Goal: Task Accomplishment & Management: Complete application form

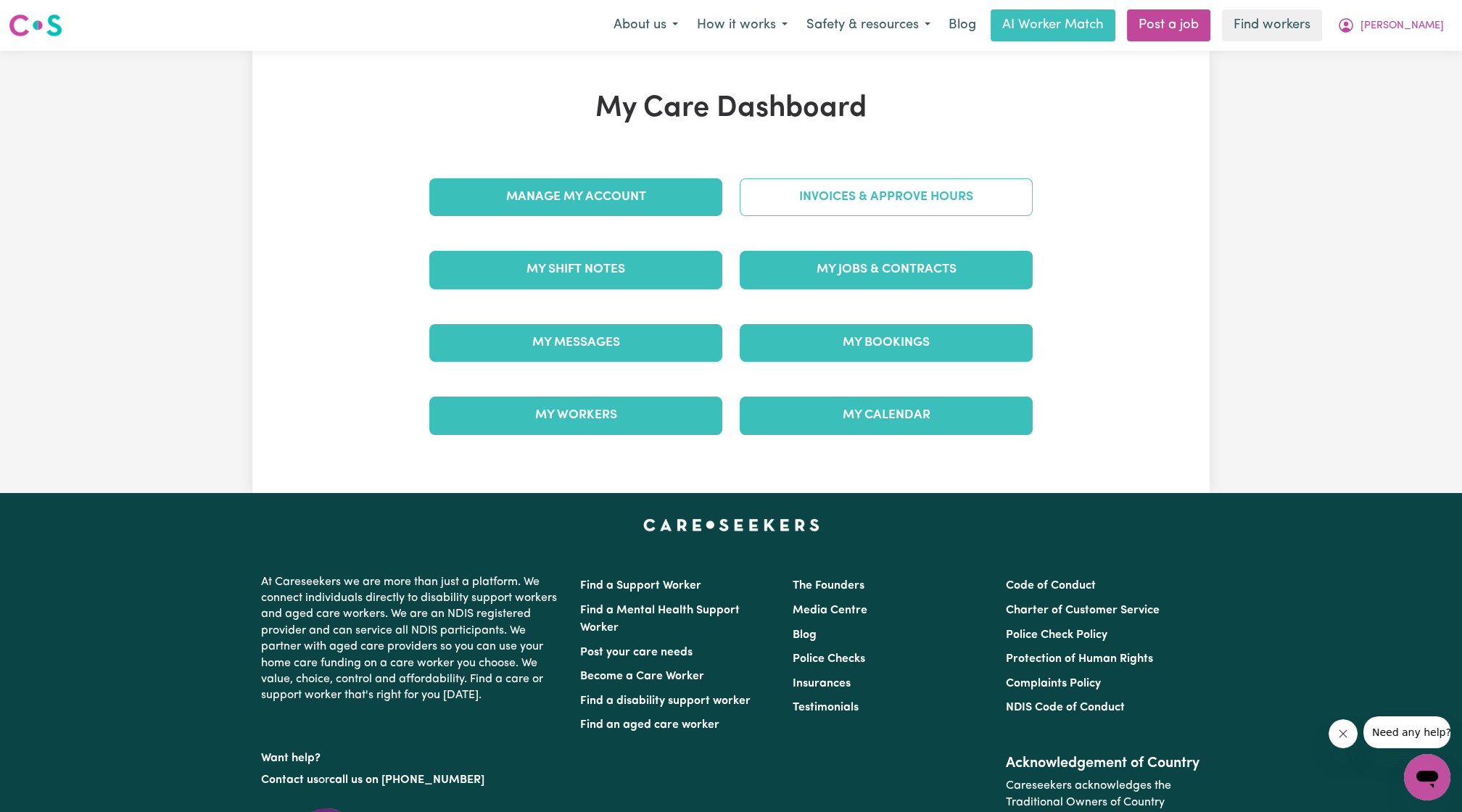
click at [978, 182] on link "Invoices & Approve Hours" at bounding box center [886, 197] width 293 height 37
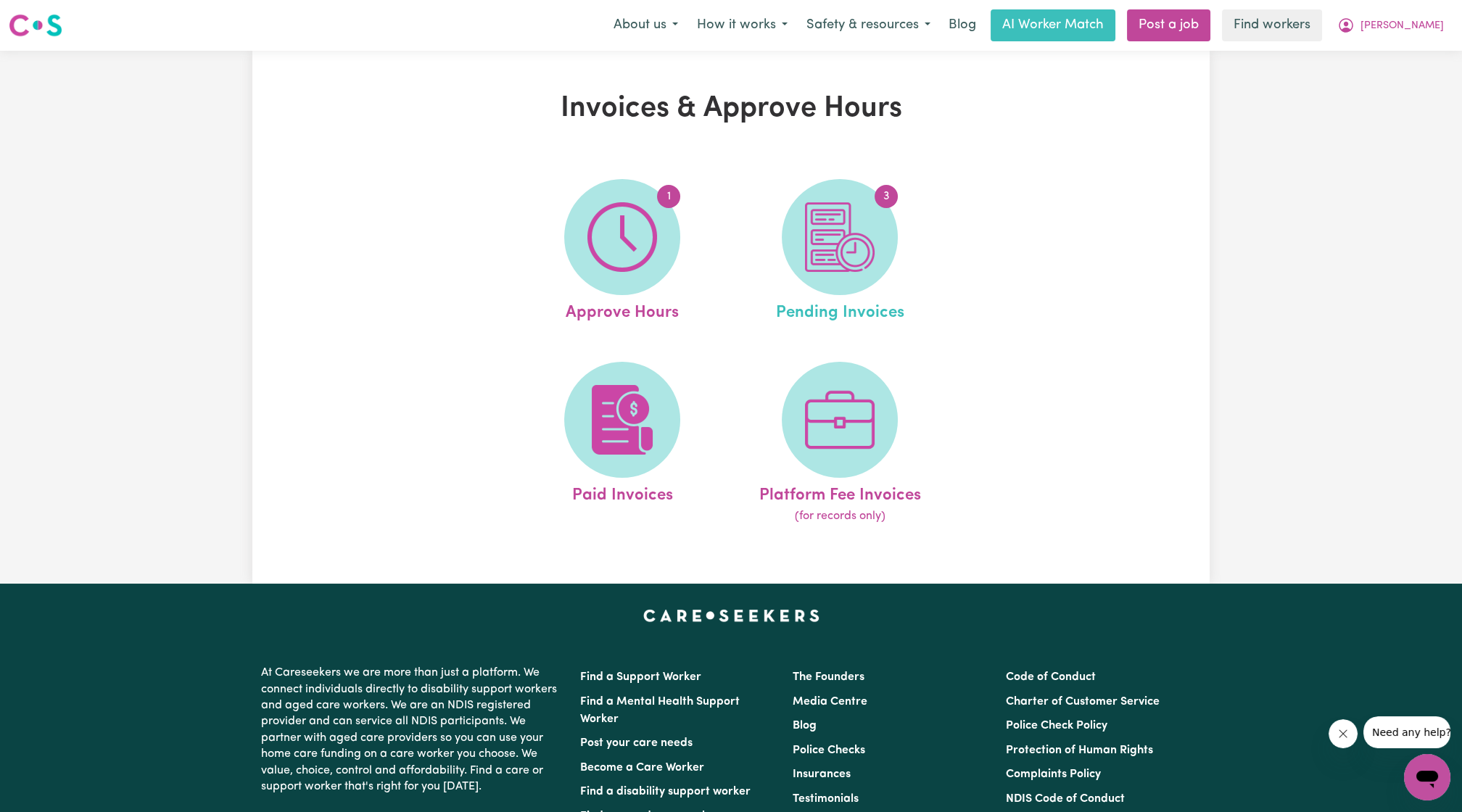
click at [794, 282] on link "3 Pending Invoices" at bounding box center [839, 252] width 209 height 146
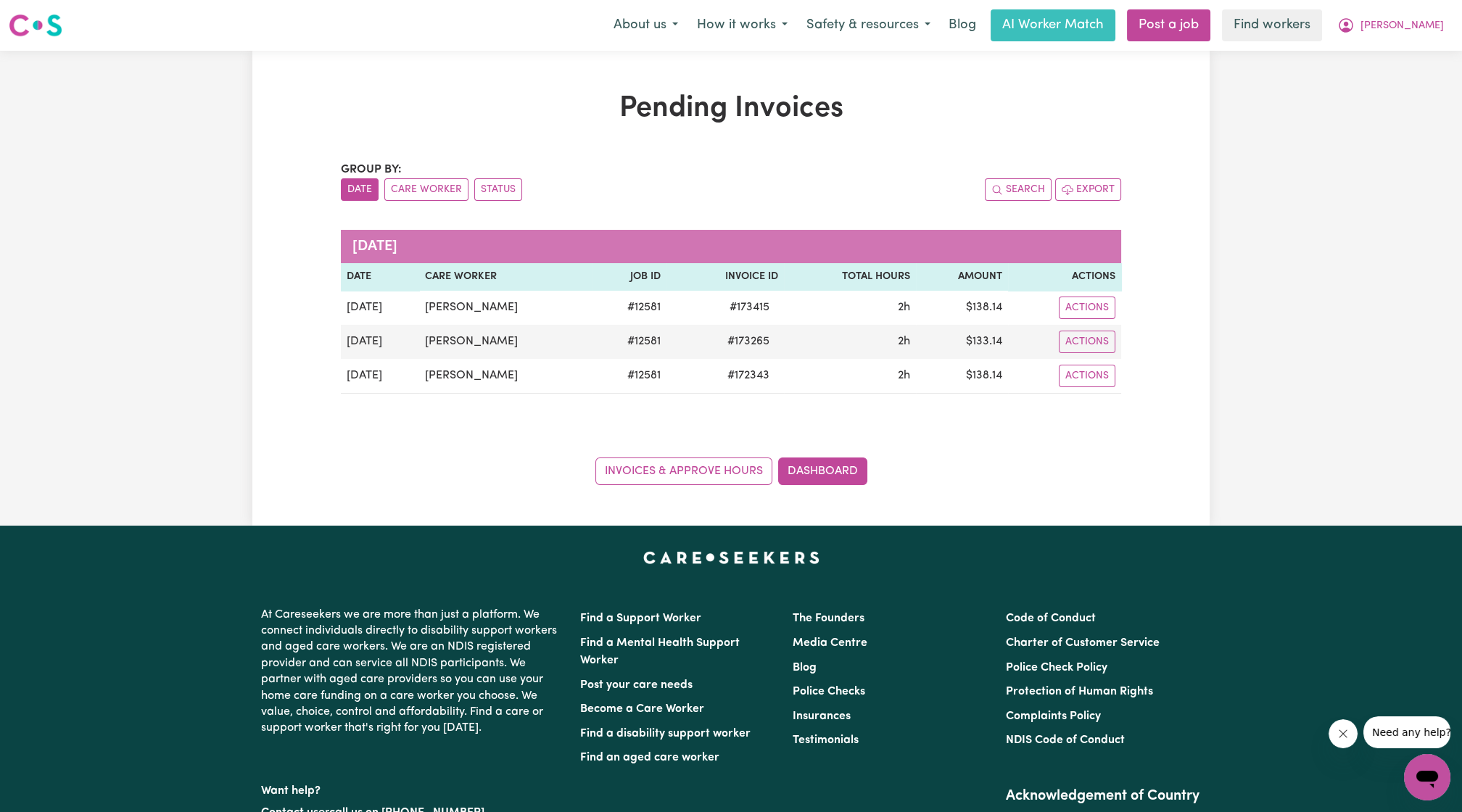
scroll to position [1, 0]
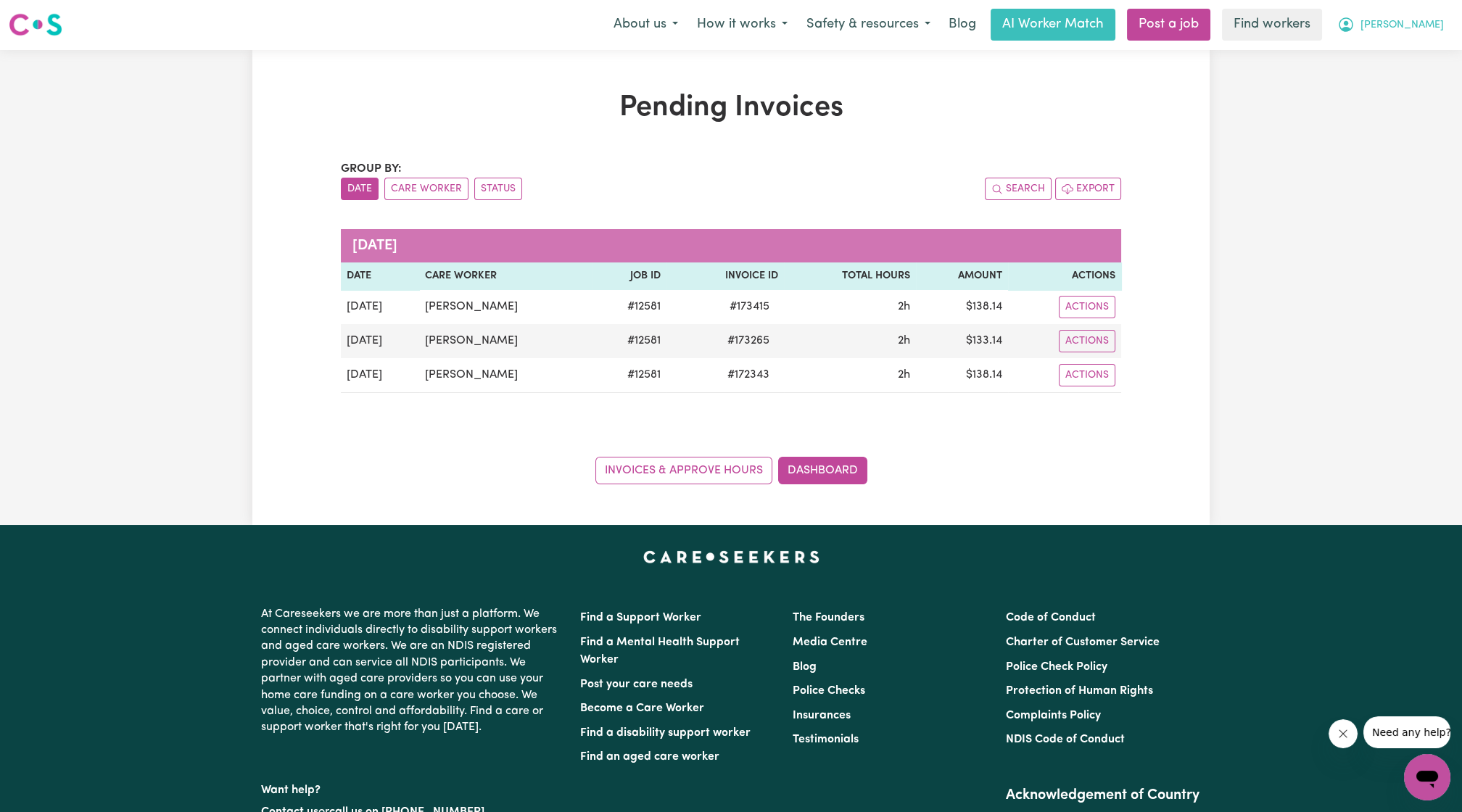
click at [1430, 22] on span "[PERSON_NAME]" at bounding box center [1402, 25] width 83 height 16
click at [1380, 46] on link "My Dashboard" at bounding box center [1395, 55] width 115 height 28
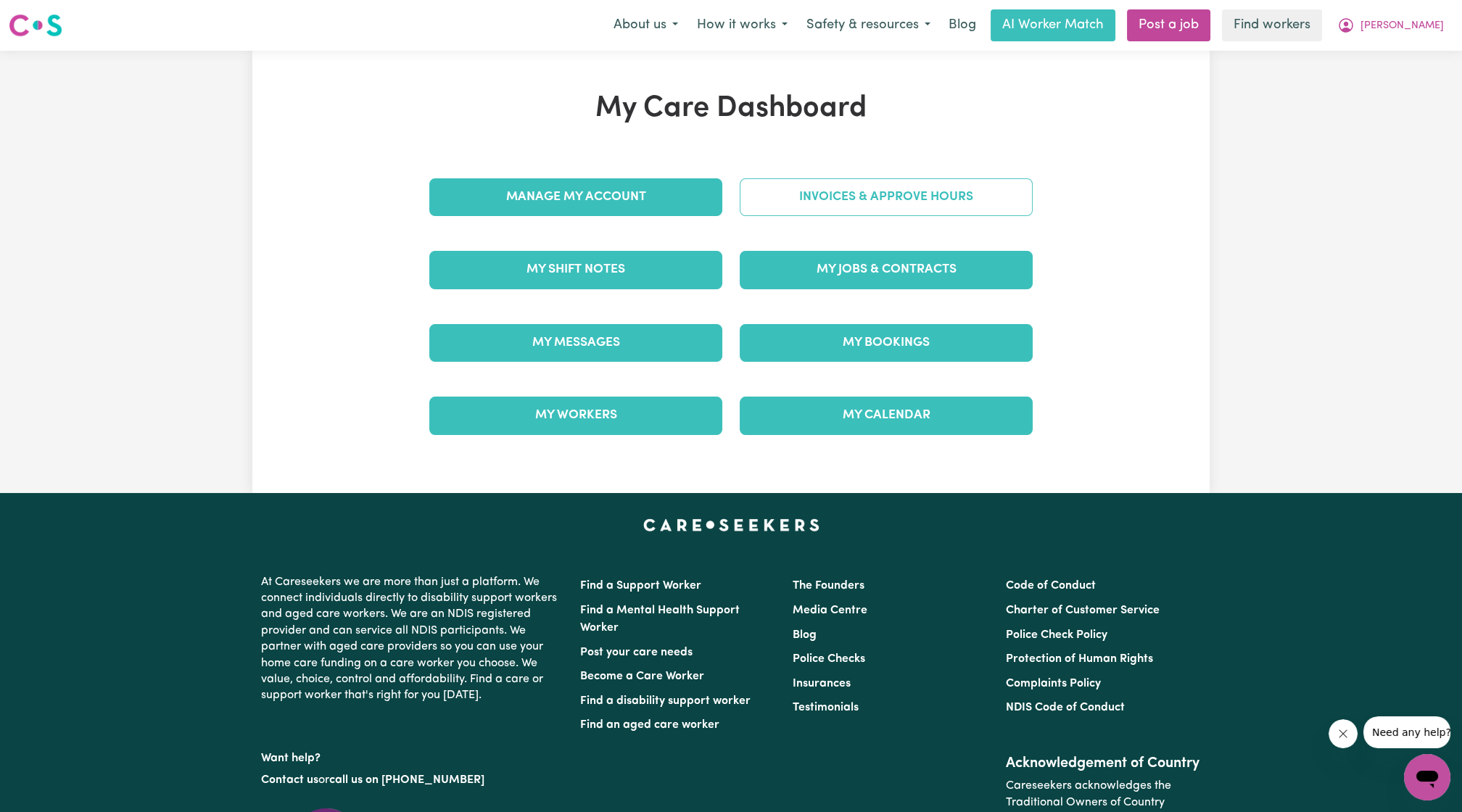
click at [948, 213] on link "Invoices & Approve Hours" at bounding box center [886, 197] width 293 height 37
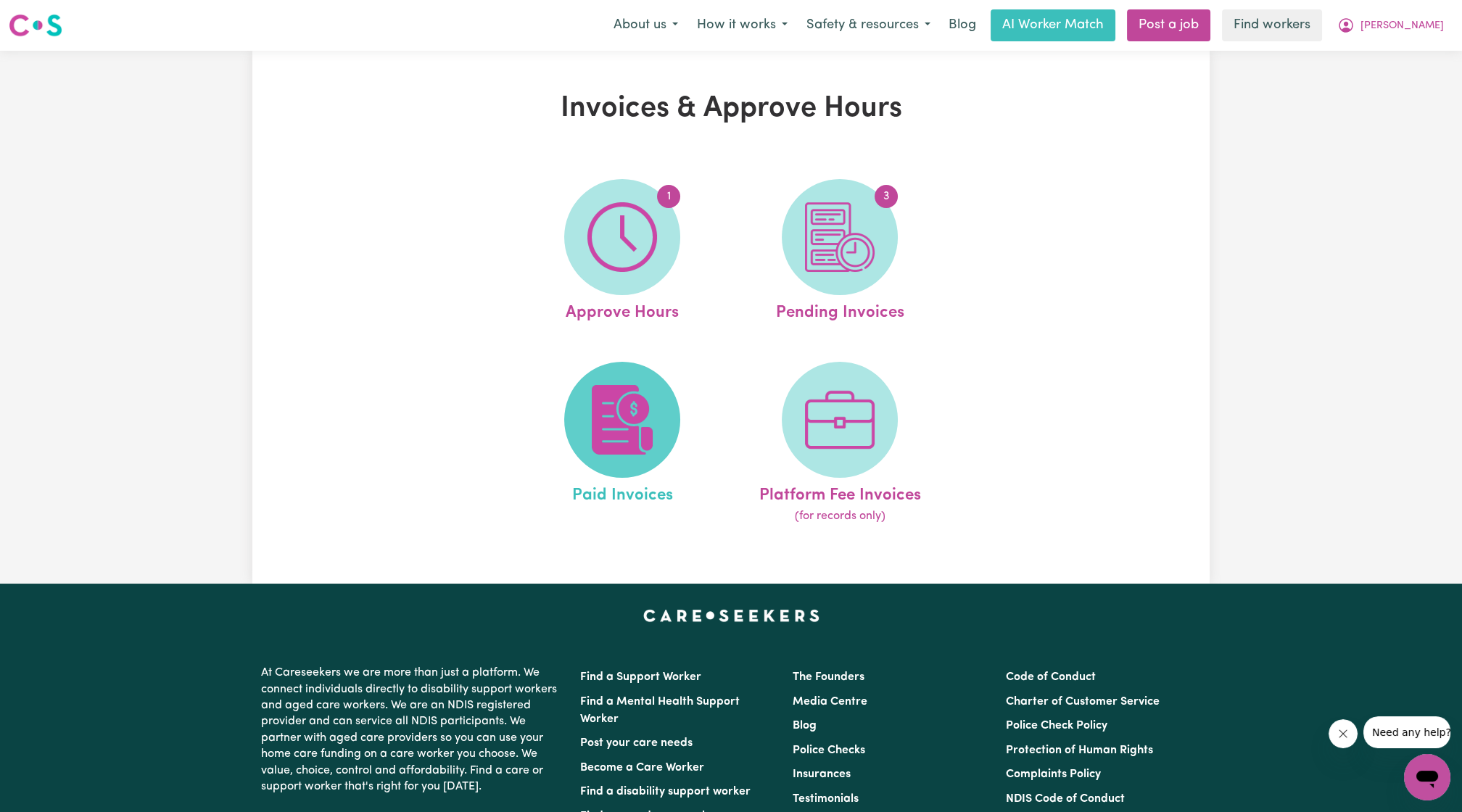
click at [670, 410] on span at bounding box center [622, 419] width 116 height 116
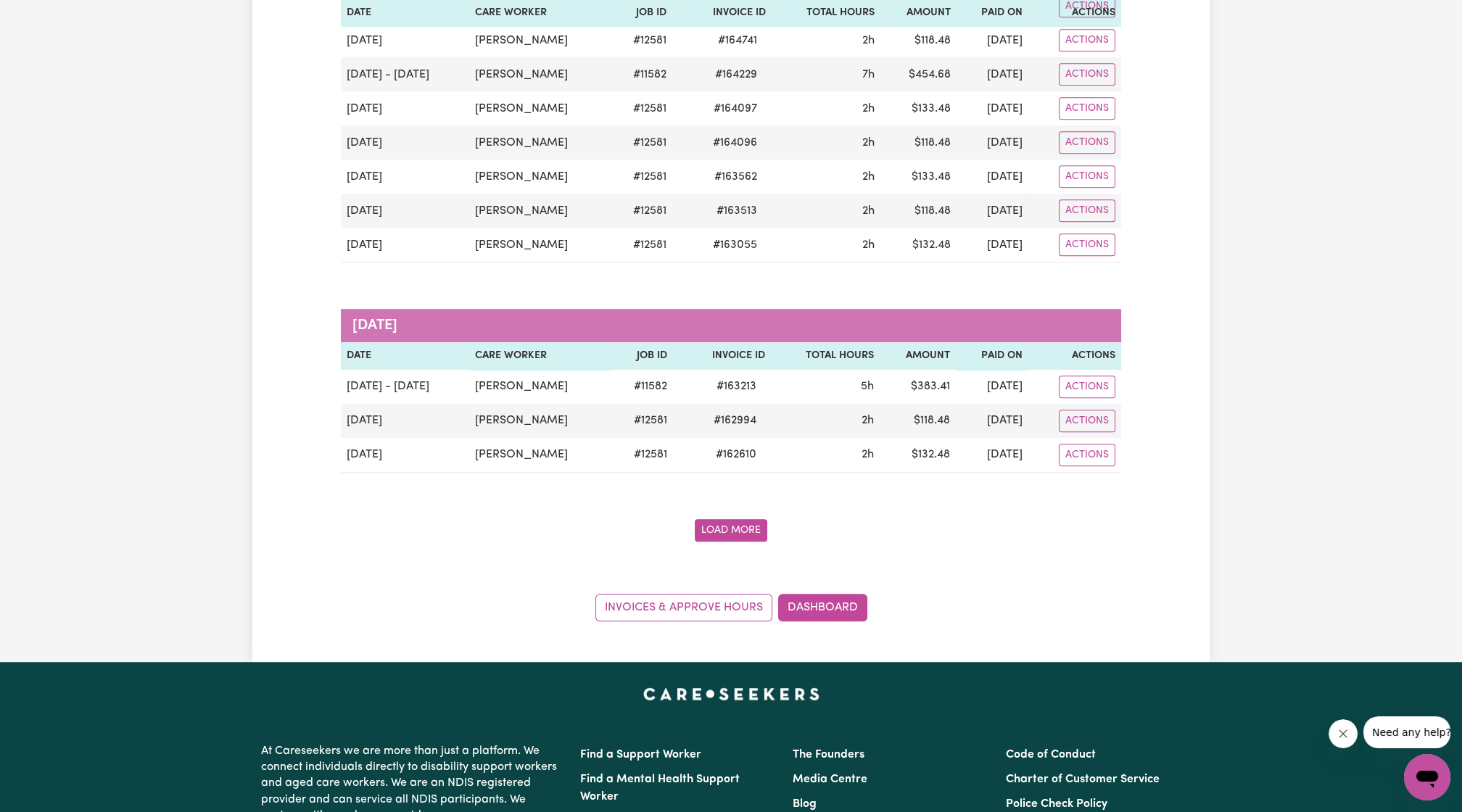
scroll to position [2061, 0]
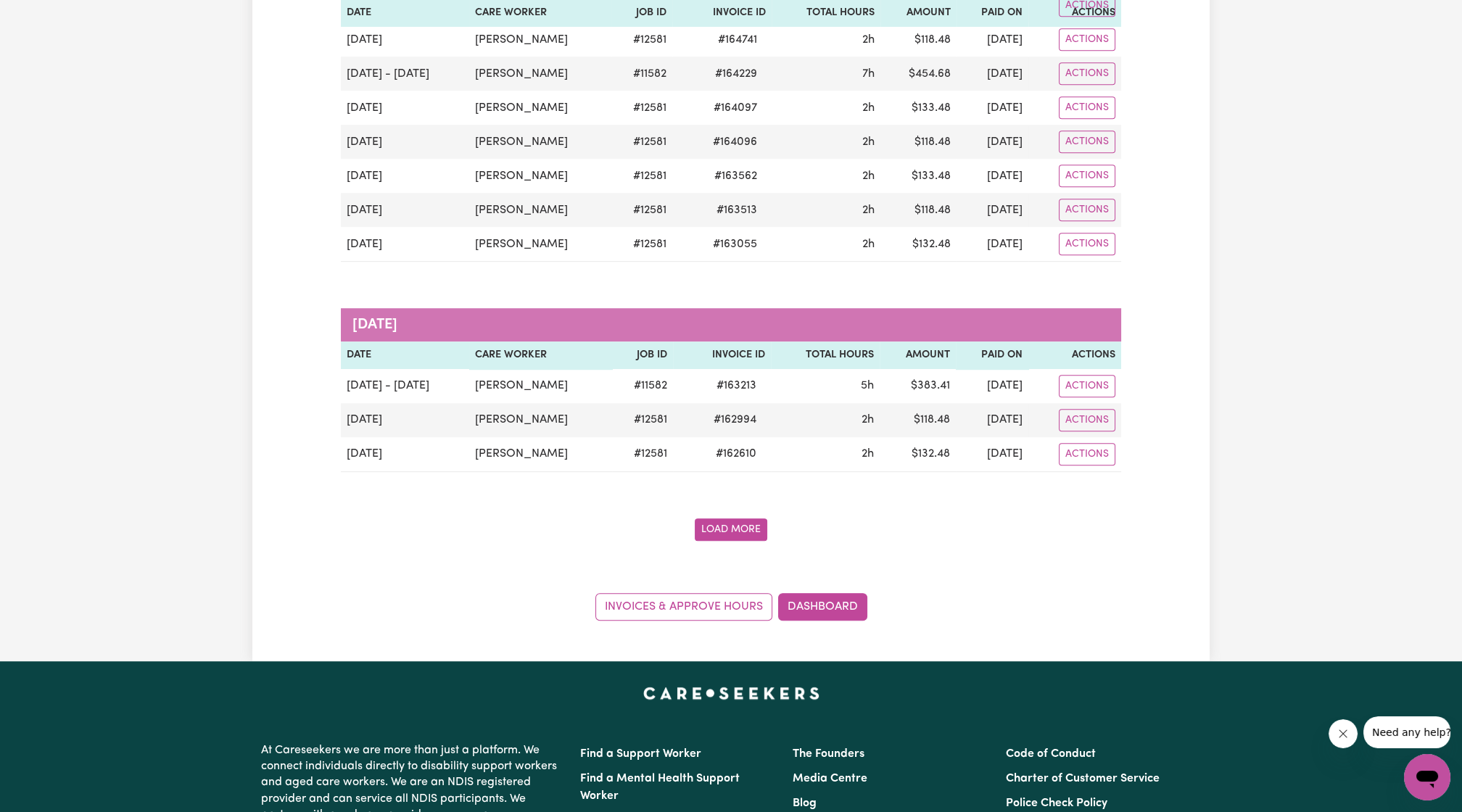
click at [728, 518] on button "Load More" at bounding box center [731, 530] width 73 height 22
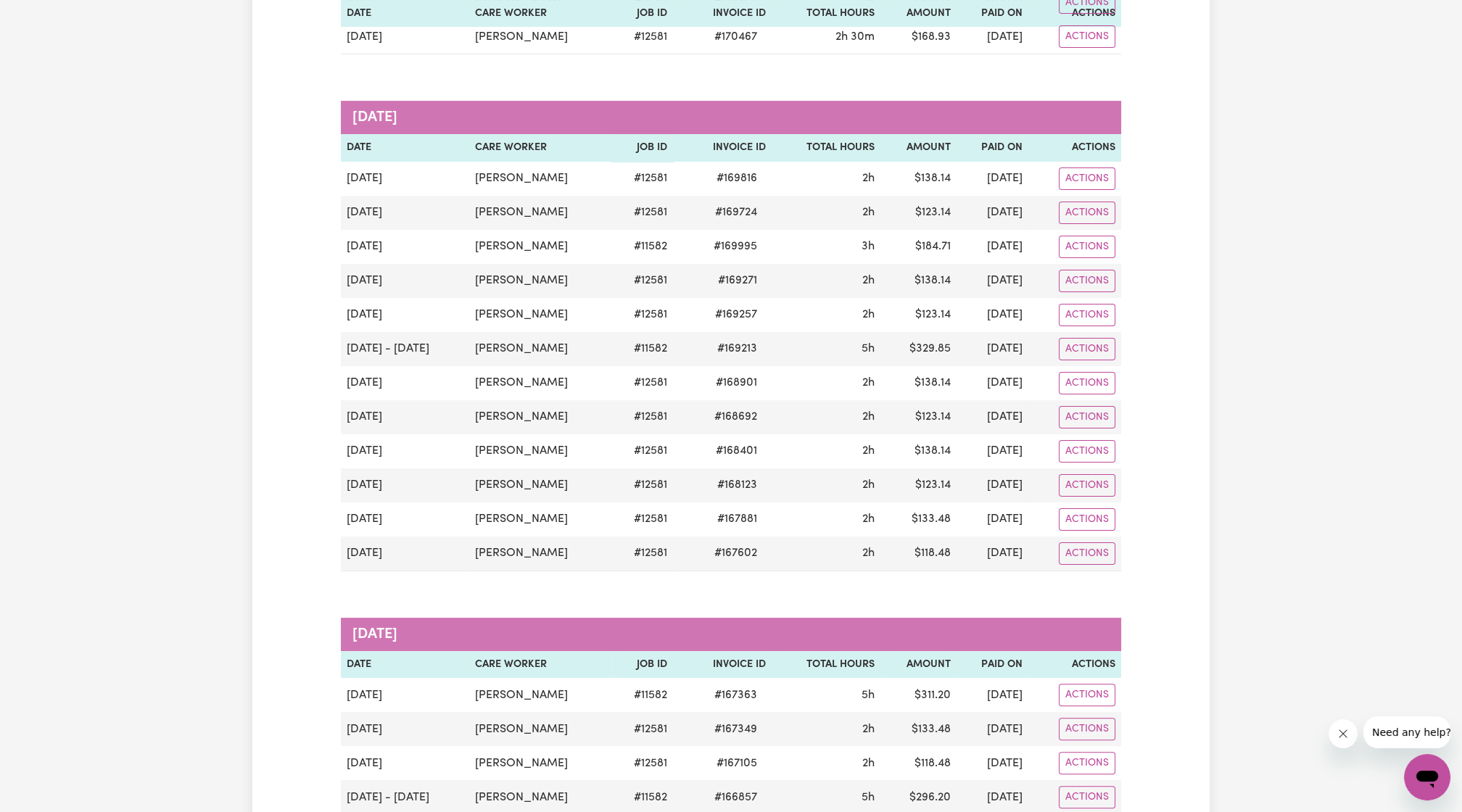
scroll to position [693, 0]
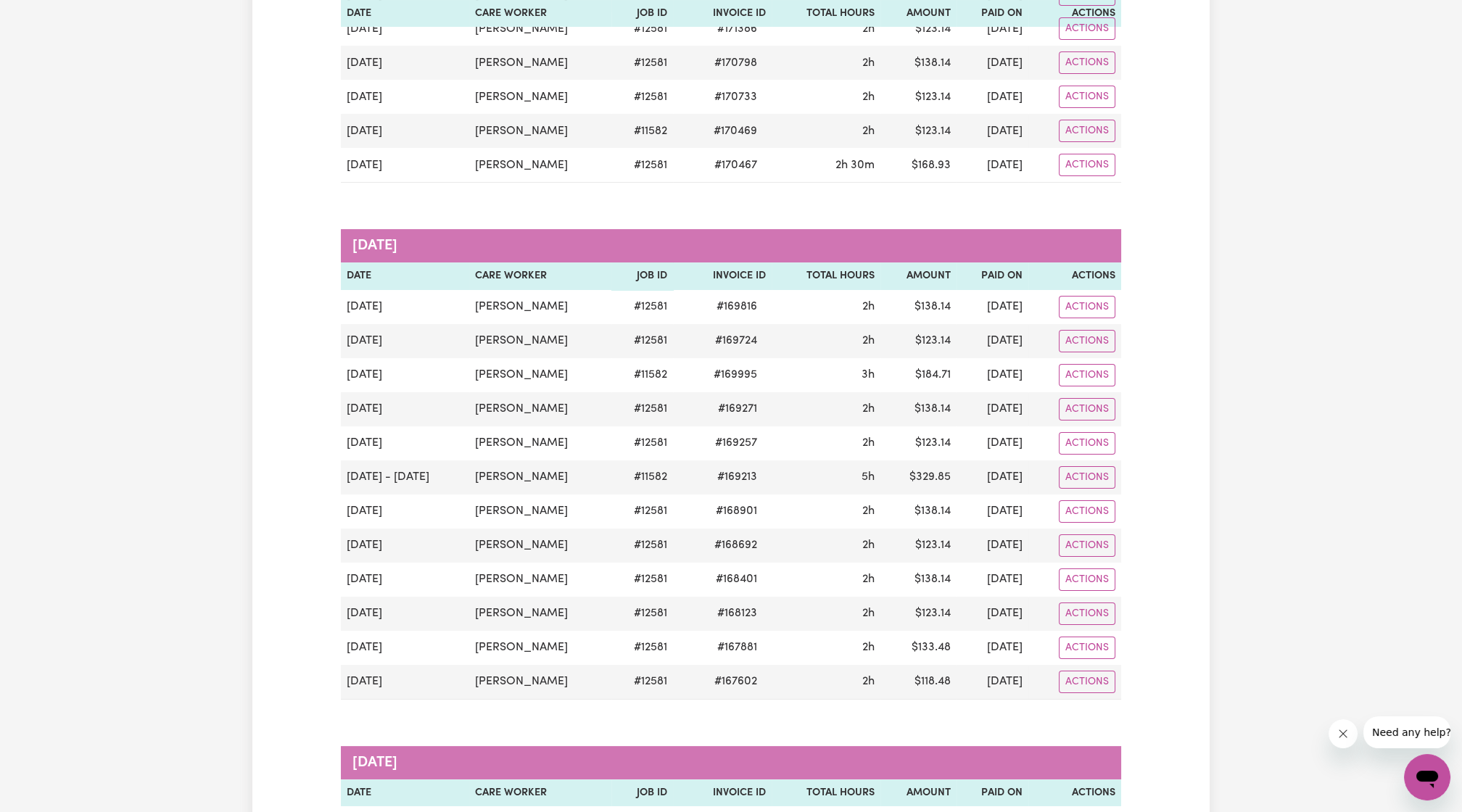
drag, startPoint x: 780, startPoint y: 246, endPoint x: 688, endPoint y: 196, distance: 104.7
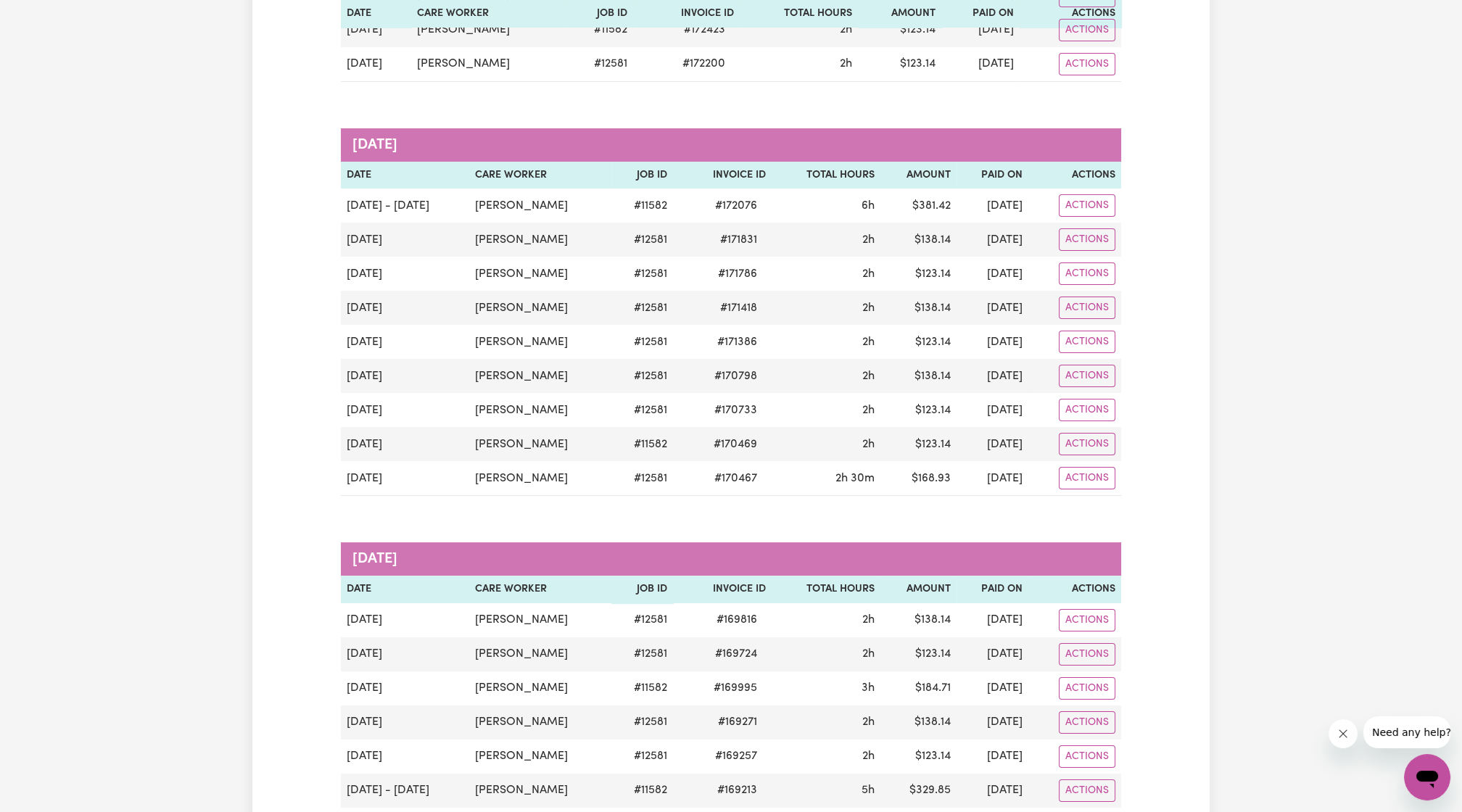
scroll to position [0, 0]
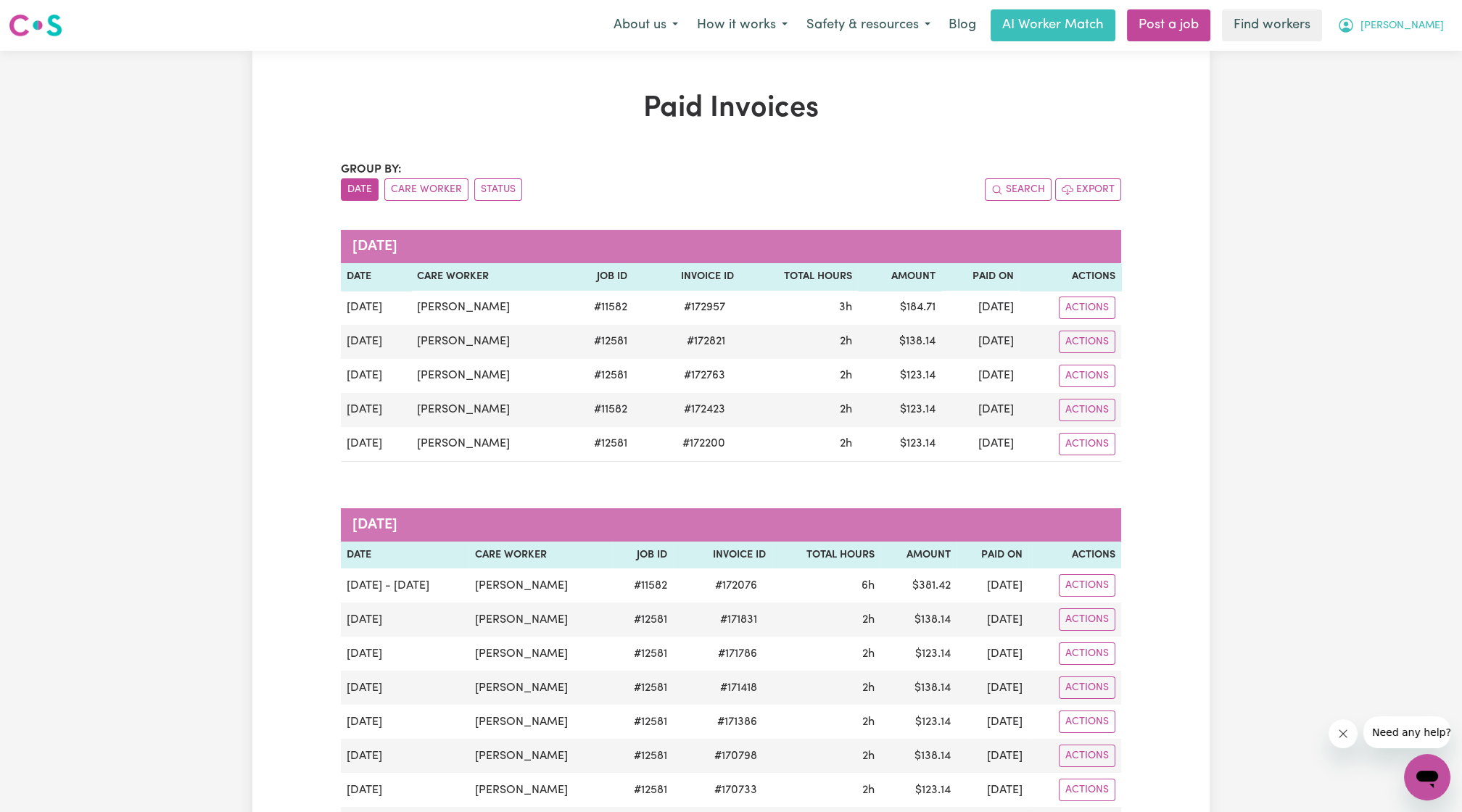
click at [1427, 25] on span "[PERSON_NAME]" at bounding box center [1402, 25] width 83 height 16
click at [1382, 51] on link "My Dashboard" at bounding box center [1395, 56] width 115 height 28
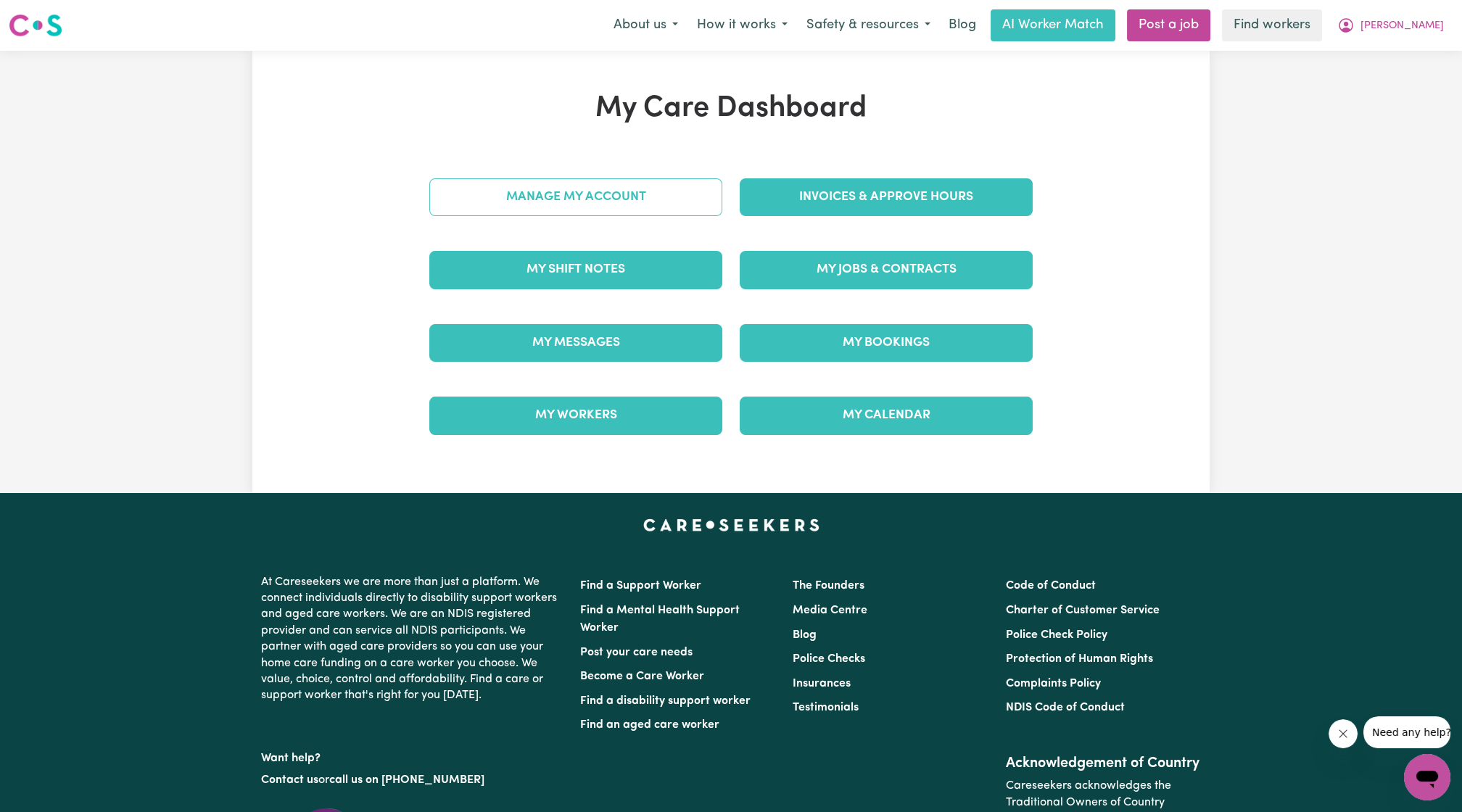
click at [591, 181] on link "Manage My Account" at bounding box center [576, 197] width 293 height 37
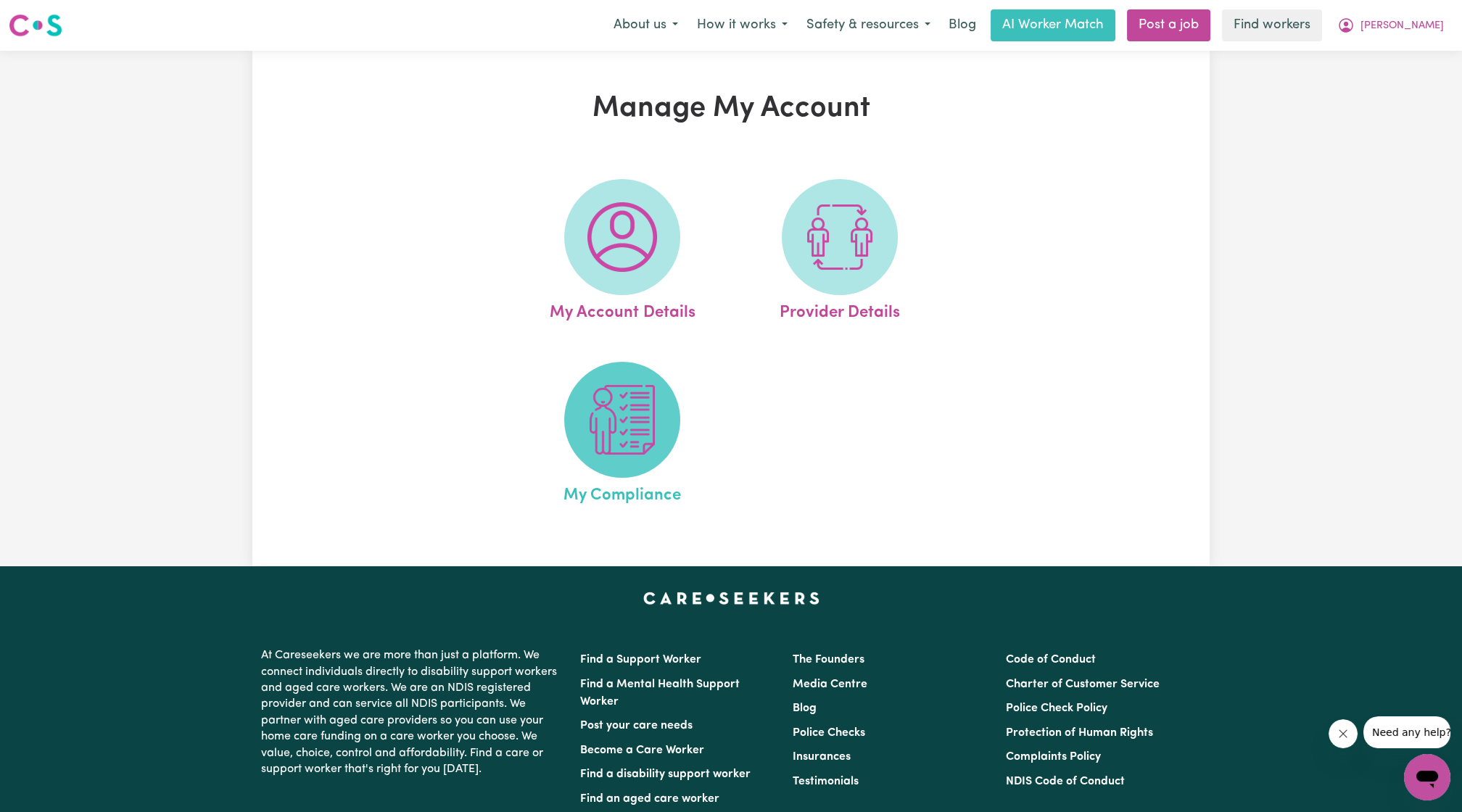
click at [656, 451] on img at bounding box center [622, 419] width 70 height 70
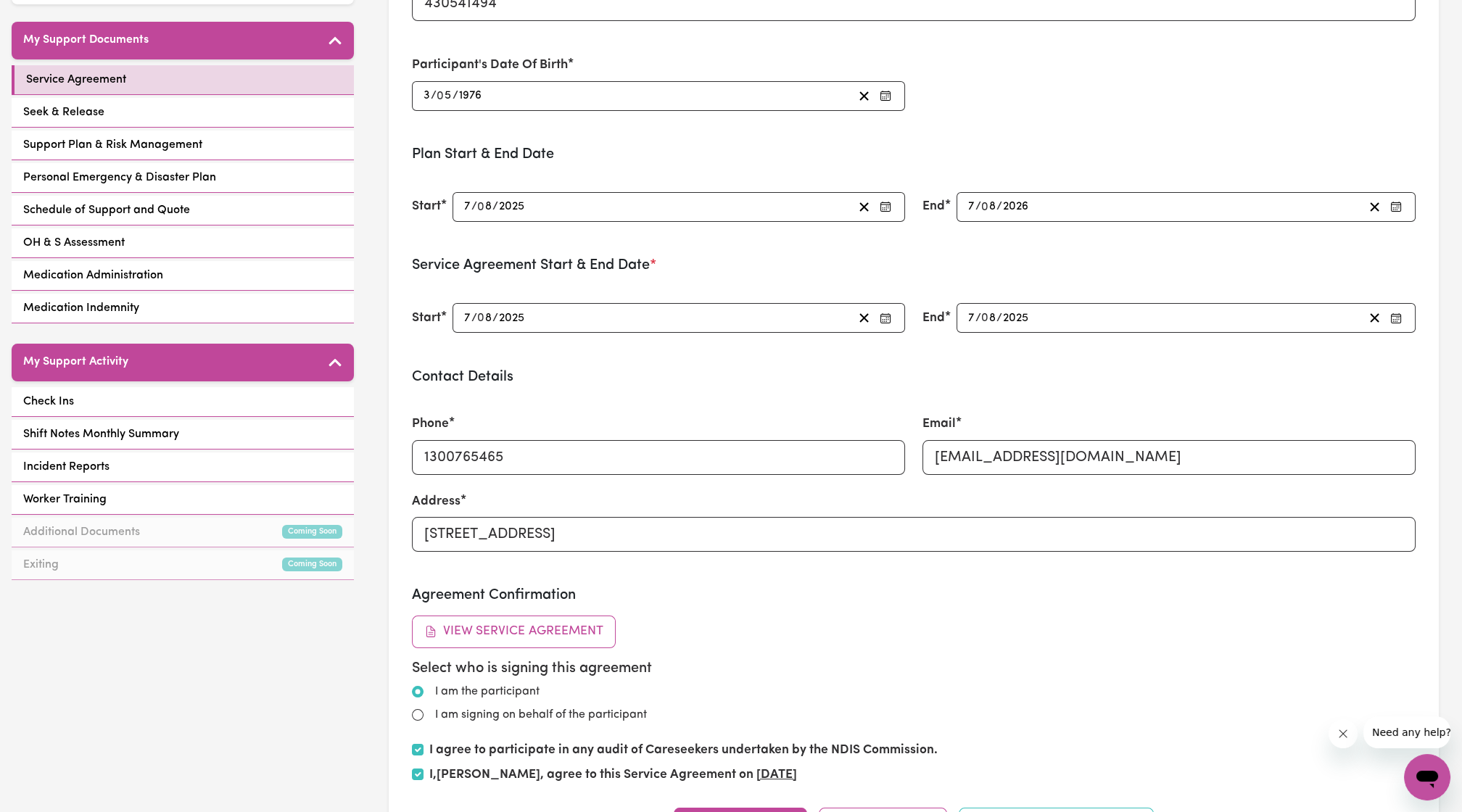
scroll to position [313, 0]
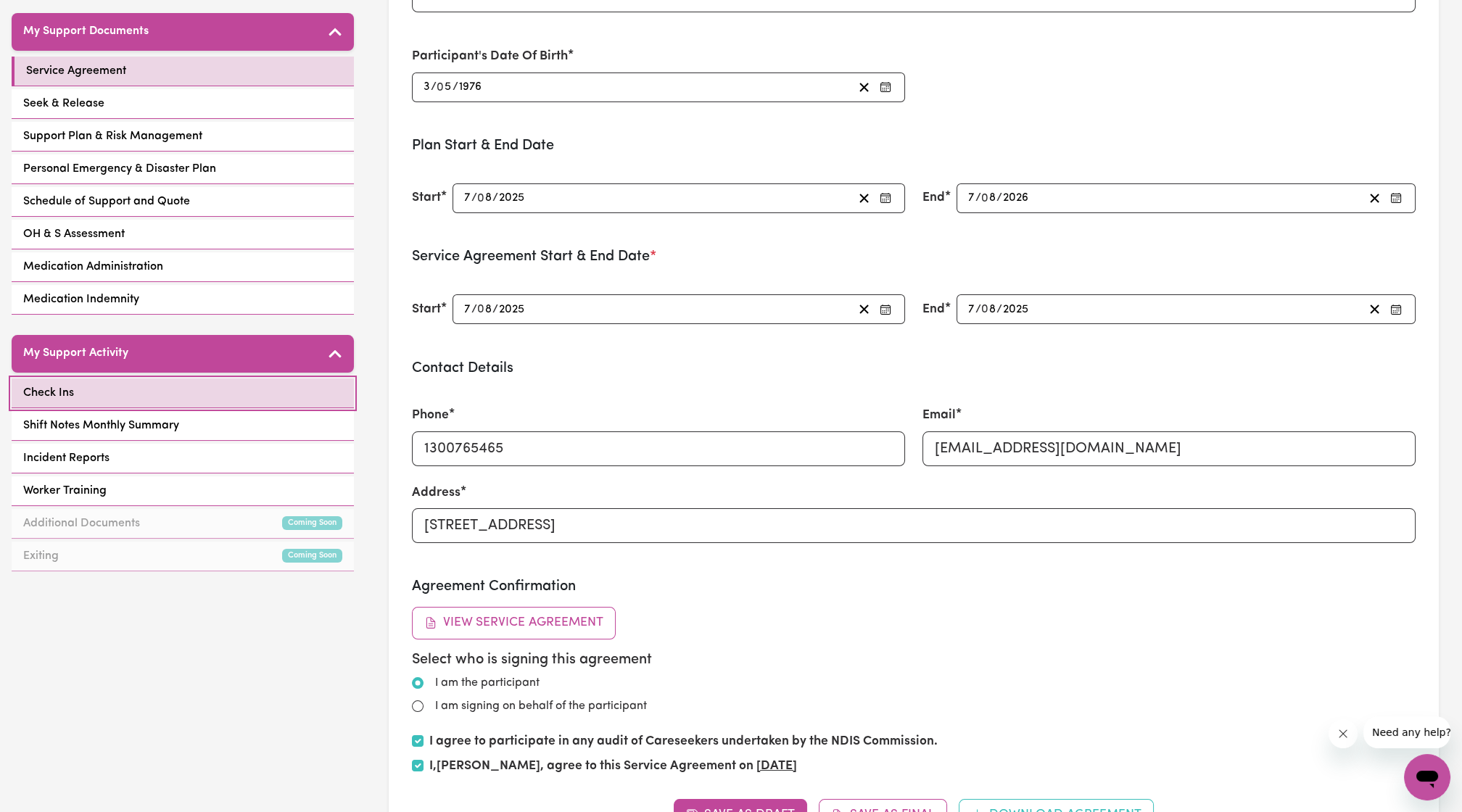
click at [178, 378] on link "Check Ins" at bounding box center [182, 393] width 342 height 30
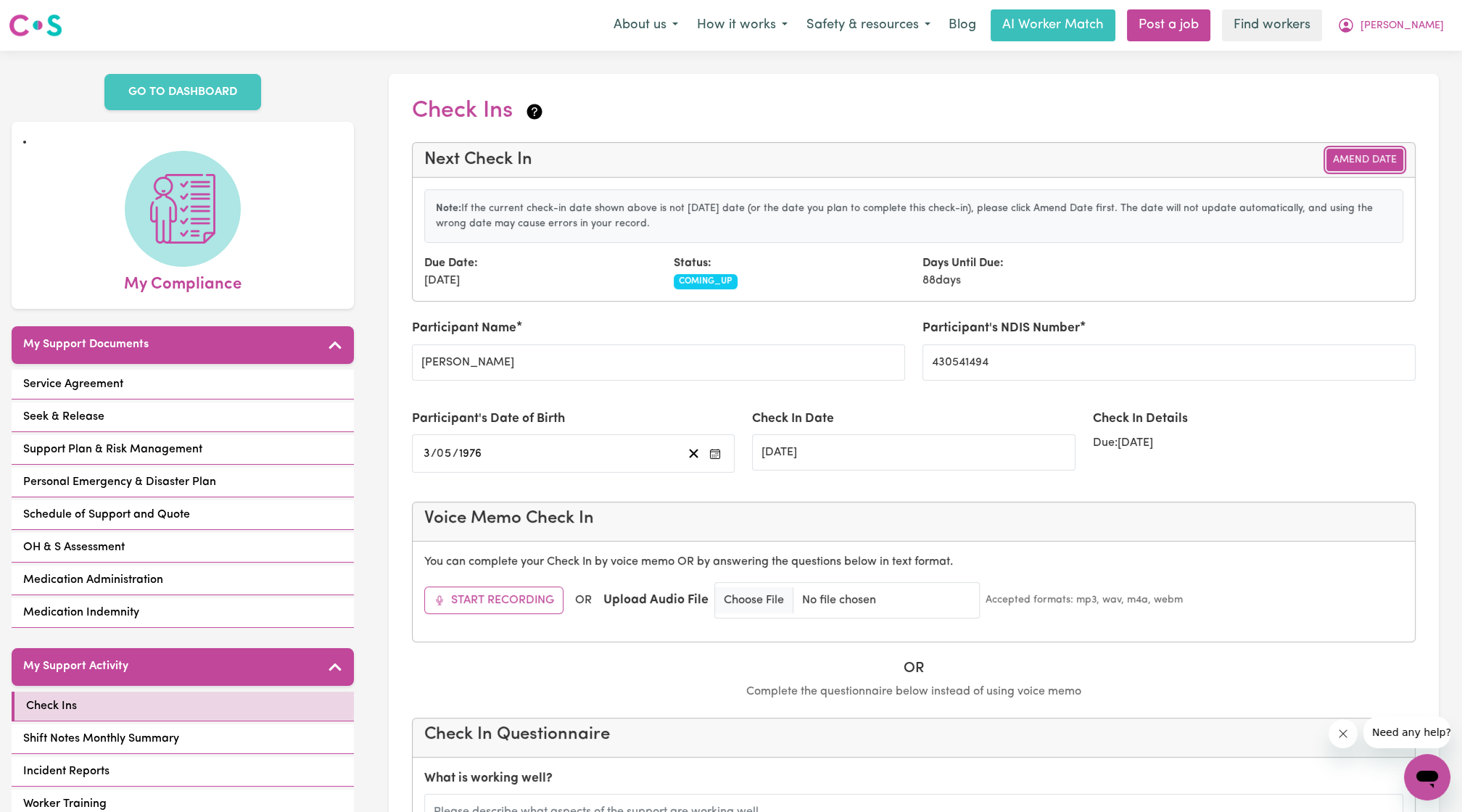
click at [1361, 157] on button "Amend Date" at bounding box center [1365, 160] width 77 height 22
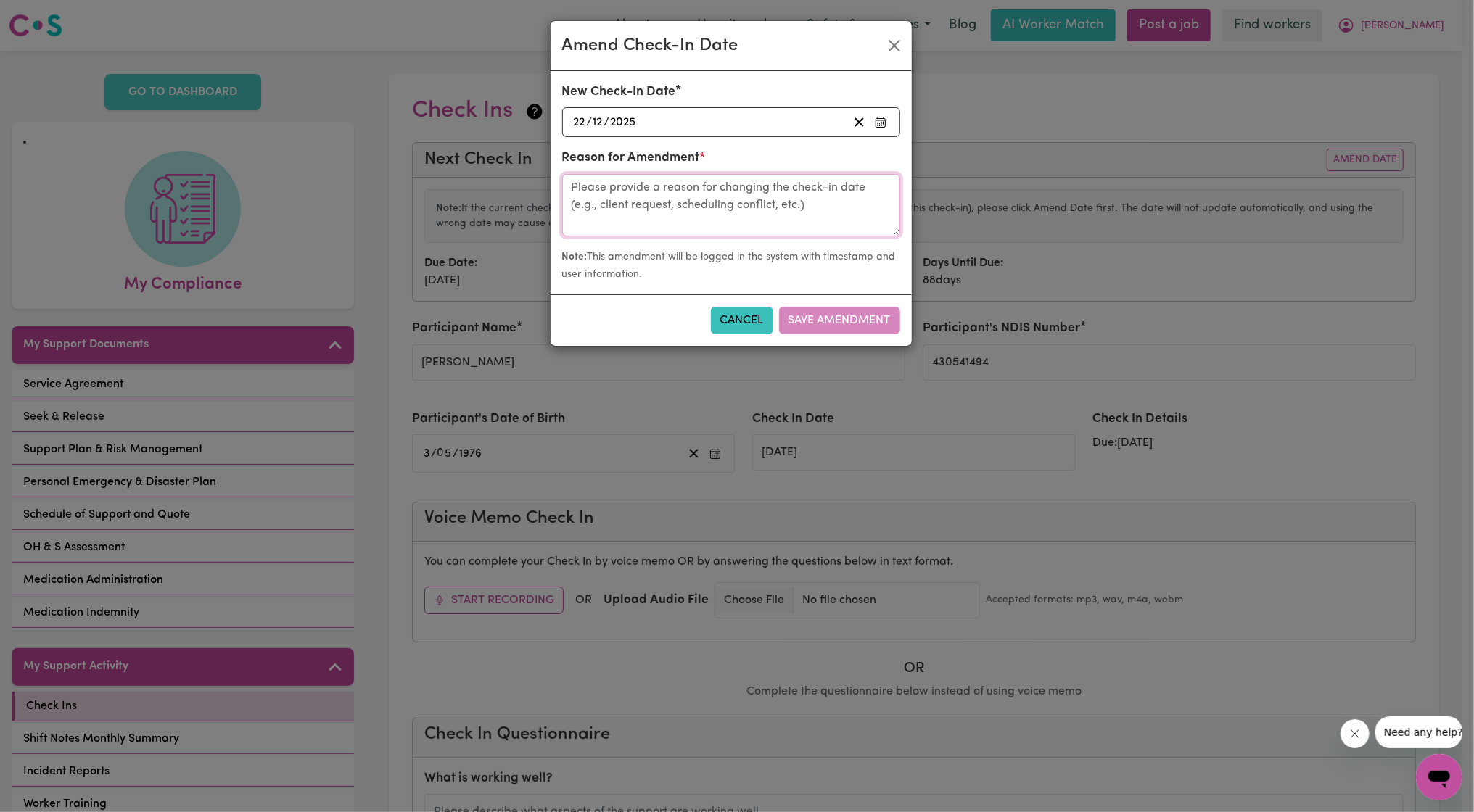
click at [739, 195] on textarea at bounding box center [731, 204] width 338 height 62
type textarea "Call with [PERSON_NAME]"
click at [856, 326] on button "Save Amendment" at bounding box center [839, 320] width 121 height 28
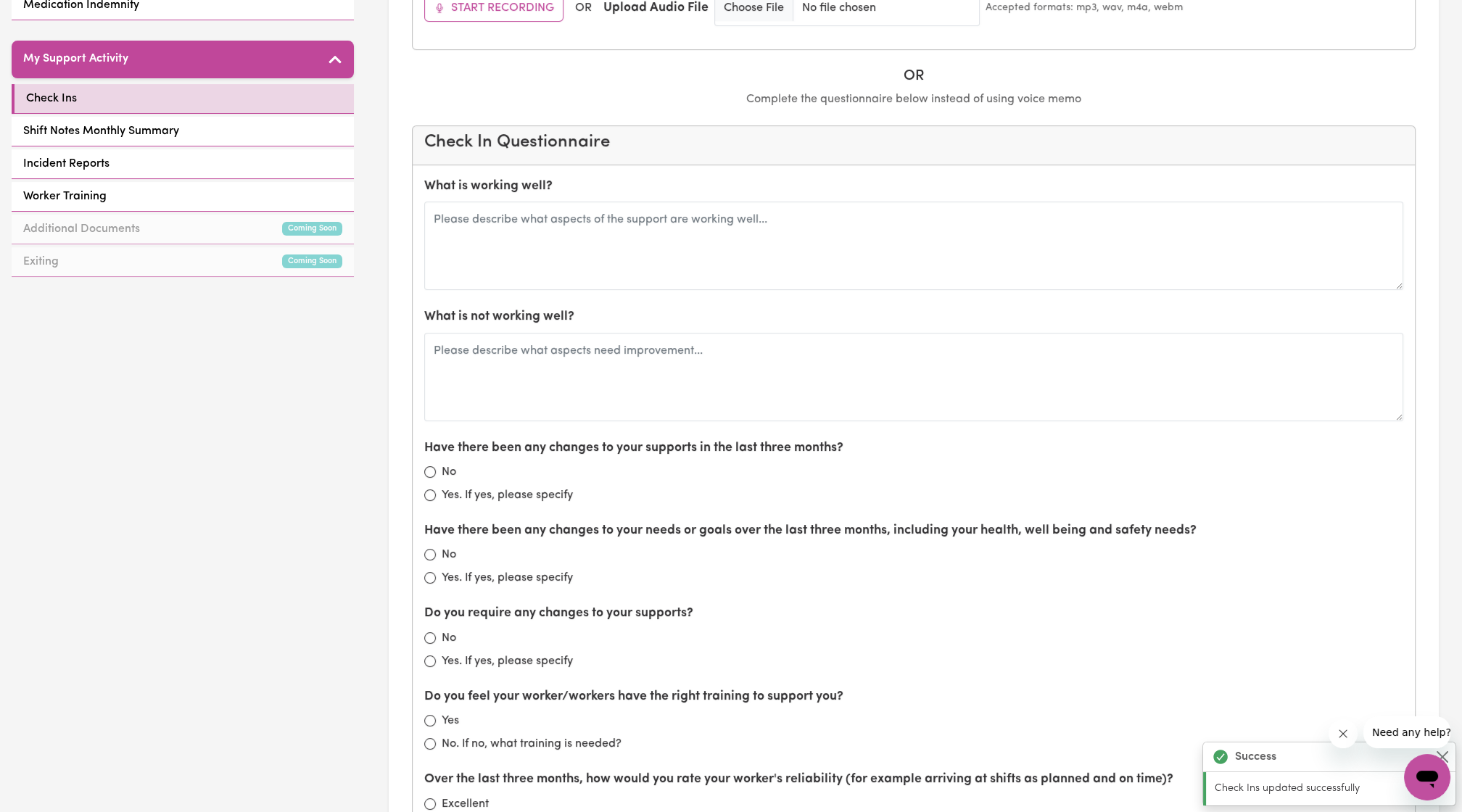
scroll to position [606, 0]
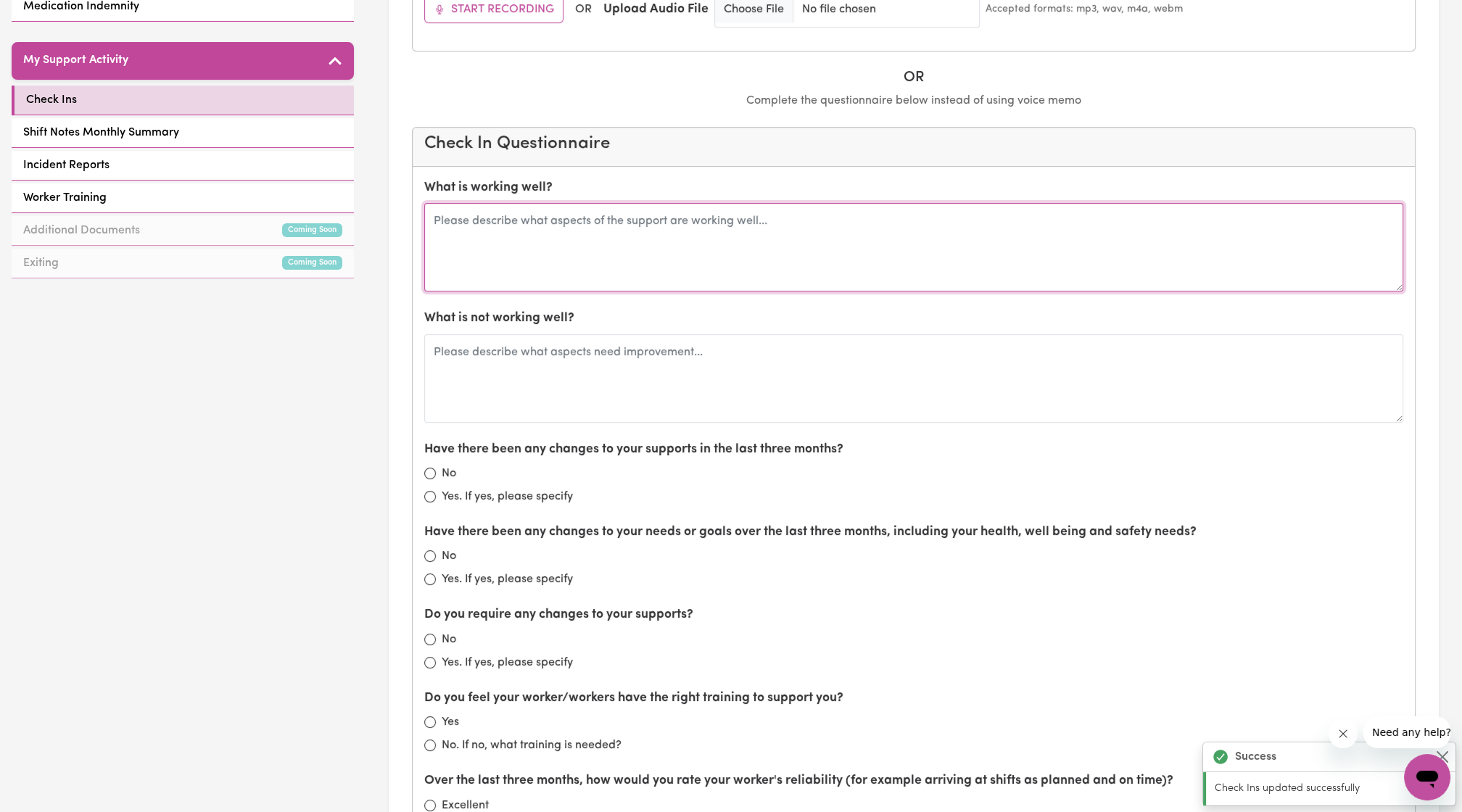
click at [752, 221] on textarea at bounding box center [913, 247] width 979 height 88
click at [482, 228] on textarea at bounding box center [913, 247] width 979 height 88
click at [510, 243] on textarea at bounding box center [913, 247] width 979 height 88
type textarea "A"
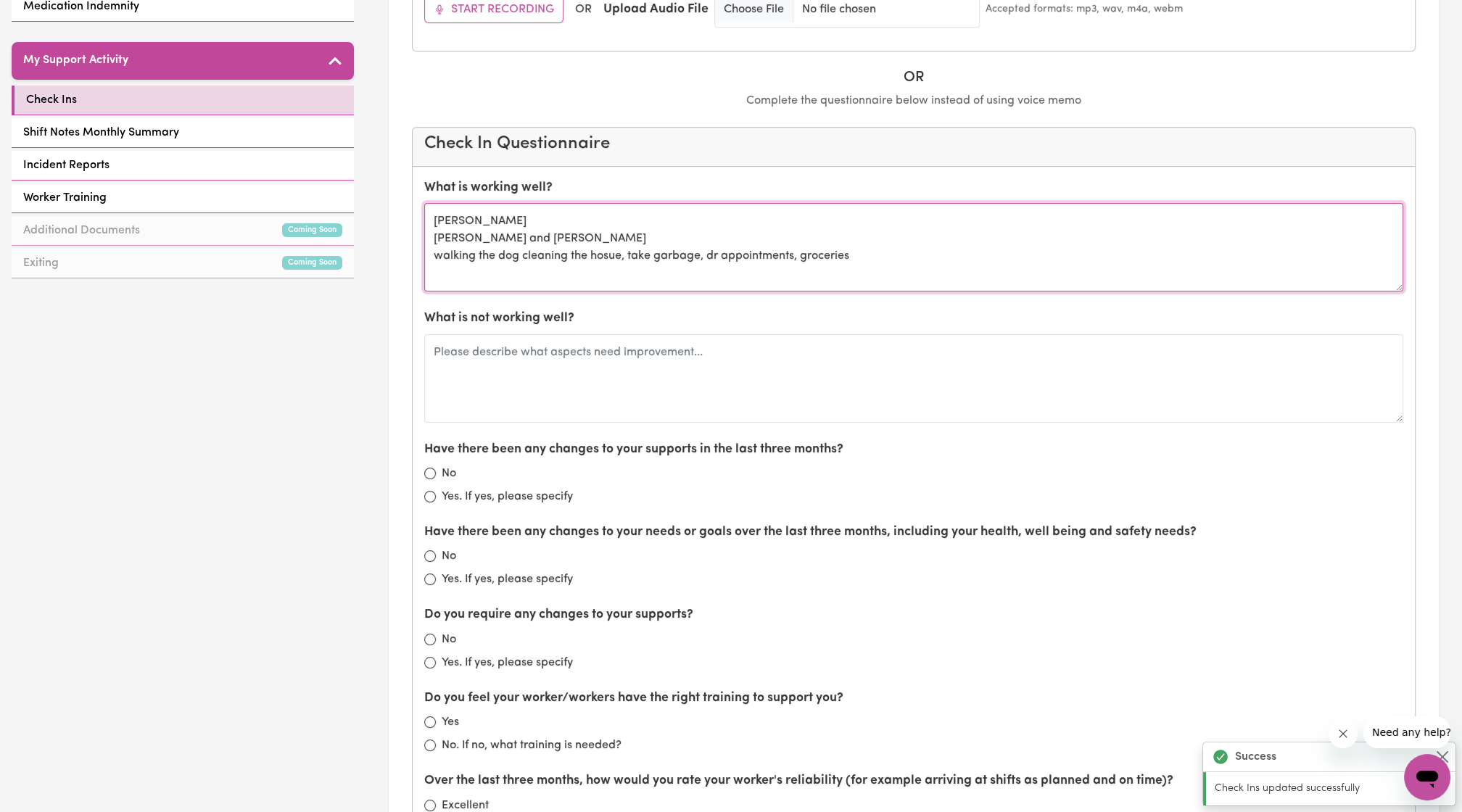
type textarea "[PERSON_NAME] [PERSON_NAME] and [PERSON_NAME] walking the dog cleaning the hosu…"
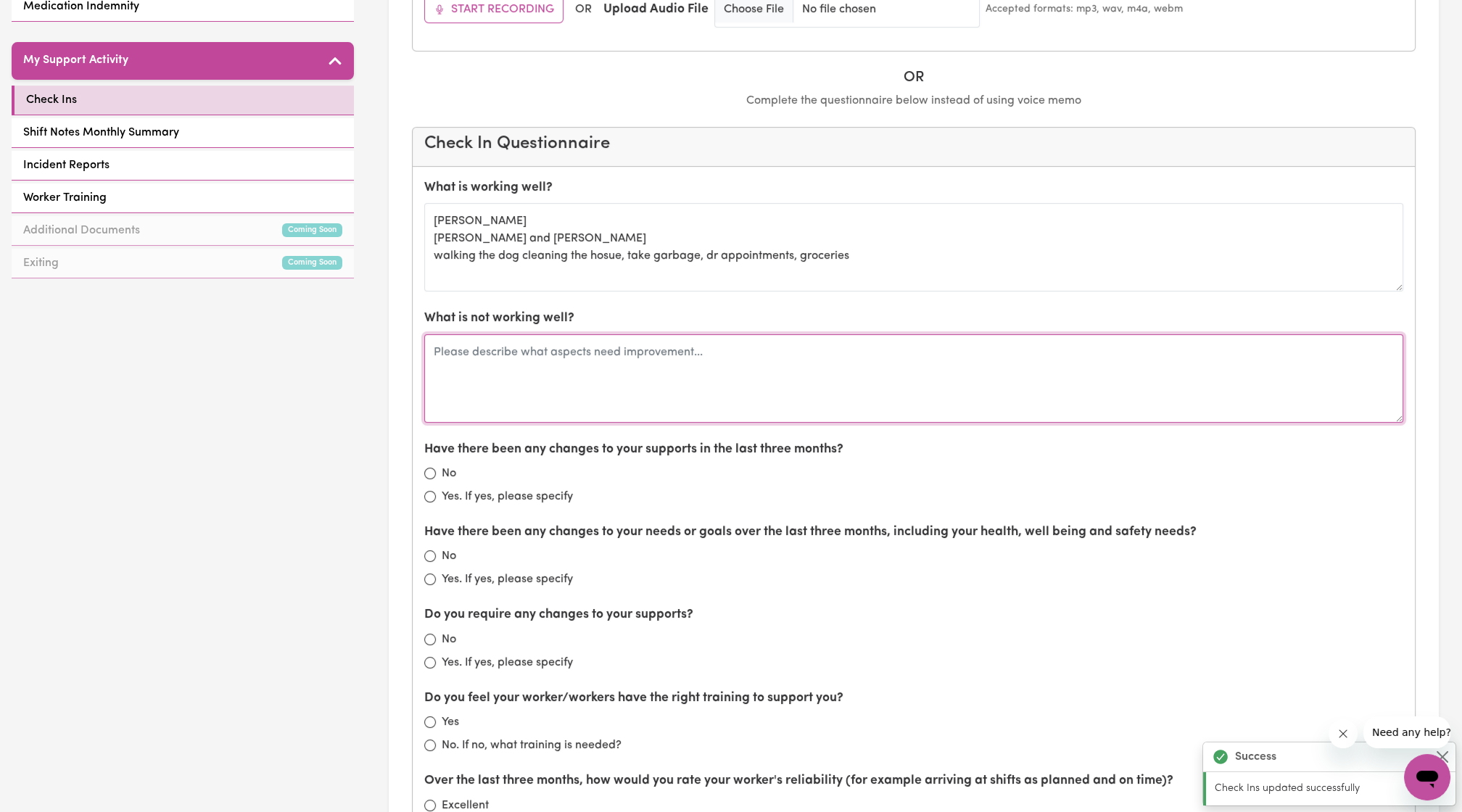
click at [659, 363] on textarea at bounding box center [913, 378] width 979 height 88
click at [447, 344] on textarea "NO complaints." at bounding box center [913, 378] width 979 height 88
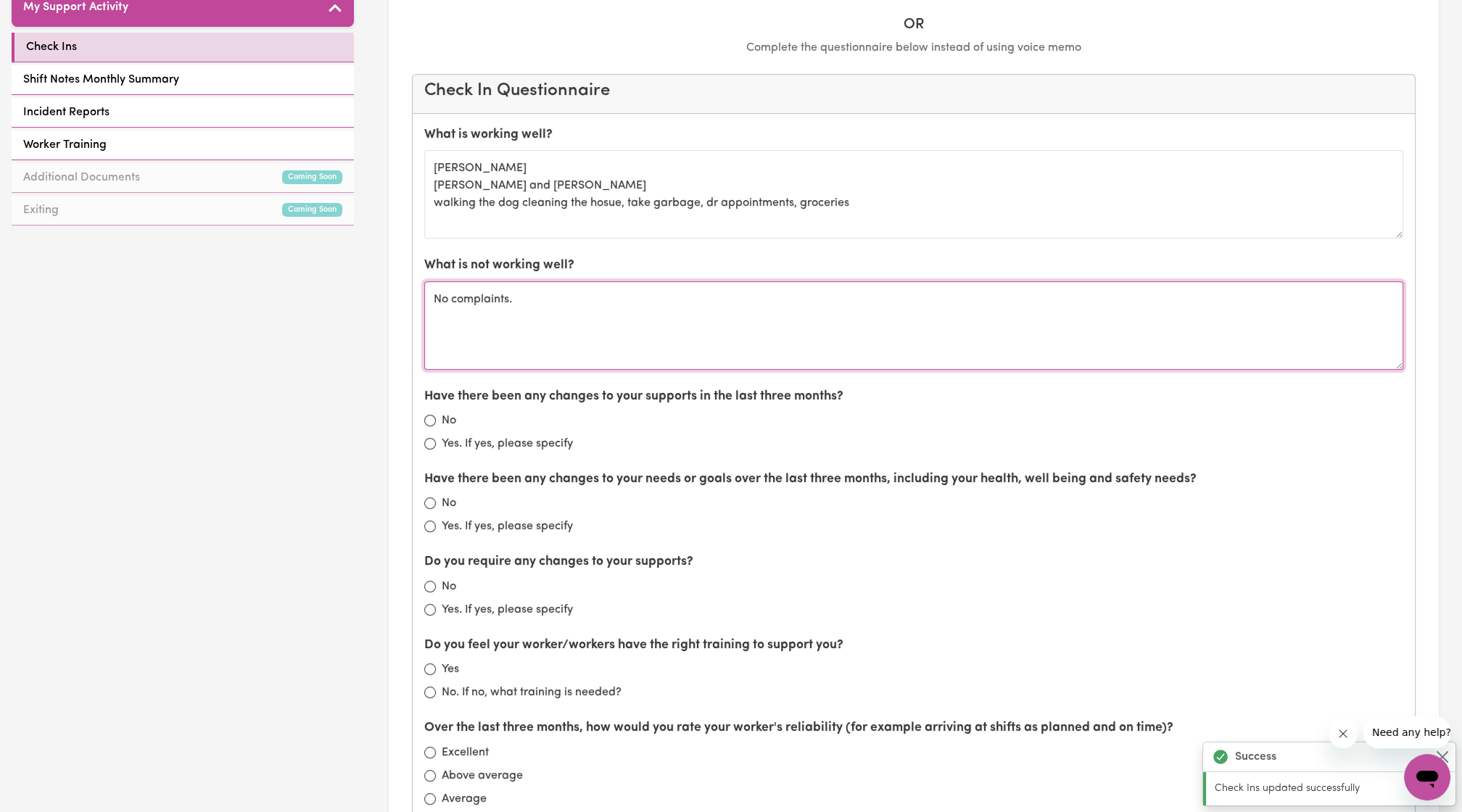
type textarea "No complaints."
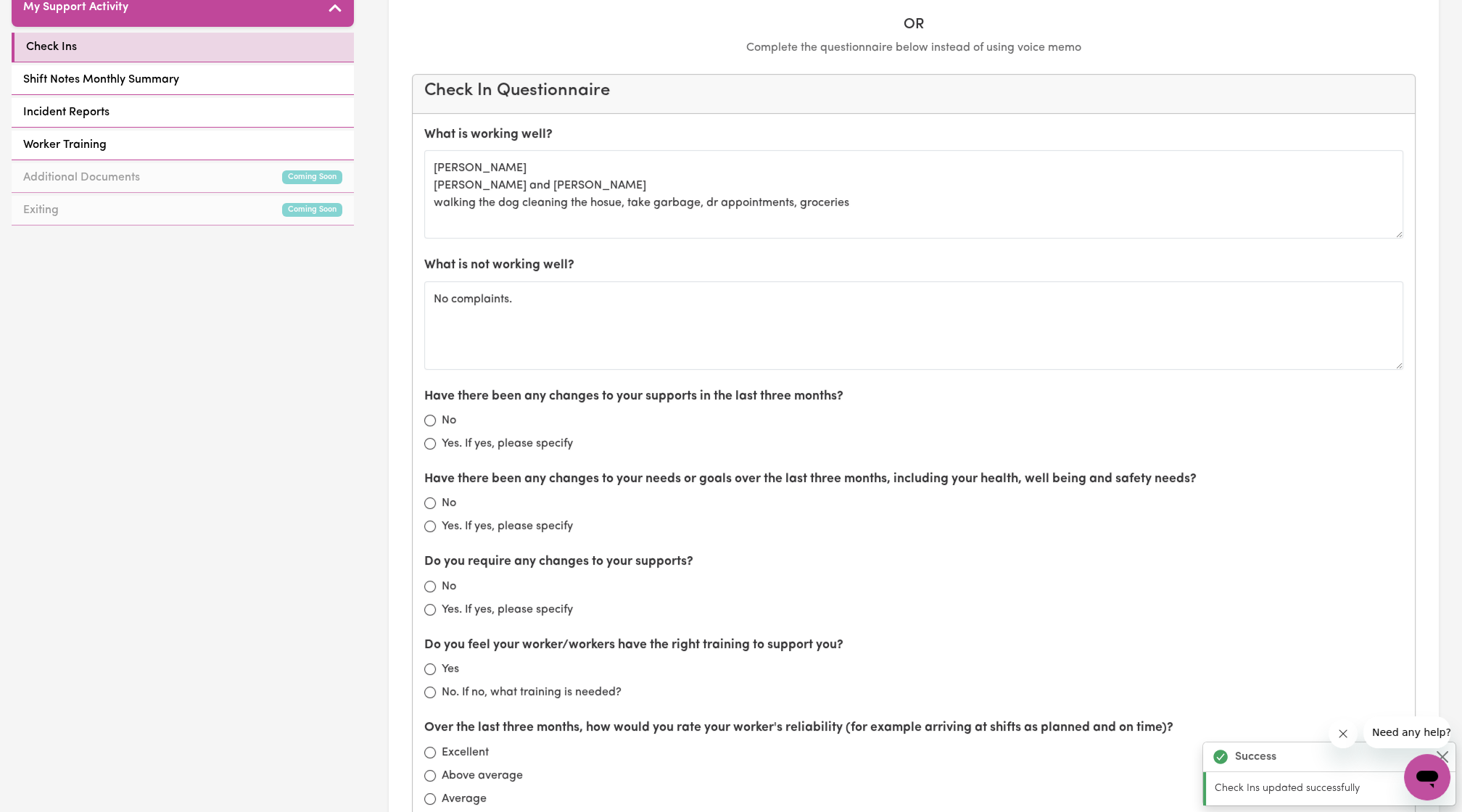
click at [427, 412] on div "No" at bounding box center [913, 420] width 979 height 17
click at [430, 417] on input "No" at bounding box center [429, 420] width 11 height 11
radio input "true"
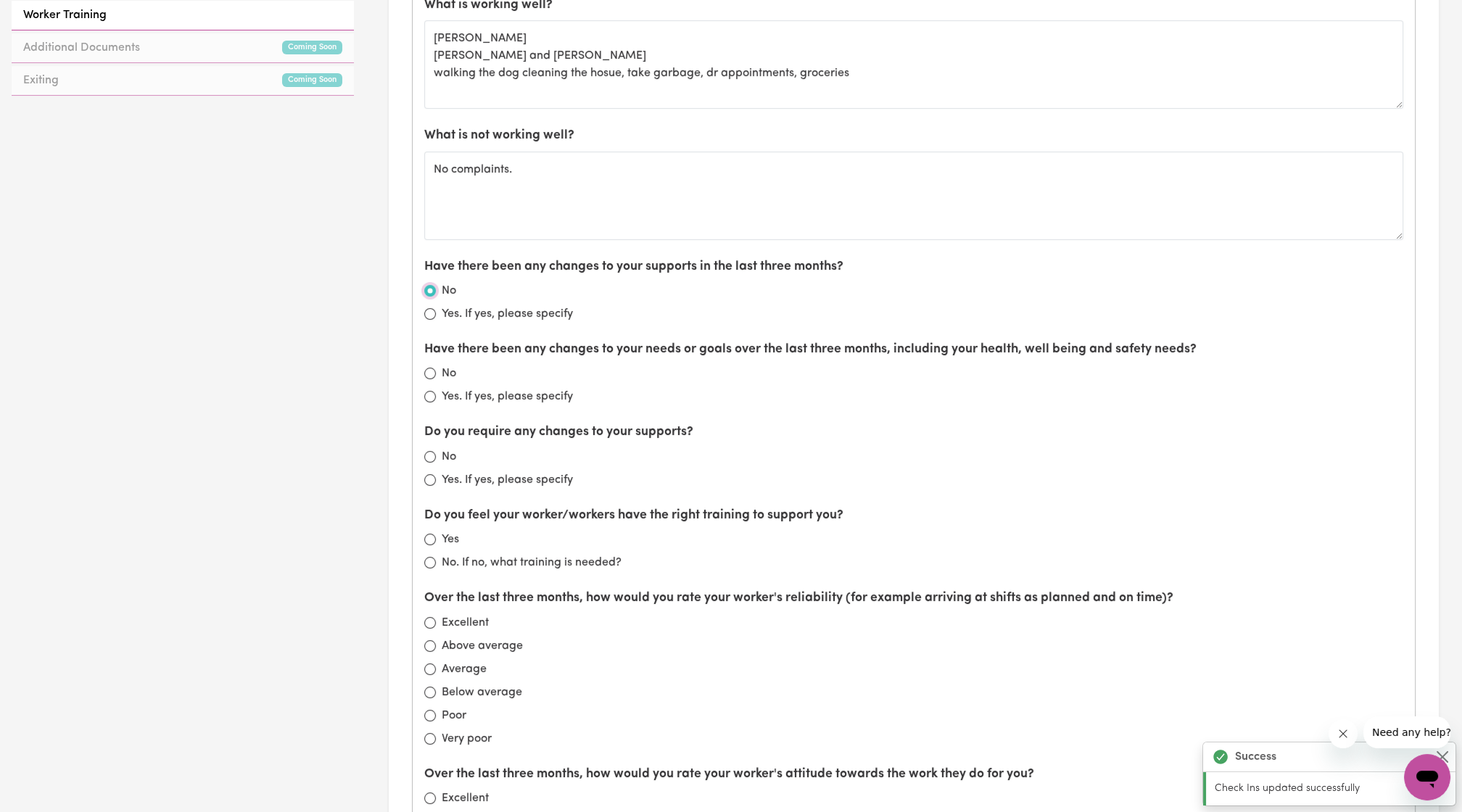
scroll to position [788, 0]
click at [435, 367] on div "No" at bounding box center [913, 374] width 979 height 17
click at [426, 369] on input "No" at bounding box center [429, 374] width 11 height 11
radio input "true"
drag, startPoint x: 581, startPoint y: 490, endPoint x: 429, endPoint y: 434, distance: 162.0
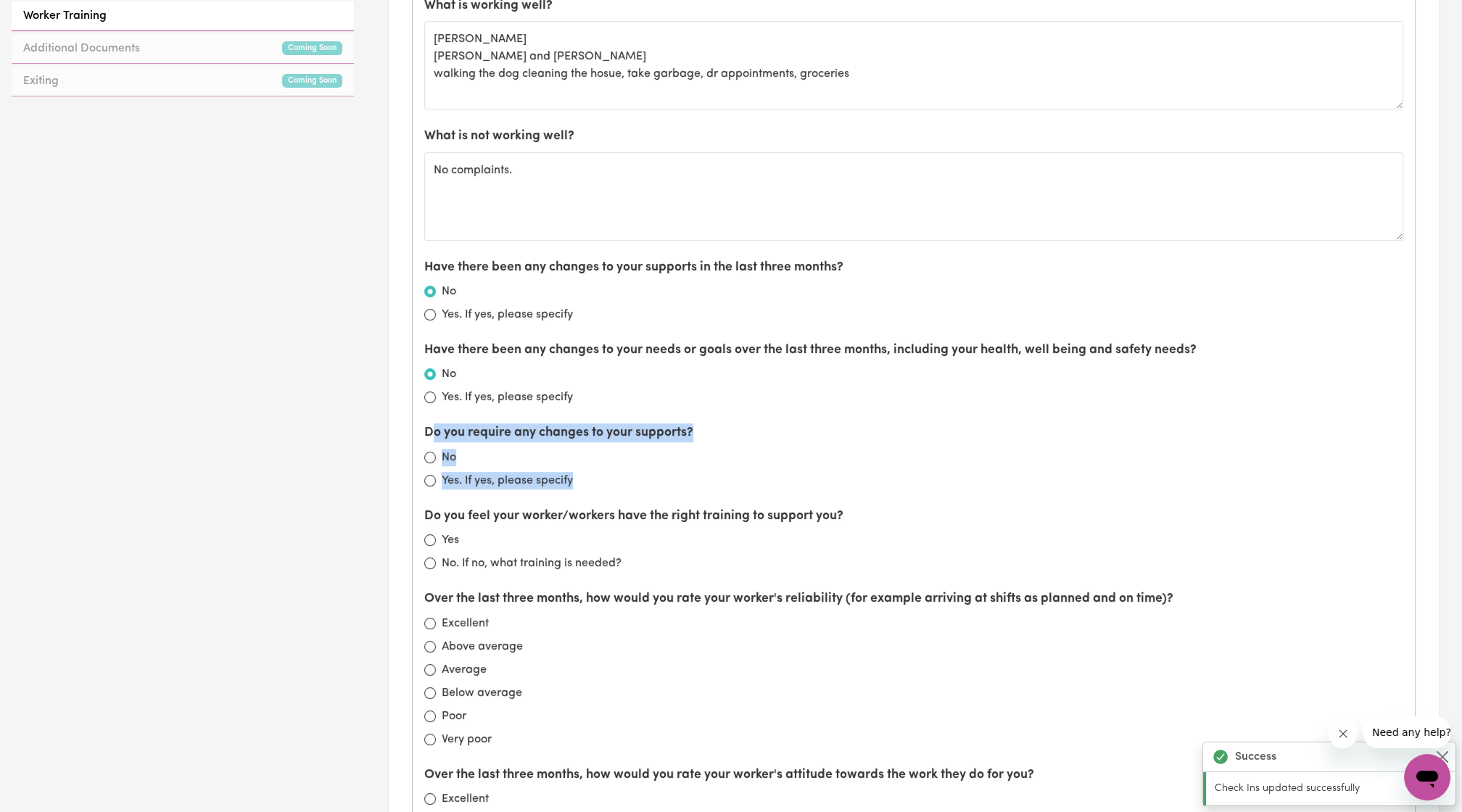
click at [429, 434] on div "What is working well? [PERSON_NAME] [PERSON_NAME] and [PERSON_NAME] walking the…" at bounding box center [913, 575] width 1002 height 1181
click at [495, 458] on div "No" at bounding box center [913, 457] width 979 height 17
click at [441, 475] on label "Yes. If yes, please specify" at bounding box center [507, 480] width 131 height 17
click at [436, 475] on input "Yes. If yes, please specify" at bounding box center [429, 480] width 11 height 11
radio input "true"
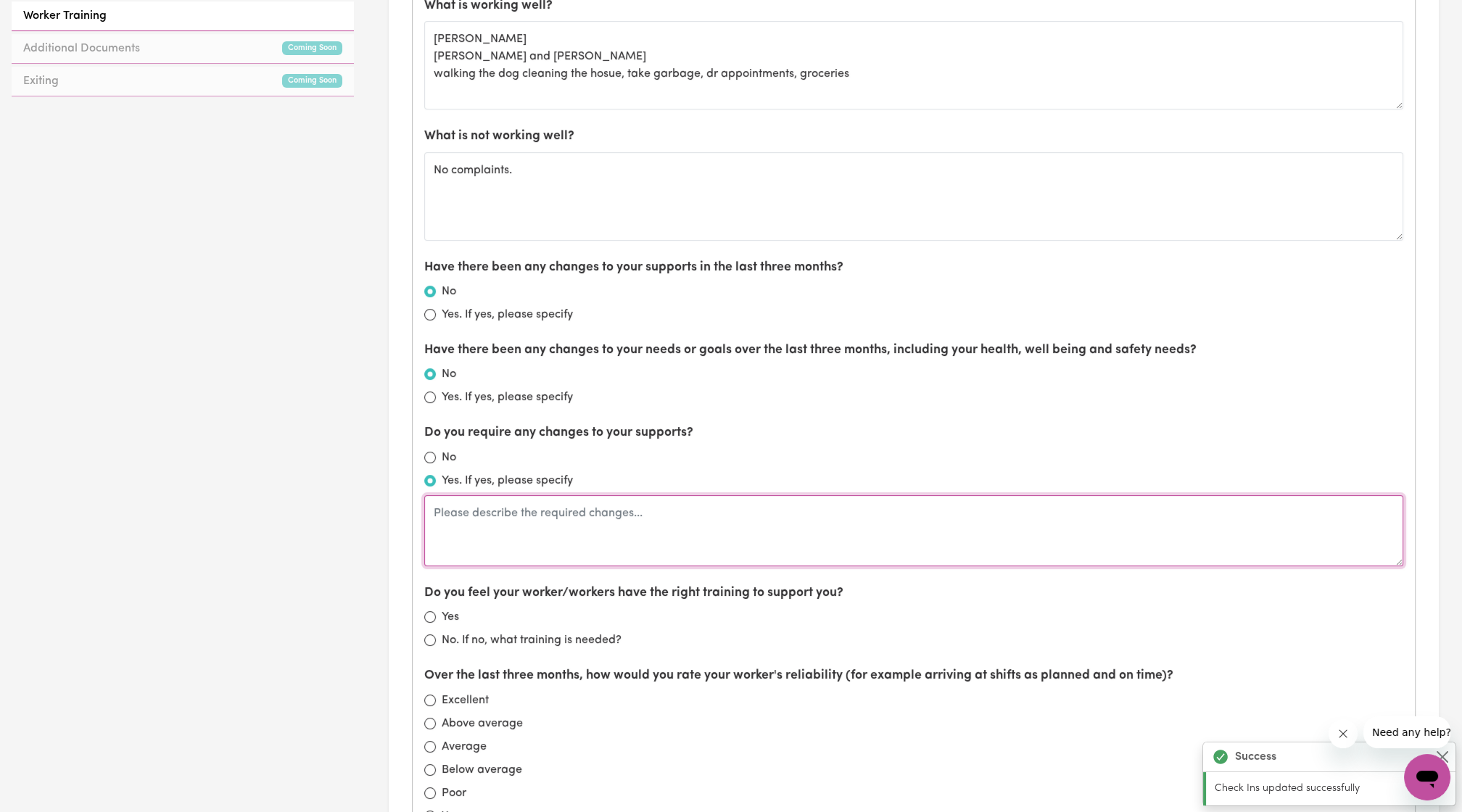
click at [484, 502] on textarea at bounding box center [913, 530] width 979 height 71
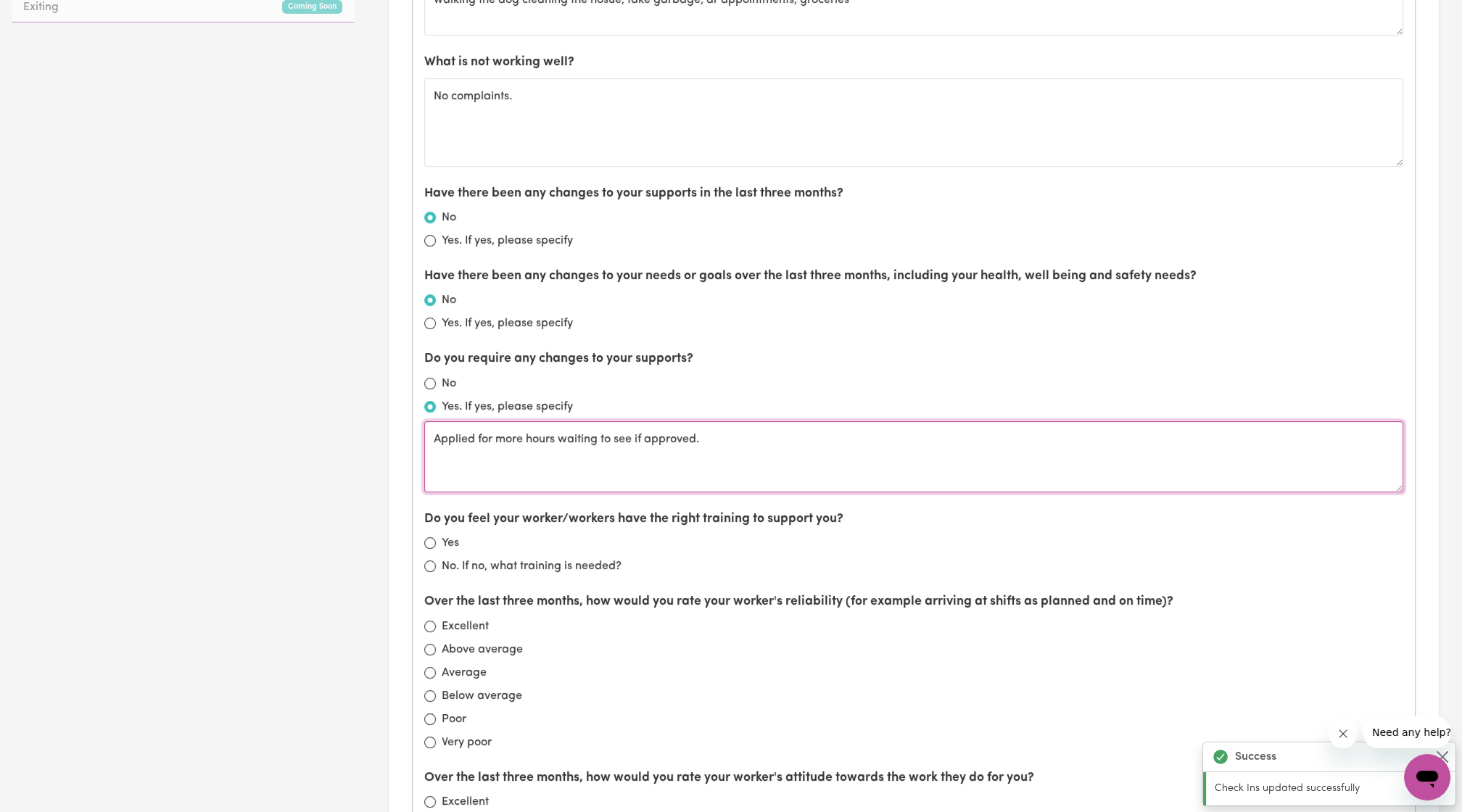
scroll to position [861, 0]
type textarea "Applied for more hours waiting to see if approved."
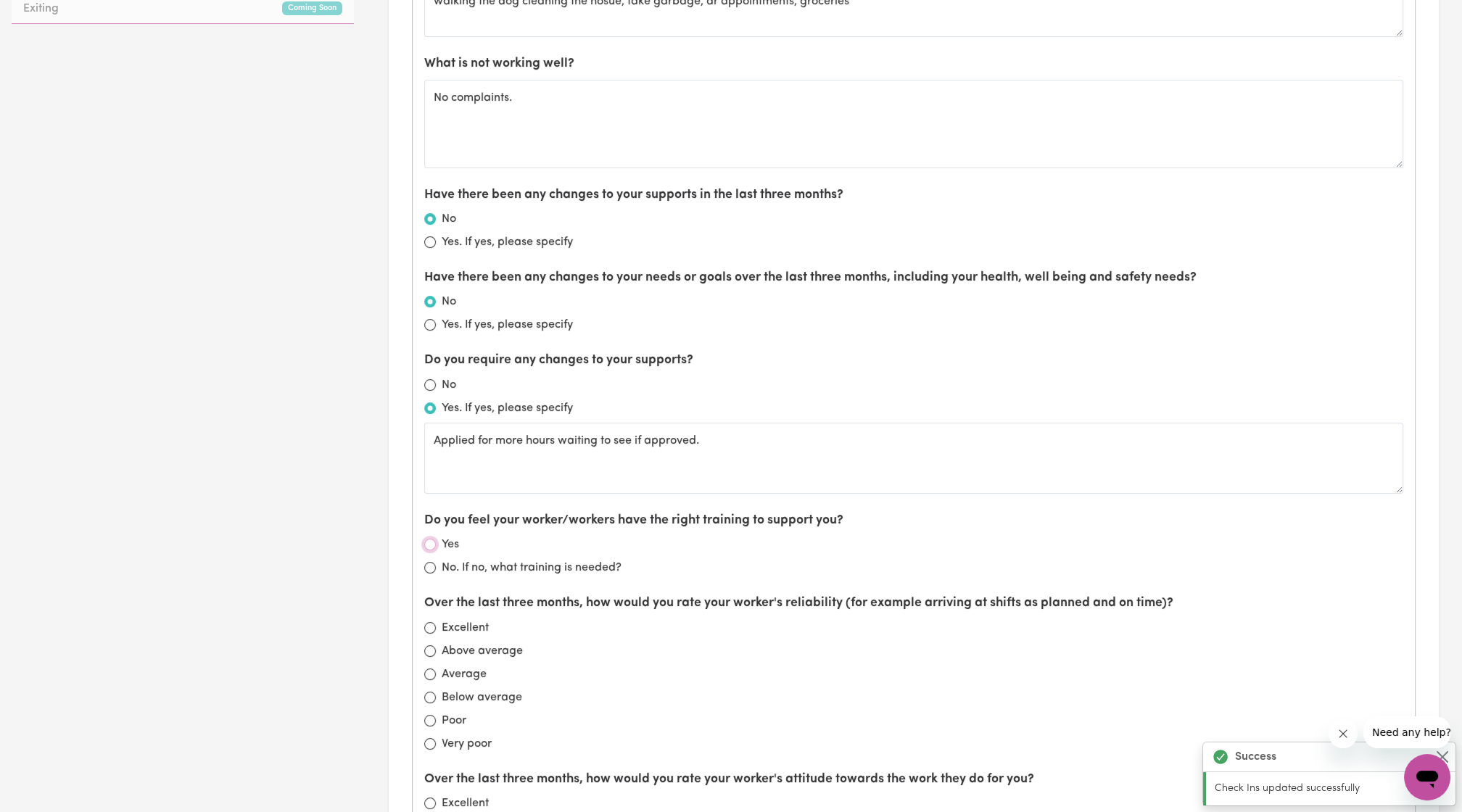
click at [434, 540] on input "Yes" at bounding box center [429, 544] width 11 height 11
radio input "true"
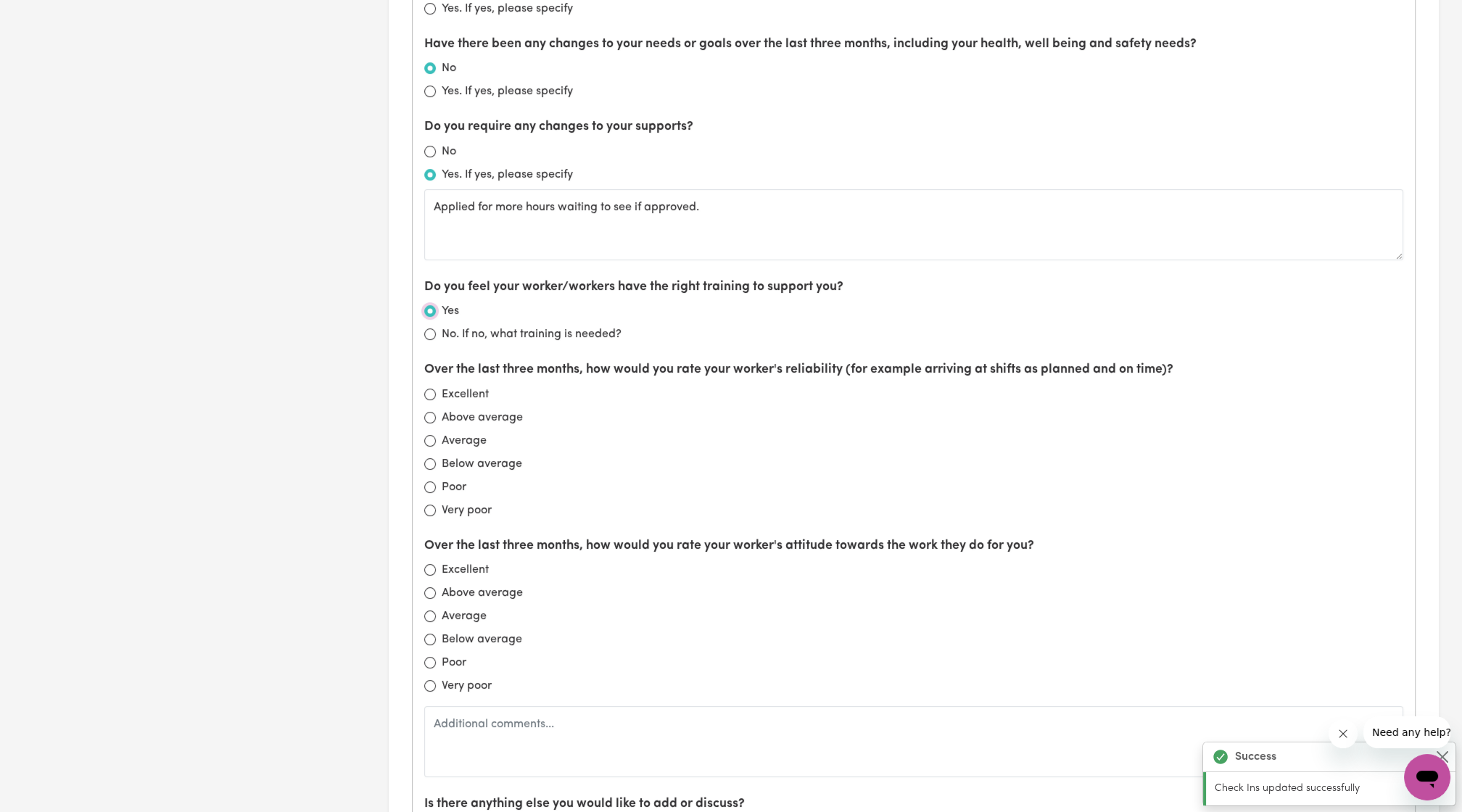
scroll to position [1097, 0]
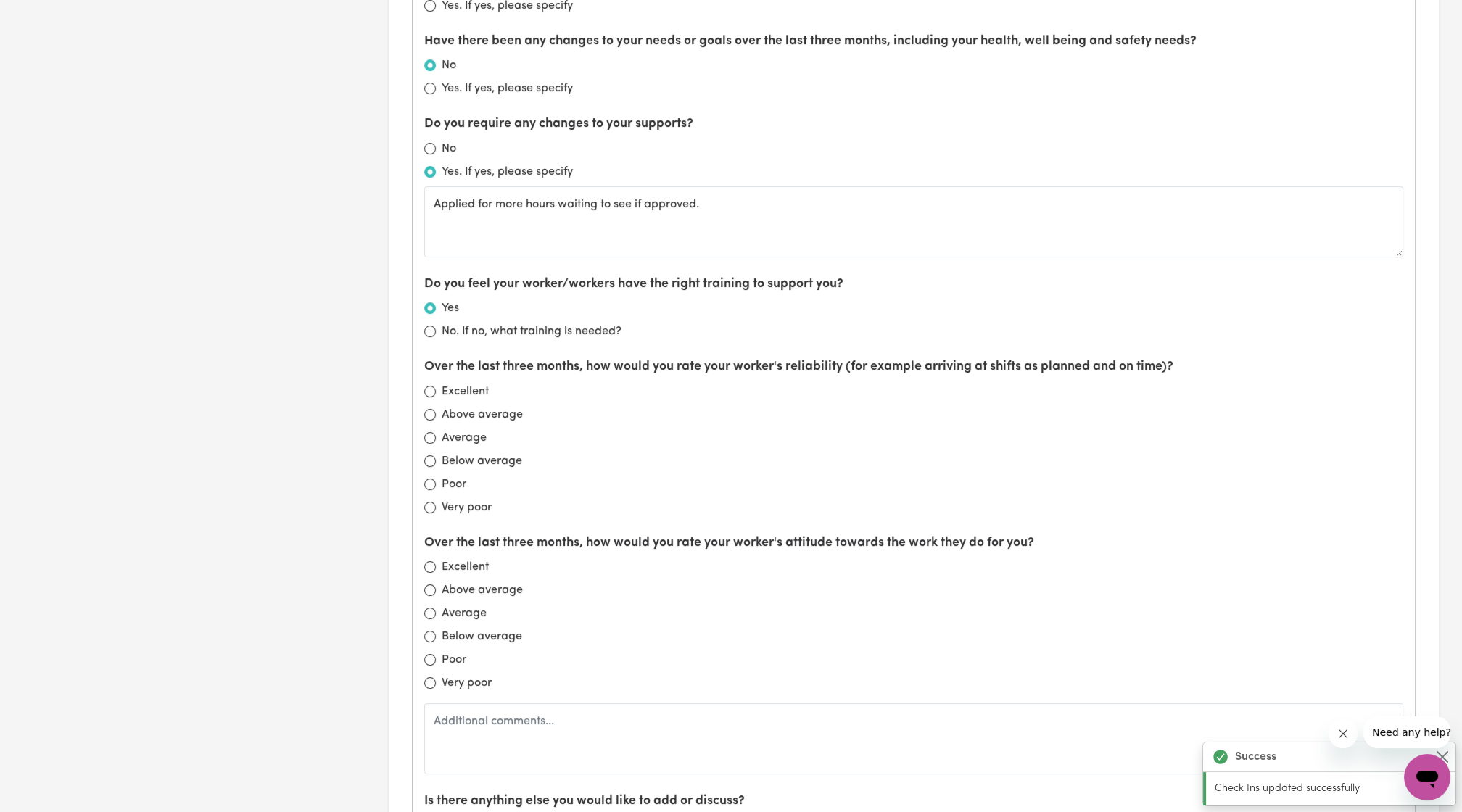
click at [424, 392] on div "Excellent" at bounding box center [913, 391] width 979 height 17
click at [435, 388] on div "Excellent" at bounding box center [913, 391] width 979 height 17
click at [432, 386] on input "Excellent" at bounding box center [429, 391] width 11 height 11
radio input "true"
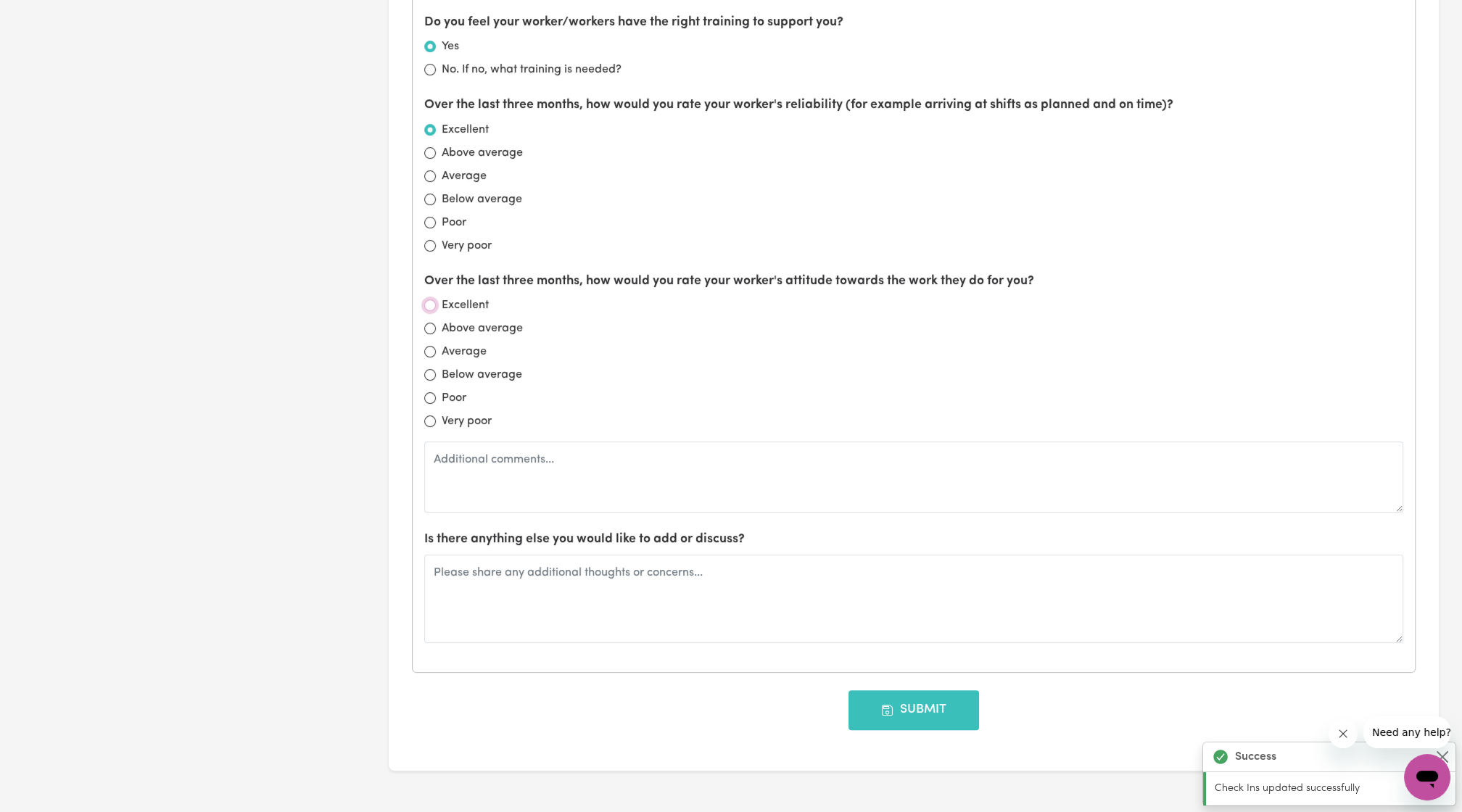
click at [428, 300] on input "Excellent" at bounding box center [429, 305] width 11 height 11
radio input "true"
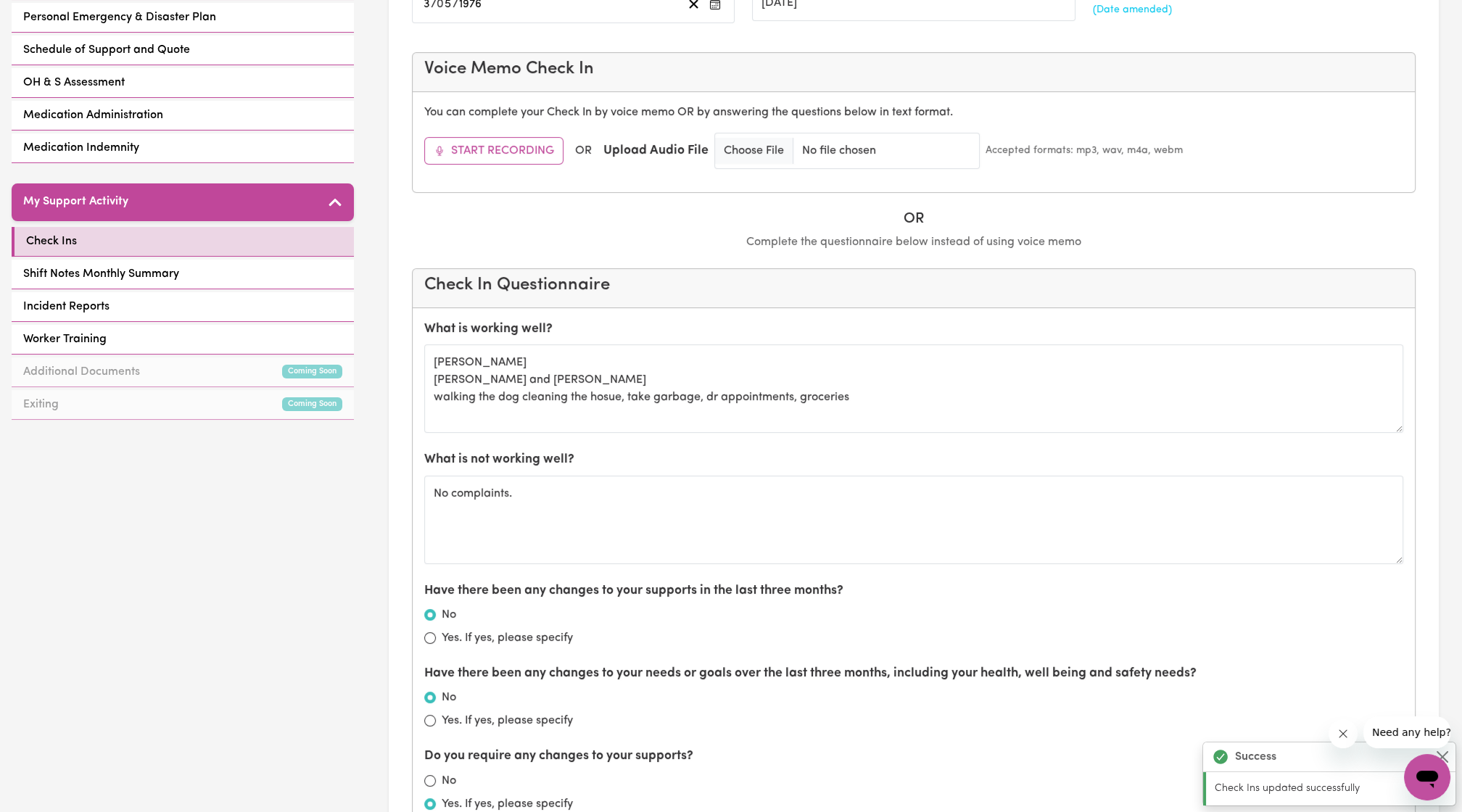
scroll to position [465, 0]
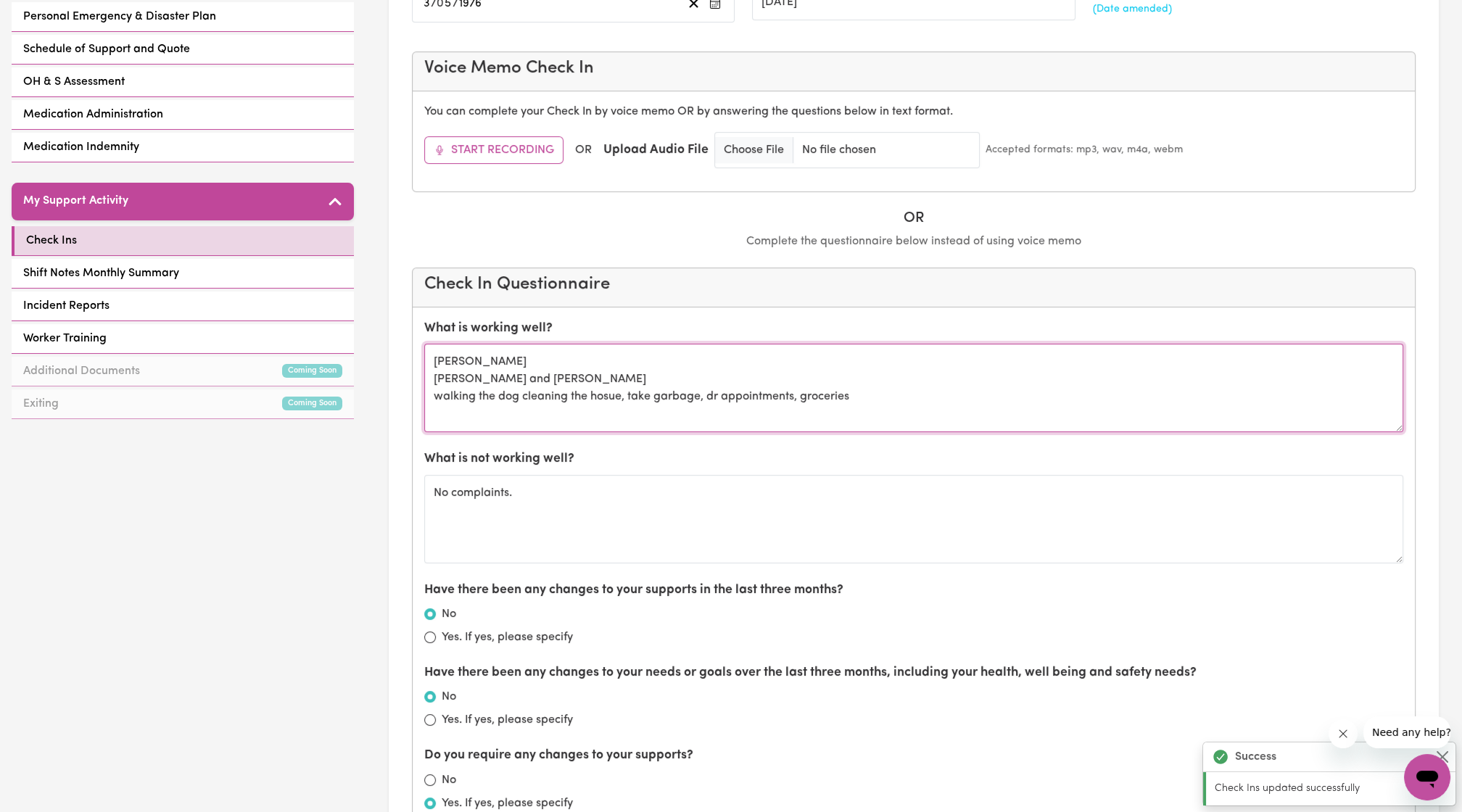
click at [901, 412] on textarea "[PERSON_NAME] [PERSON_NAME] and [PERSON_NAME] walking the dog cleaning the hosu…" at bounding box center [913, 388] width 979 height 88
drag, startPoint x: 892, startPoint y: 407, endPoint x: 450, endPoint y: 321, distance: 450.3
click at [450, 321] on div "What is working well? [PERSON_NAME] [PERSON_NAME] and [PERSON_NAME] walking the…" at bounding box center [913, 375] width 979 height 113
click at [871, 355] on textarea "[PERSON_NAME] [PERSON_NAME] and [PERSON_NAME] walking the dog cleaning the hosu…" at bounding box center [913, 388] width 979 height 88
click at [869, 386] on textarea "[PERSON_NAME] [PERSON_NAME] and [PERSON_NAME] walking the dog cleaning the hosu…" at bounding box center [913, 388] width 979 height 88
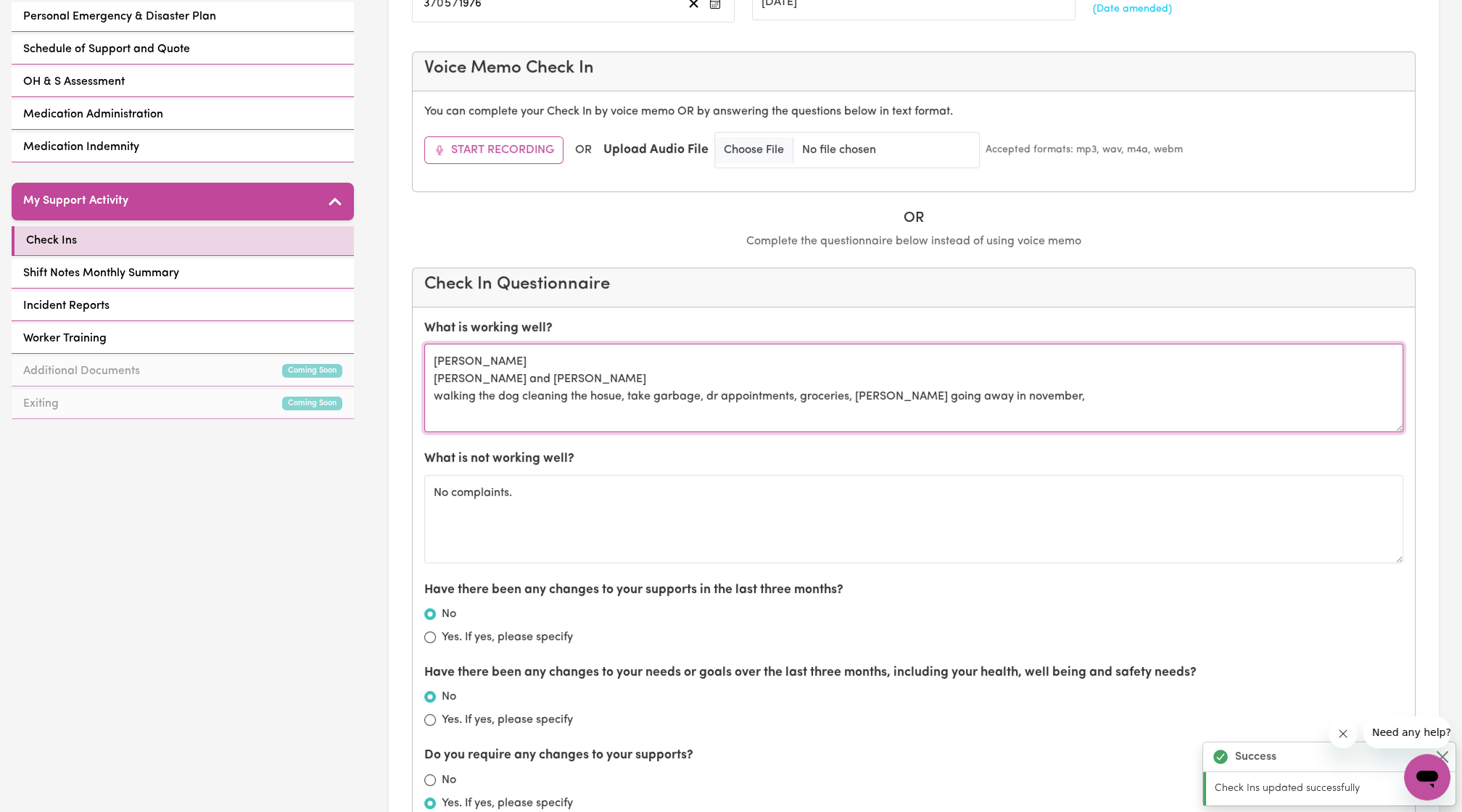
click at [855, 394] on textarea "[PERSON_NAME] [PERSON_NAME] and [PERSON_NAME] walking the dog cleaning the hosu…" at bounding box center [913, 388] width 979 height 88
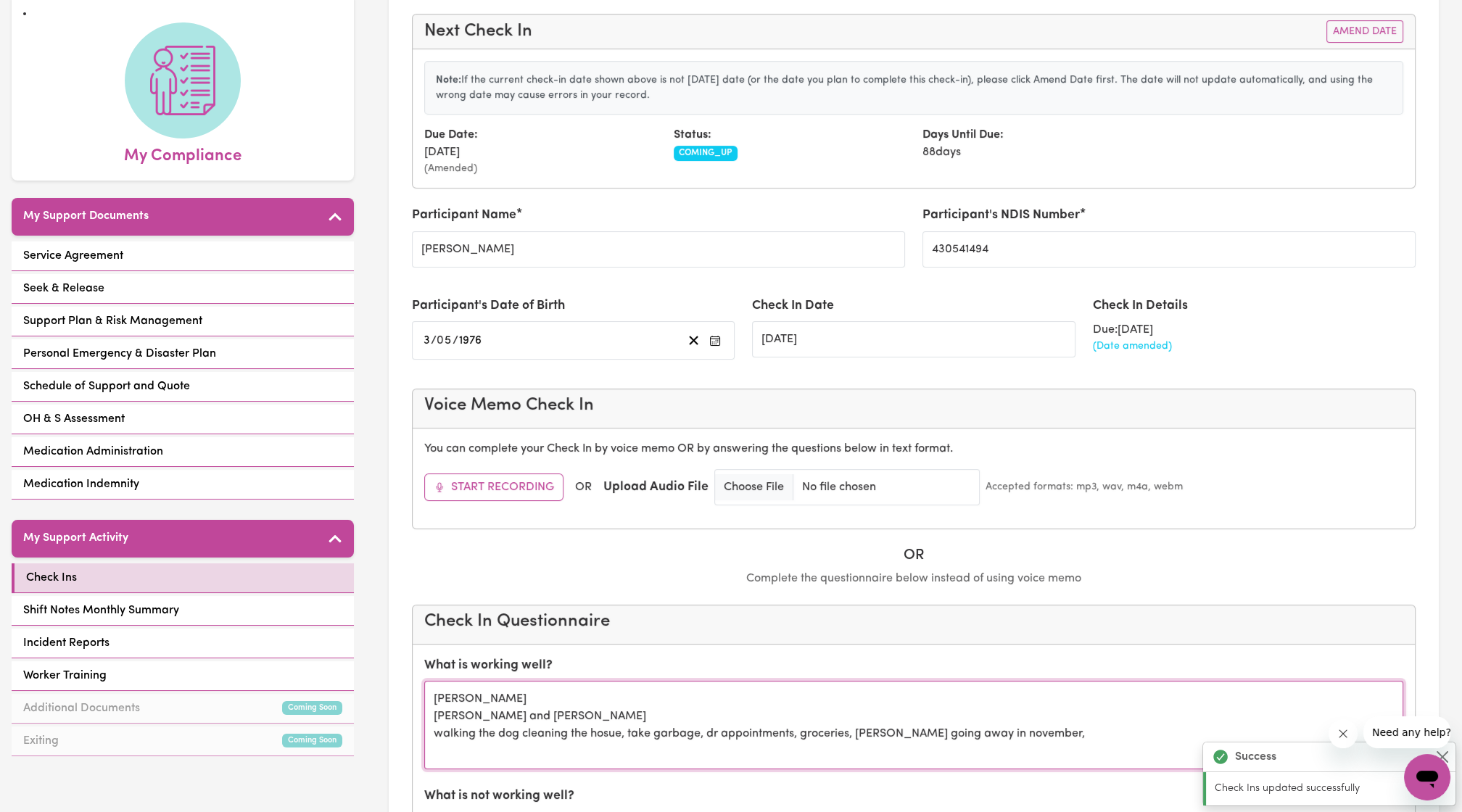
scroll to position [121, 0]
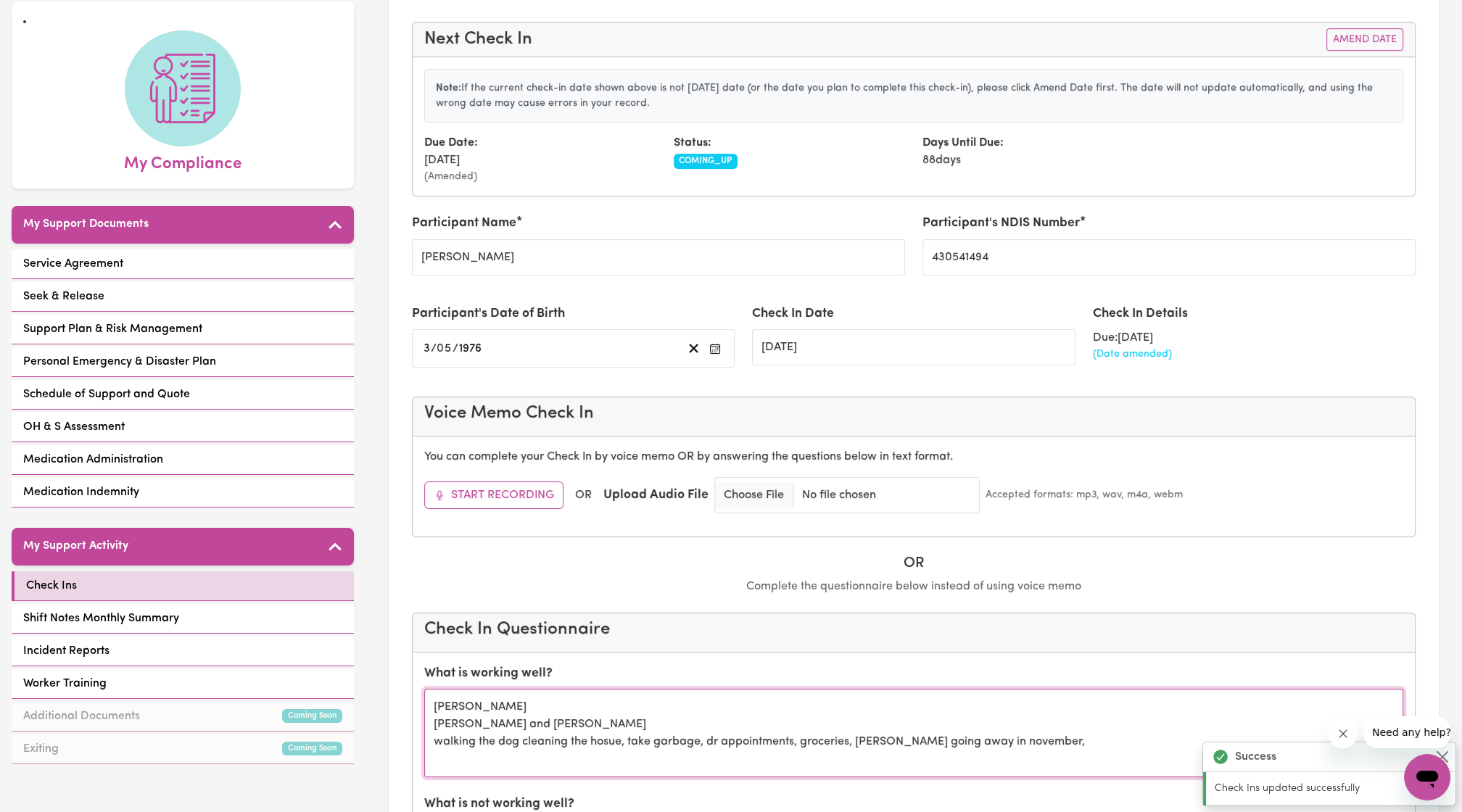
click at [601, 745] on textarea "[PERSON_NAME] [PERSON_NAME] and [PERSON_NAME] walking the dog cleaning the hosu…" at bounding box center [913, 733] width 979 height 88
click at [603, 736] on textarea "[PERSON_NAME] [PERSON_NAME] and [PERSON_NAME] walking the dog cleaning the hosu…" at bounding box center [913, 733] width 979 height 88
click at [645, 738] on textarea "[PERSON_NAME] [PERSON_NAME] and [PERSON_NAME] walking the dog cleaning the hous…" at bounding box center [913, 733] width 979 height 88
click at [647, 738] on textarea "[PERSON_NAME] [PERSON_NAME] and [PERSON_NAME] walking the dog cleaning the hous…" at bounding box center [913, 733] width 979 height 88
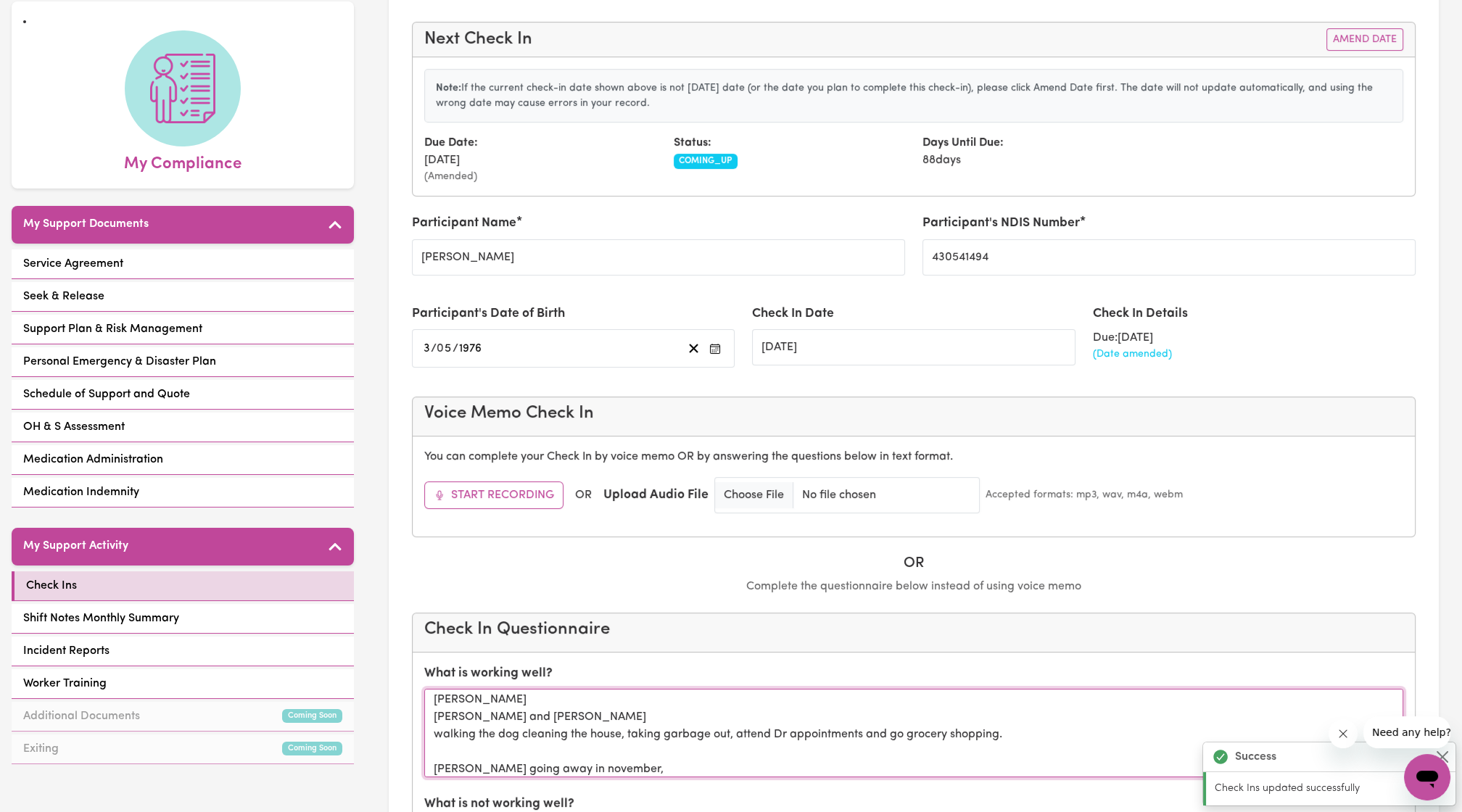
click at [555, 757] on textarea "[PERSON_NAME] [PERSON_NAME] and [PERSON_NAME] walking the dog cleaning the hous…" at bounding box center [913, 733] width 979 height 88
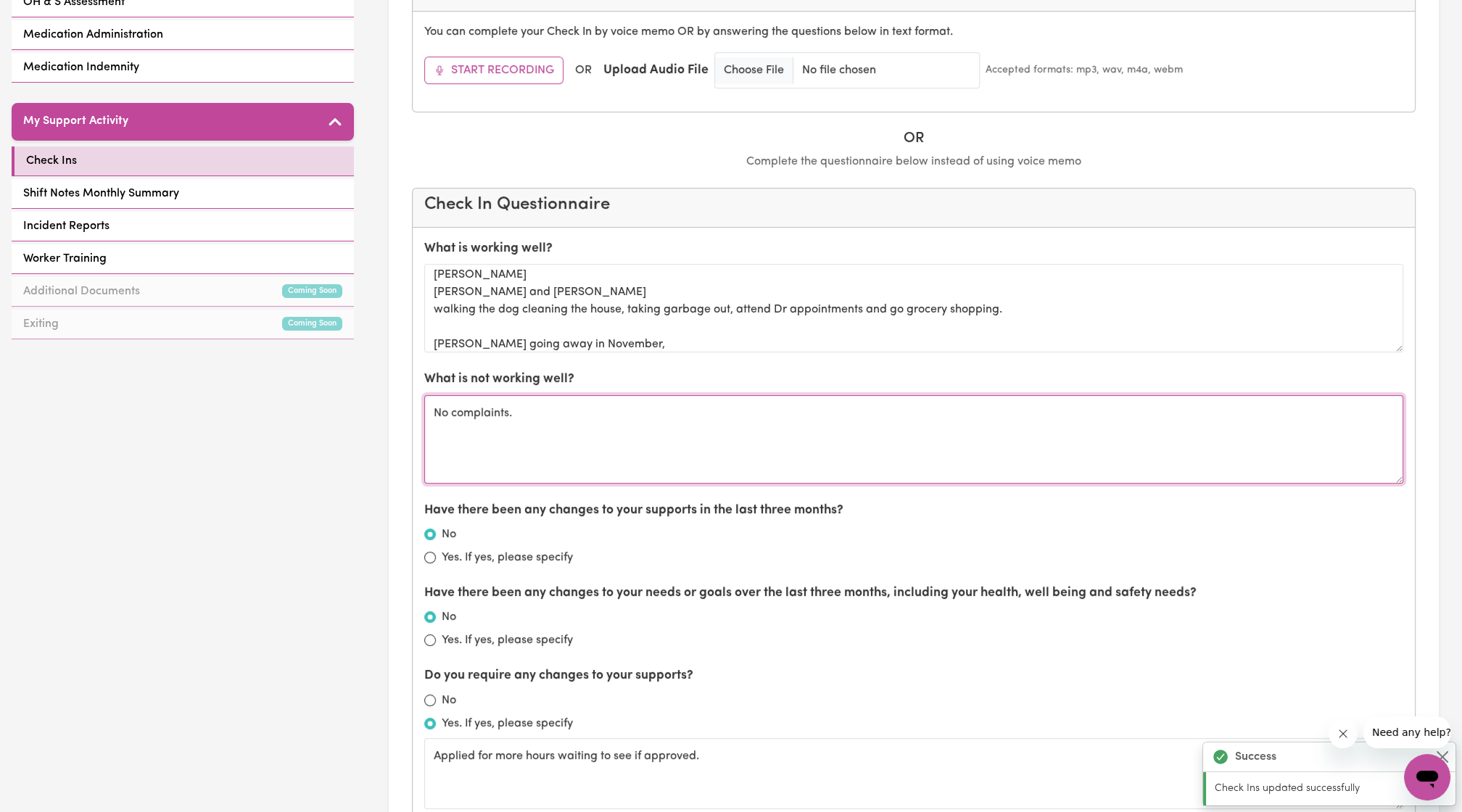
scroll to position [546, 0]
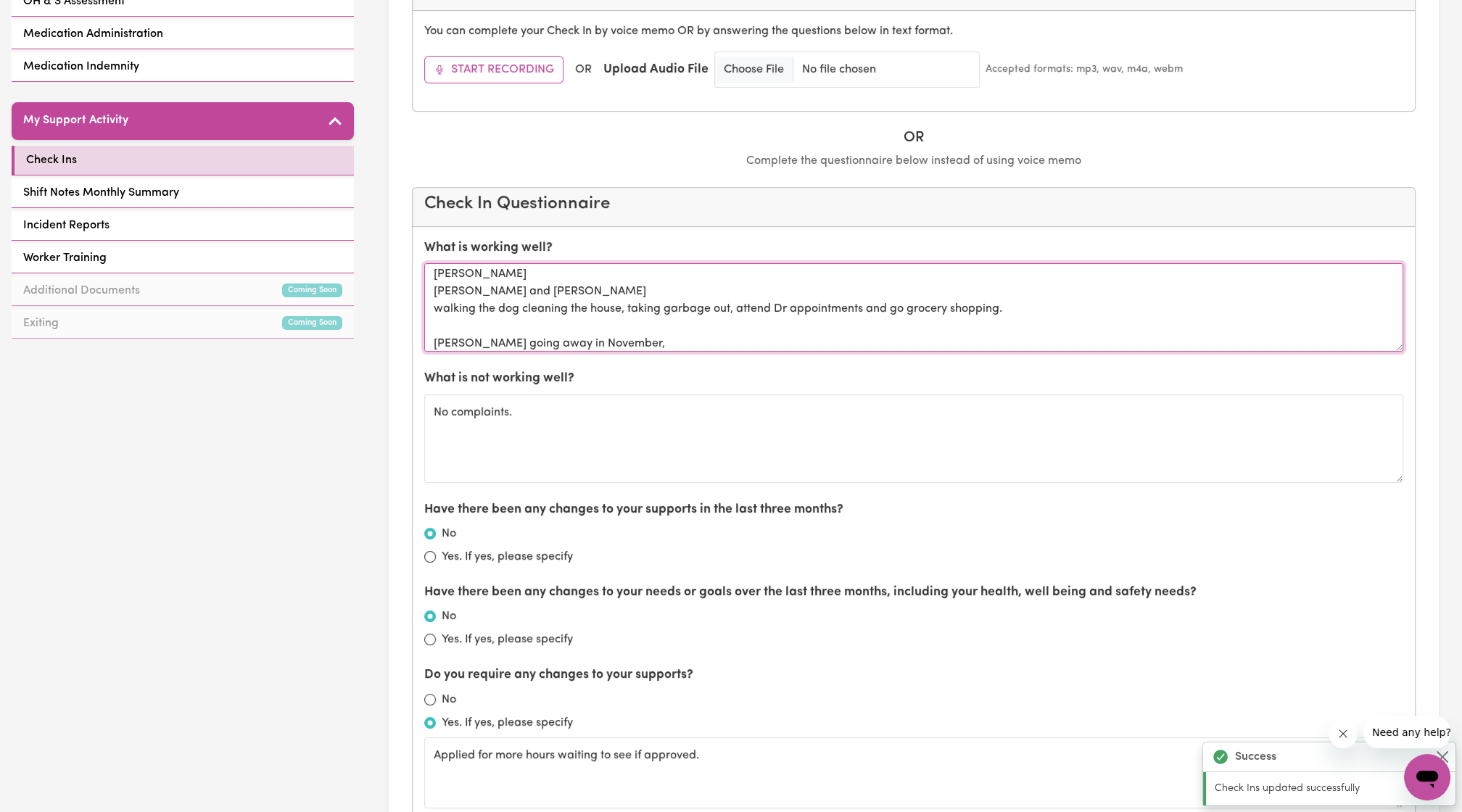
click at [641, 339] on textarea "[PERSON_NAME] [PERSON_NAME] and [PERSON_NAME] walking the dog cleaning the hous…" at bounding box center [913, 307] width 979 height 88
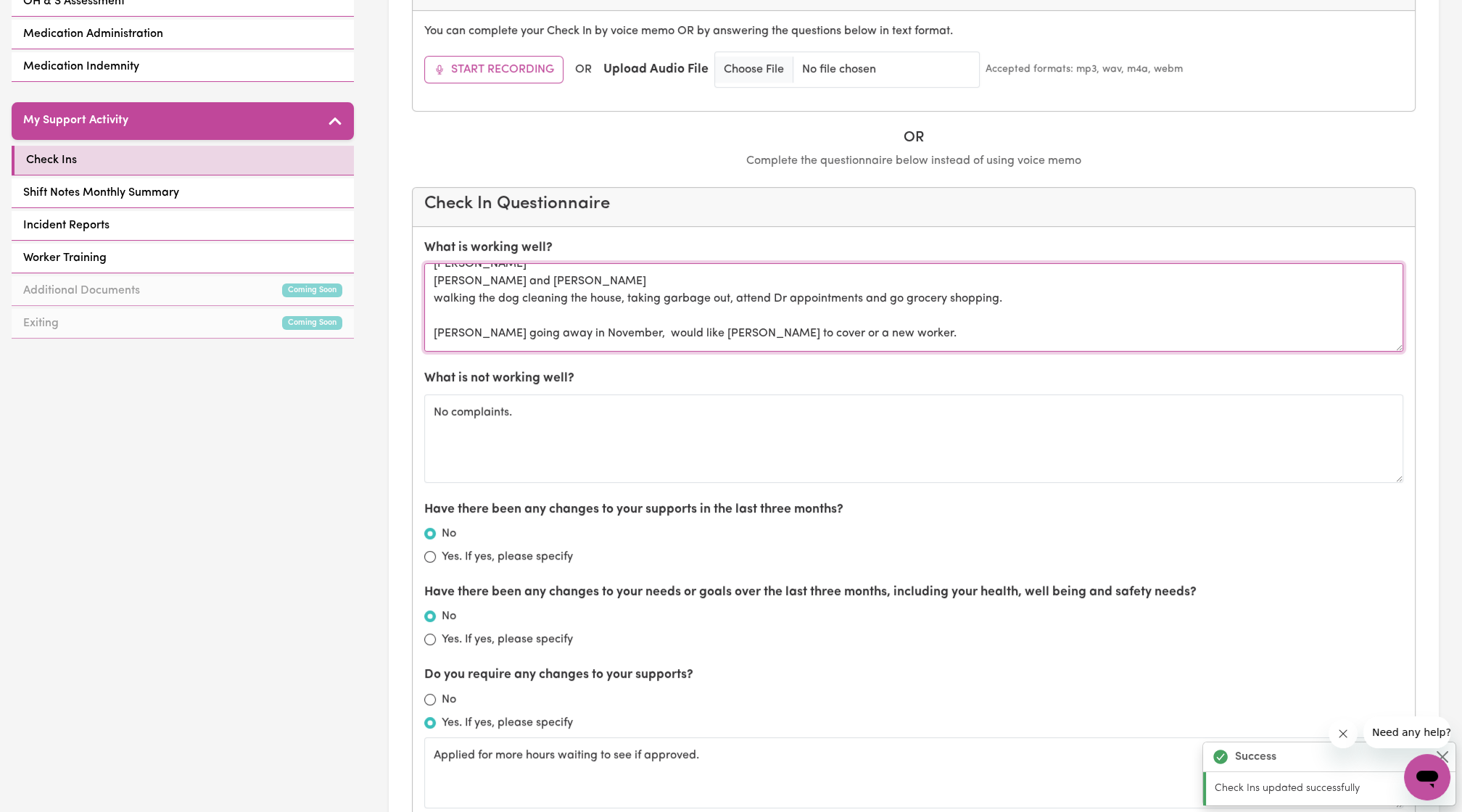
drag, startPoint x: 886, startPoint y: 333, endPoint x: 372, endPoint y: 374, distance: 515.6
click at [372, 374] on div "Check Ins Next Check In Amend Date Note: If the current check-in date shown abo…" at bounding box center [913, 567] width 1096 height 2125
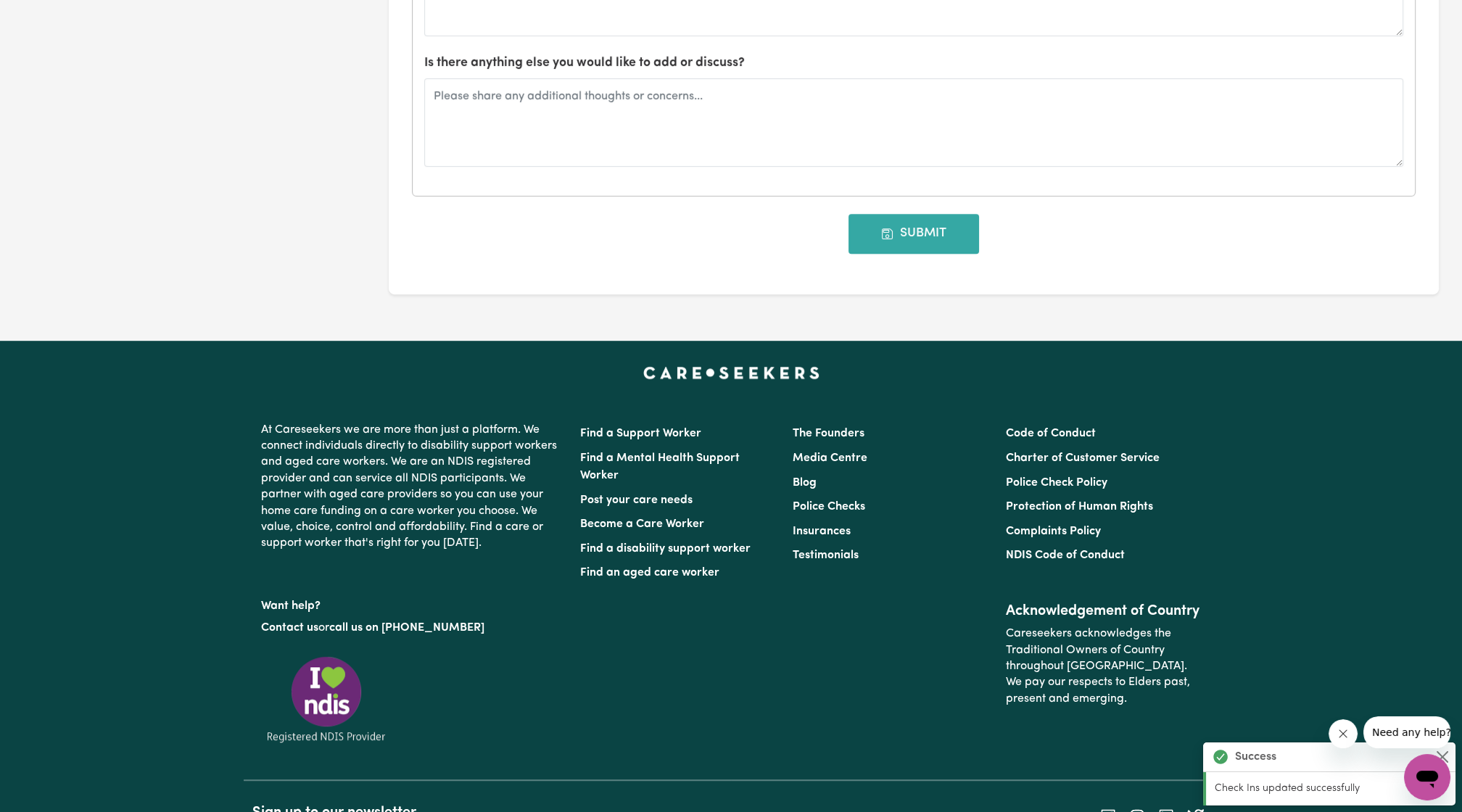
scroll to position [1835, 0]
type textarea "[PERSON_NAME] [PERSON_NAME] and [PERSON_NAME] walking the dog cleaning the hous…"
click at [951, 219] on button "Submit" at bounding box center [913, 233] width 130 height 39
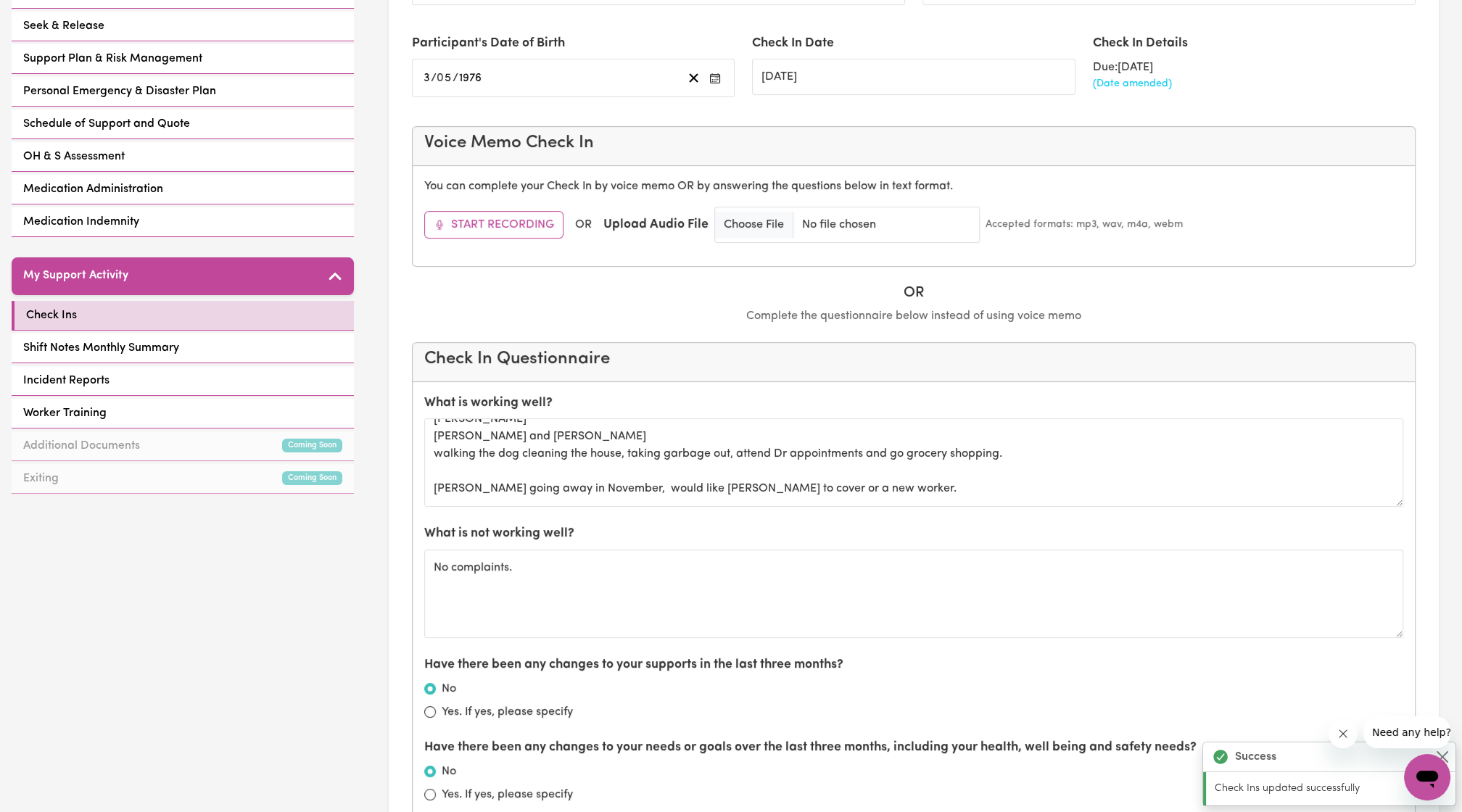
scroll to position [0, 0]
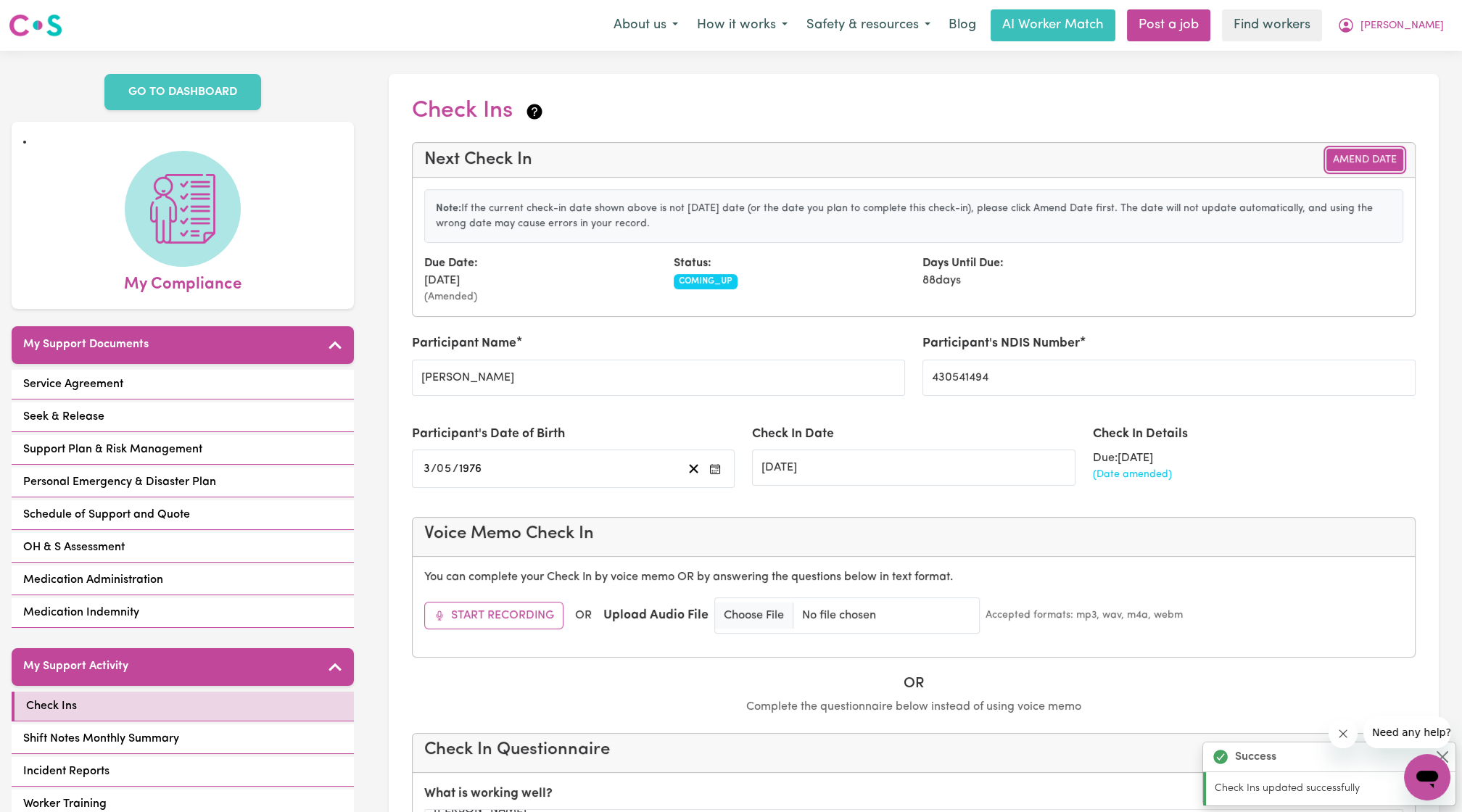
click at [1364, 154] on button "Amend Date" at bounding box center [1365, 160] width 77 height 22
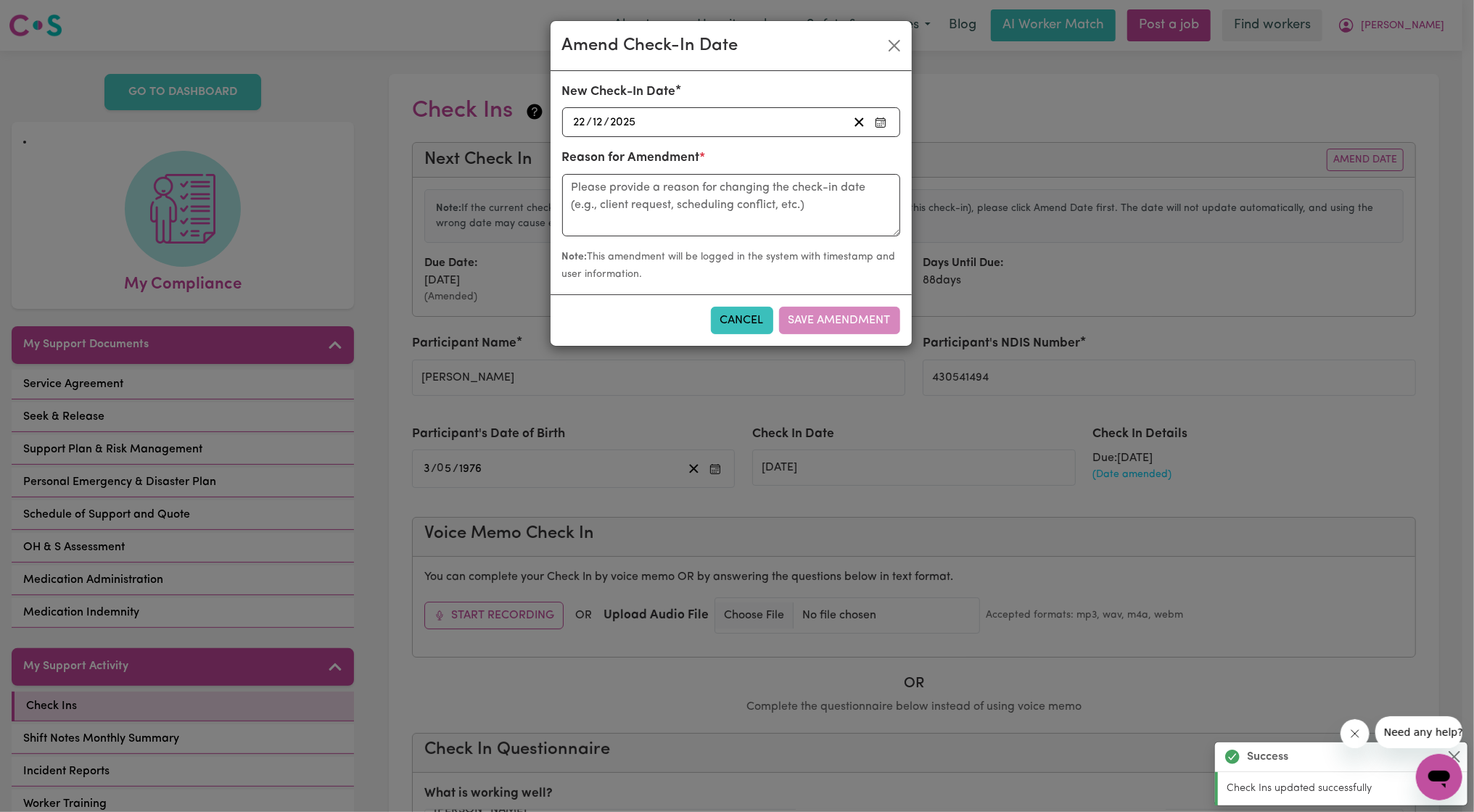
click at [758, 114] on div "[DATE] [DATE]" at bounding box center [710, 122] width 277 height 19
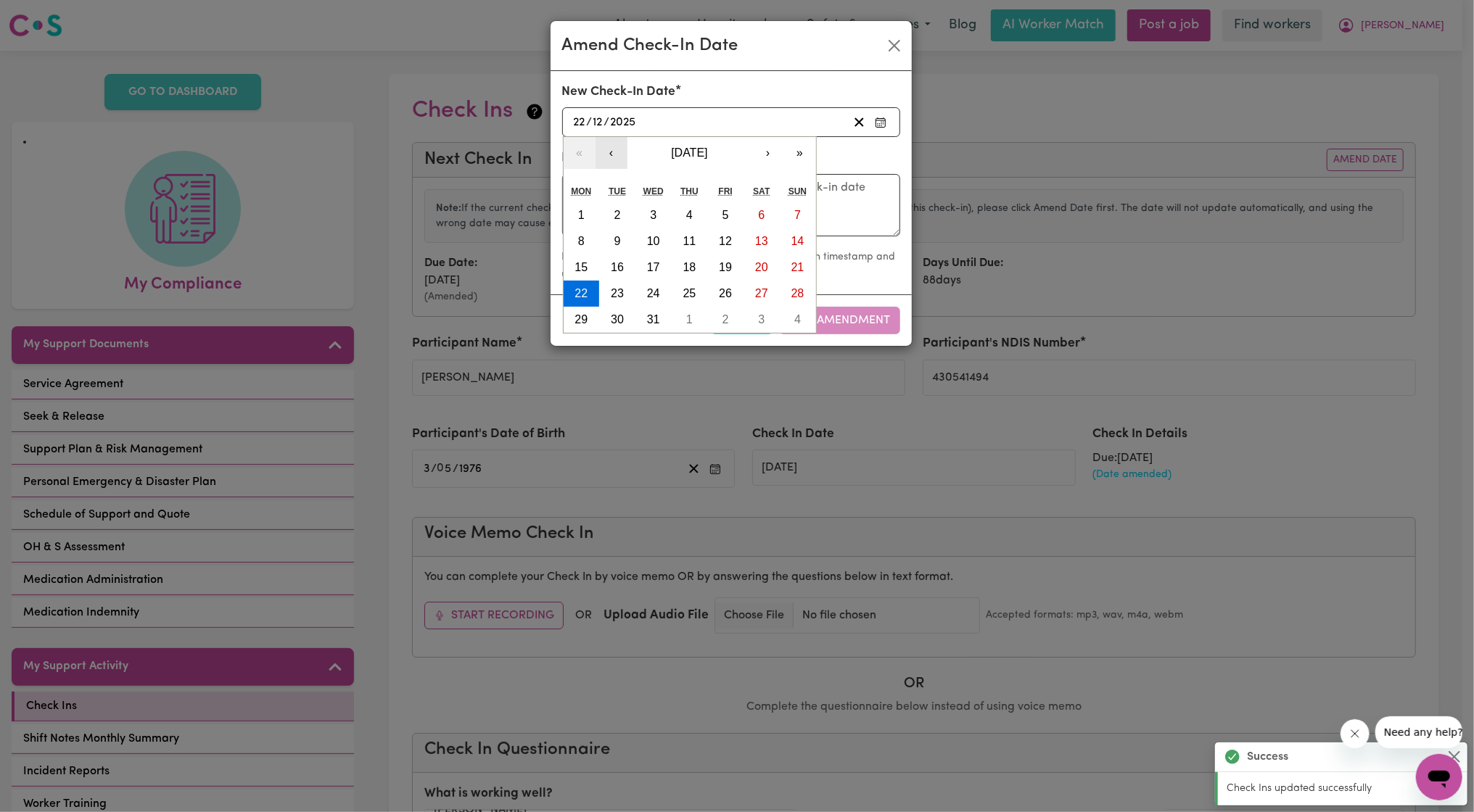
click at [597, 159] on button "‹" at bounding box center [611, 153] width 32 height 32
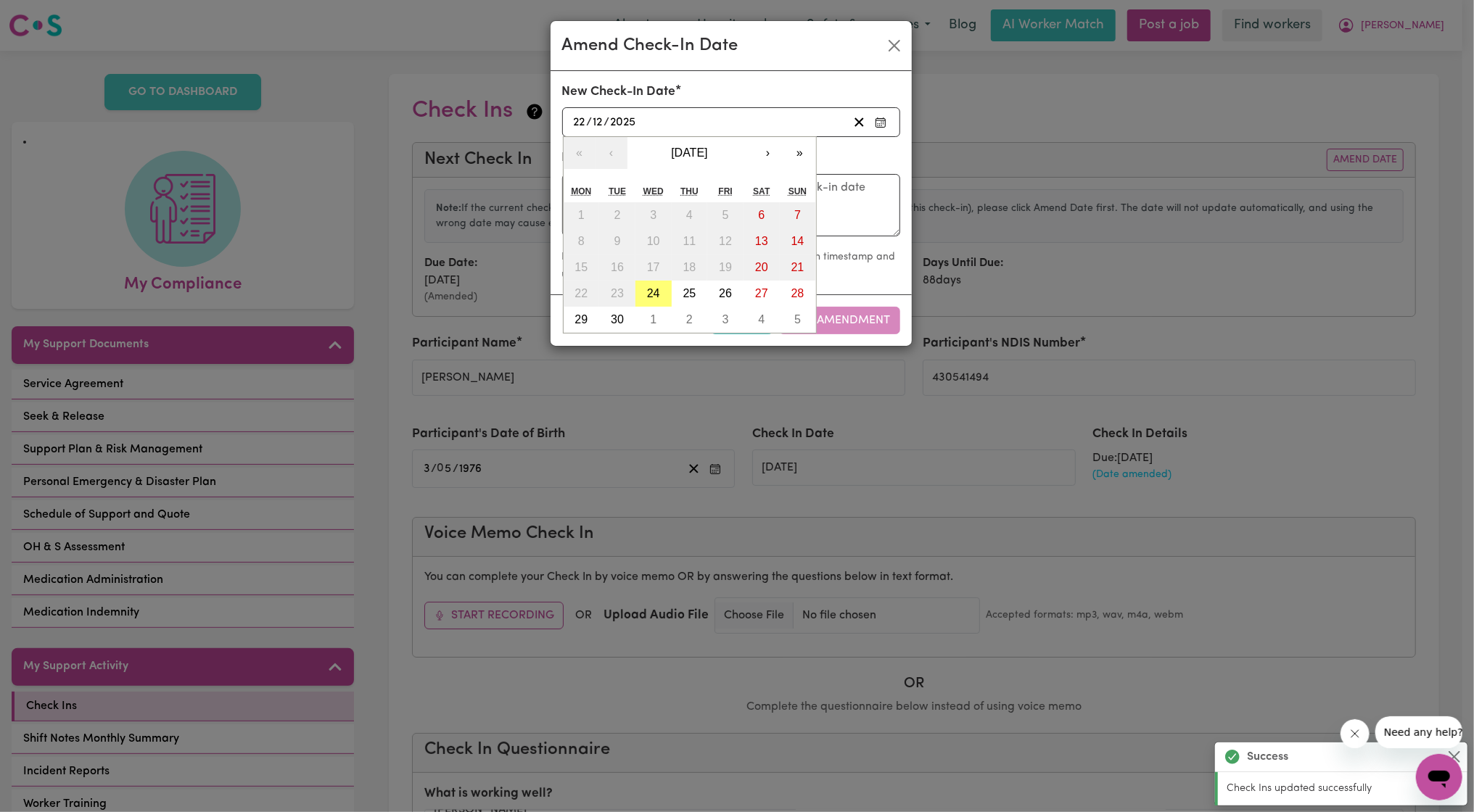
click at [597, 159] on form "New Check-In Date [DATE] [DATE] « ‹ [DATE] › » Mon Tue Wed Thu Fri Sat Sun 1 2 …" at bounding box center [731, 182] width 338 height 200
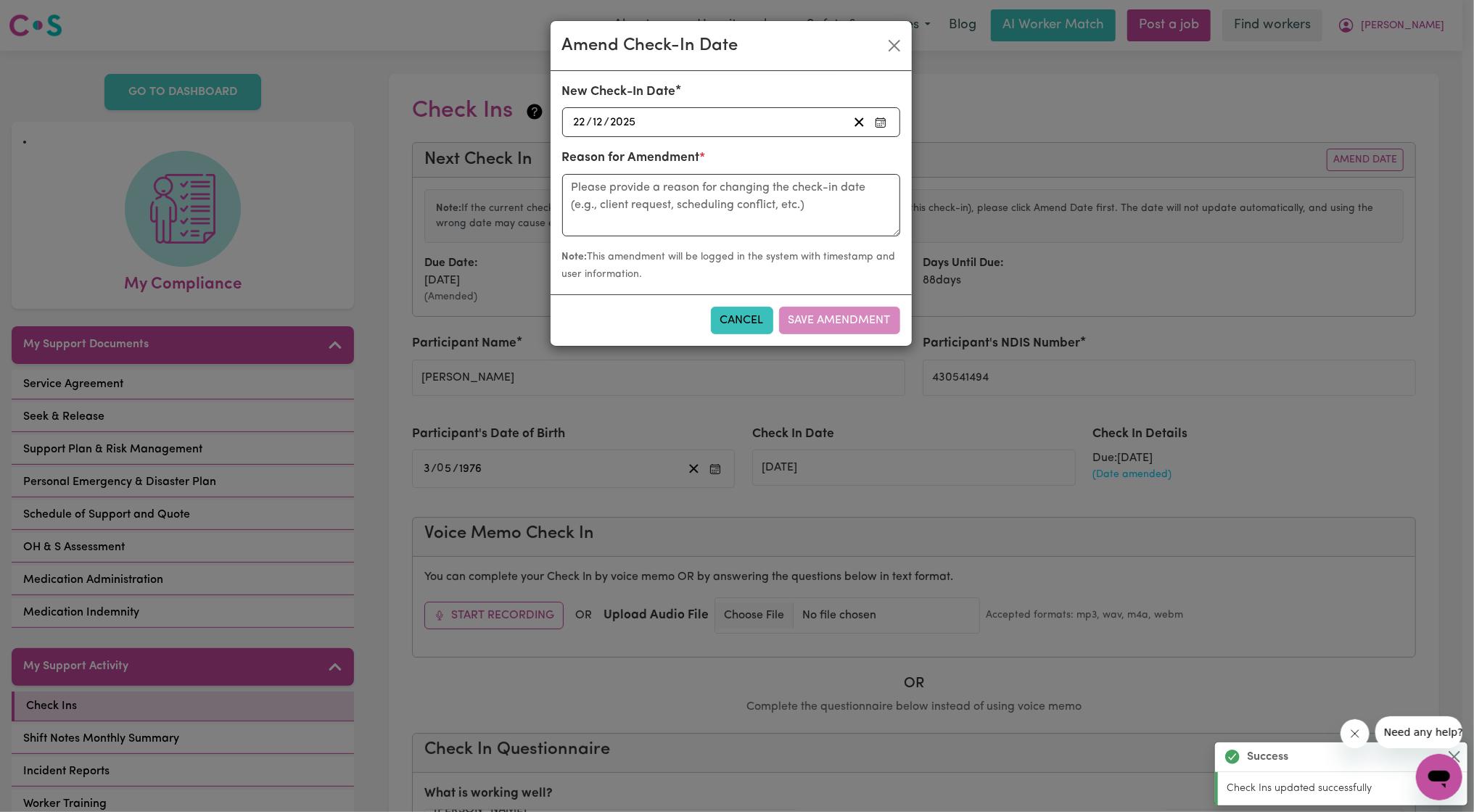
click at [779, 119] on div "[DATE] [DATE]" at bounding box center [710, 122] width 277 height 19
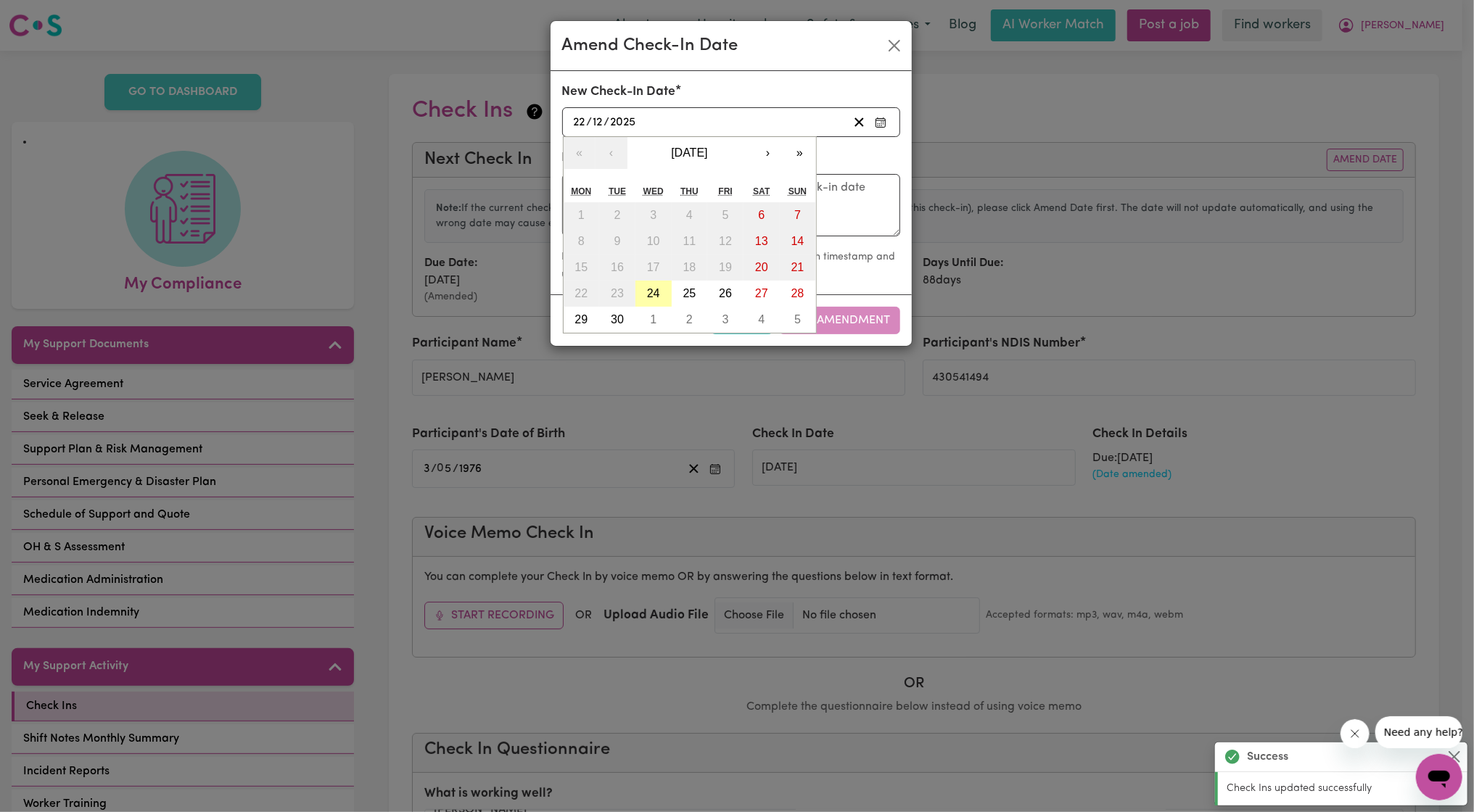
click at [647, 294] on abbr "24" at bounding box center [653, 293] width 13 height 12
type input "[DATE]"
type input "24"
type input "9"
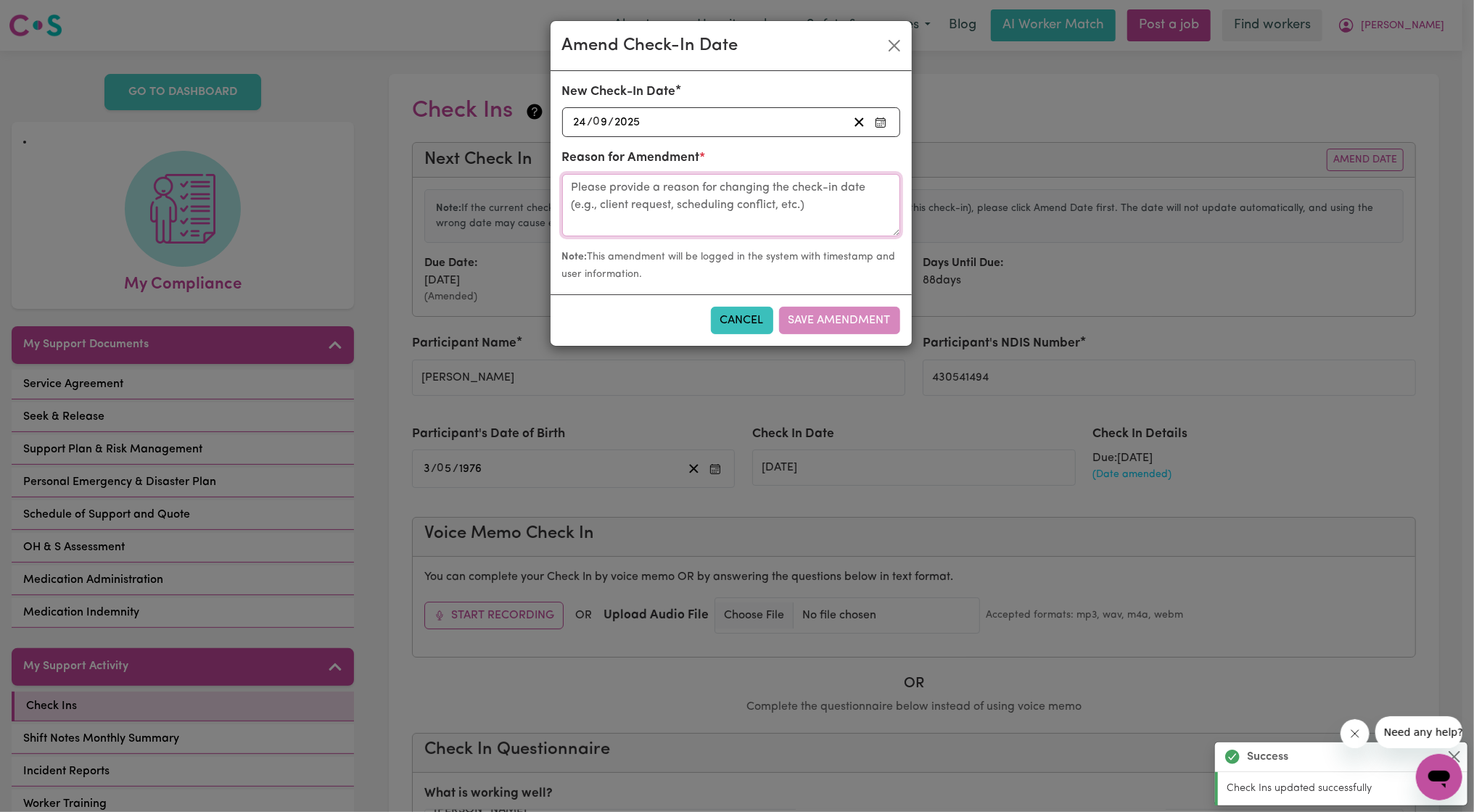
click at [665, 205] on textarea at bounding box center [731, 204] width 338 height 62
click at [580, 187] on textarea "CAll with [PERSON_NAME]" at bounding box center [731, 204] width 338 height 62
type textarea "Call with [PERSON_NAME]"
click at [884, 324] on button "Save Amendment" at bounding box center [839, 320] width 121 height 28
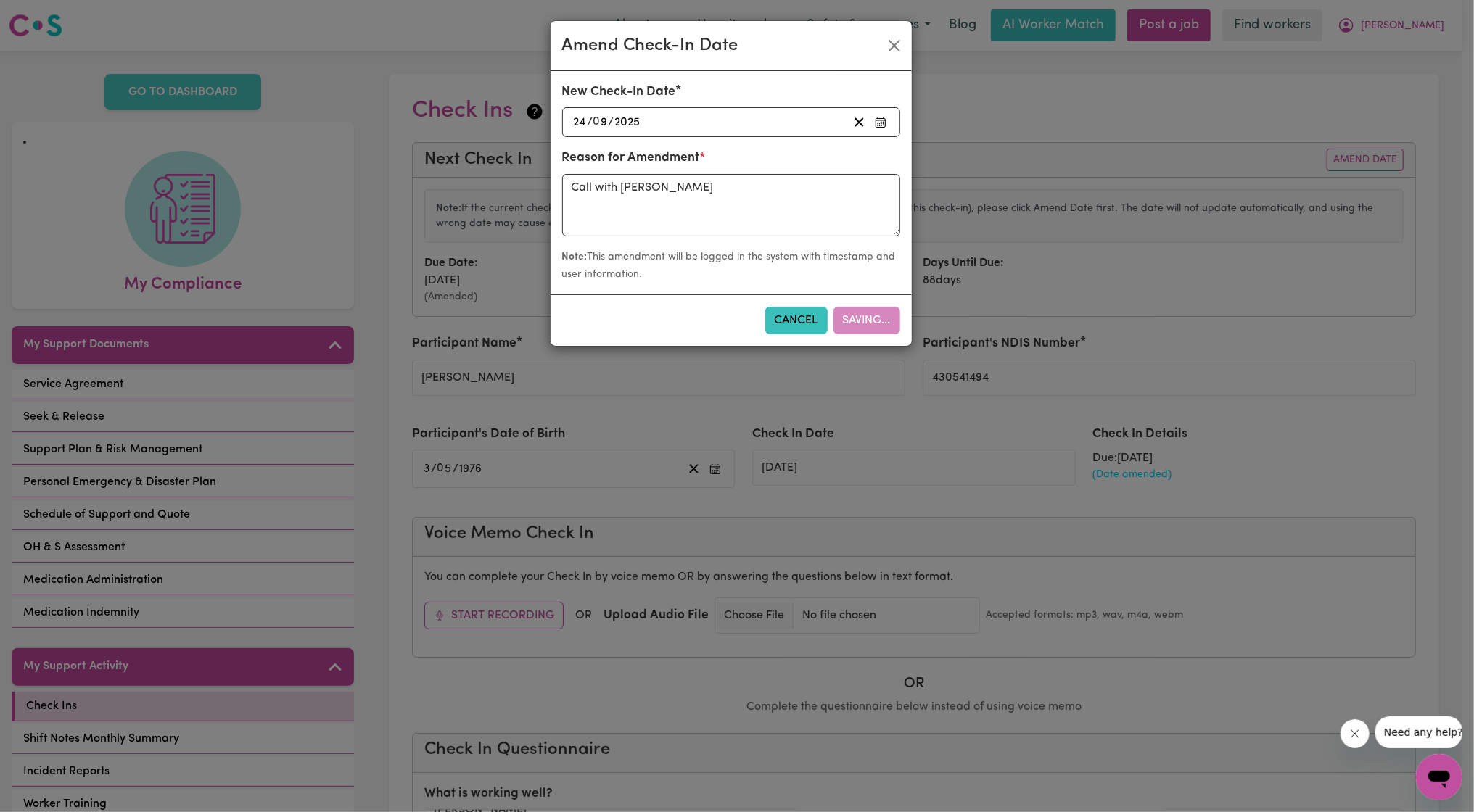
type input "[DATE]"
radio input "false"
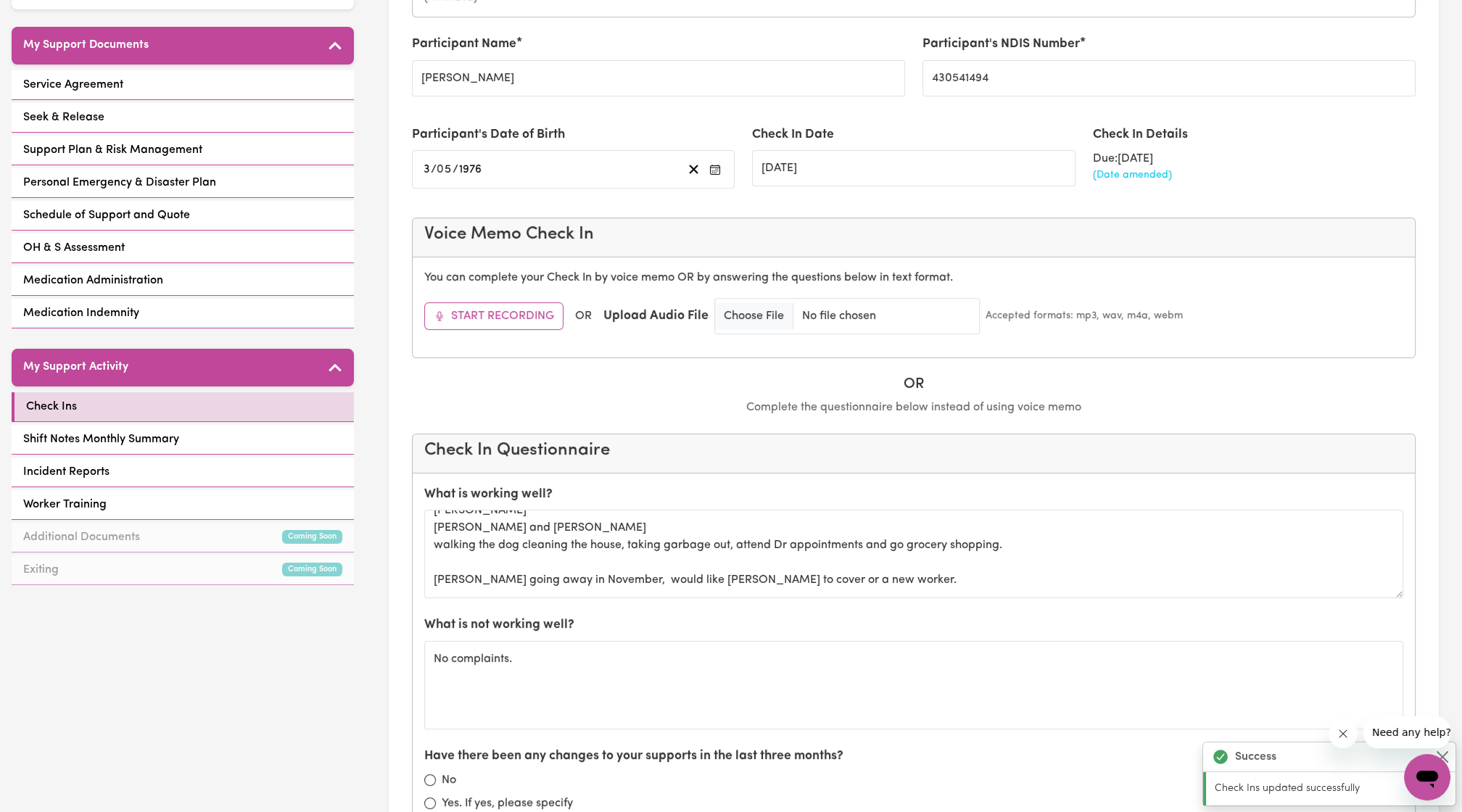
scroll to position [467, 0]
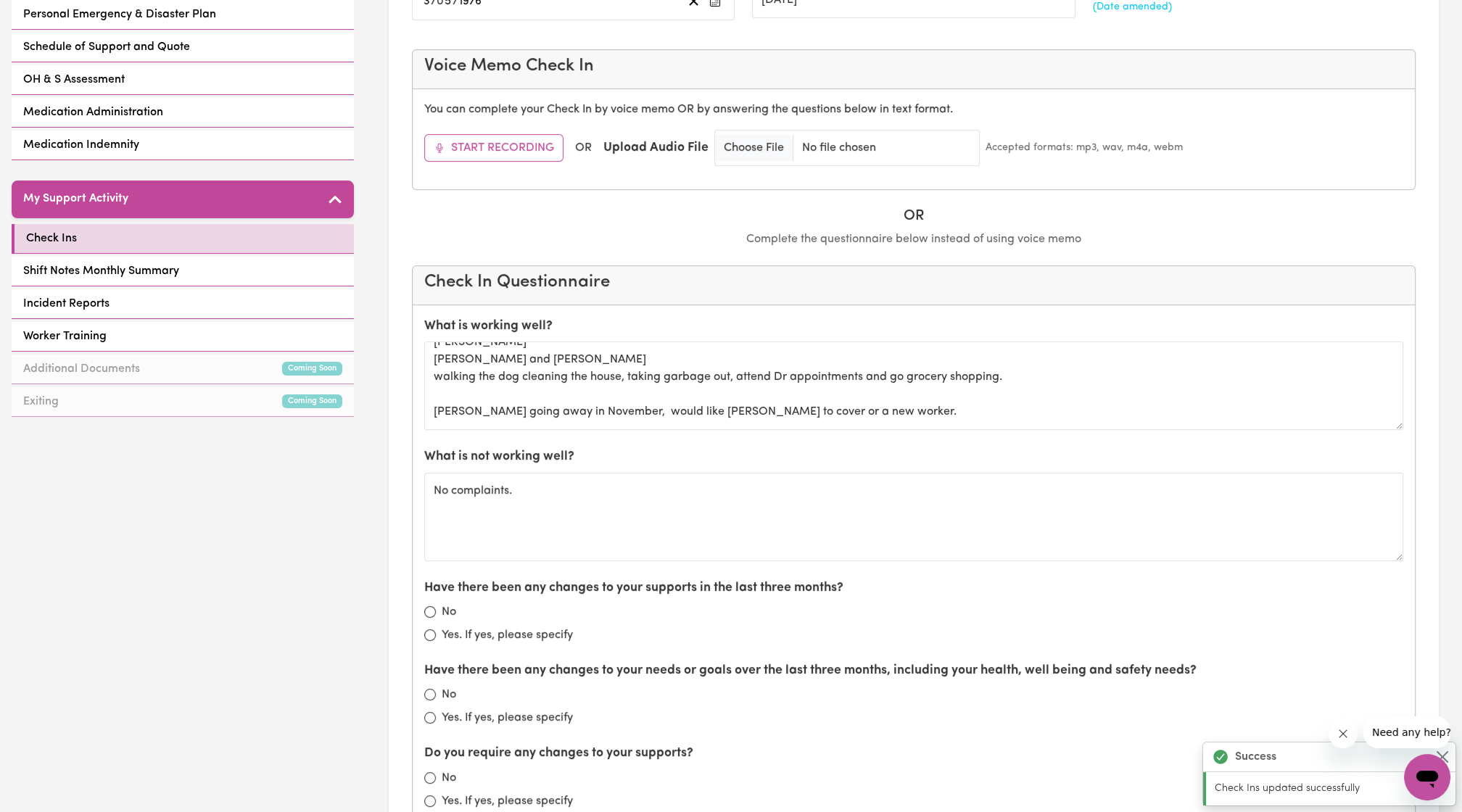
click at [439, 605] on div "No" at bounding box center [913, 611] width 979 height 17
click at [432, 606] on input "No" at bounding box center [429, 611] width 11 height 11
radio input "true"
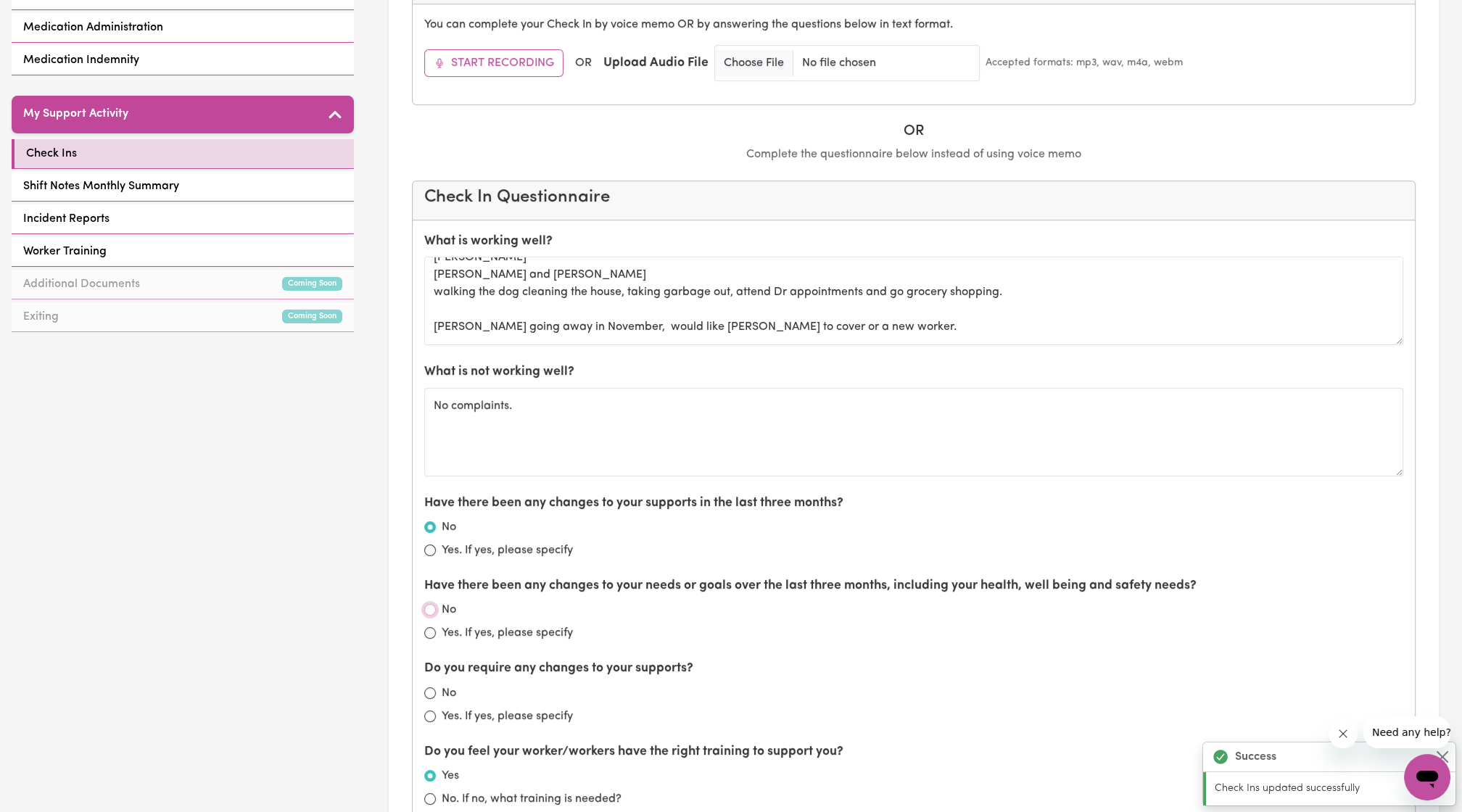
click at [432, 605] on input "No" at bounding box center [429, 609] width 11 height 11
radio input "true"
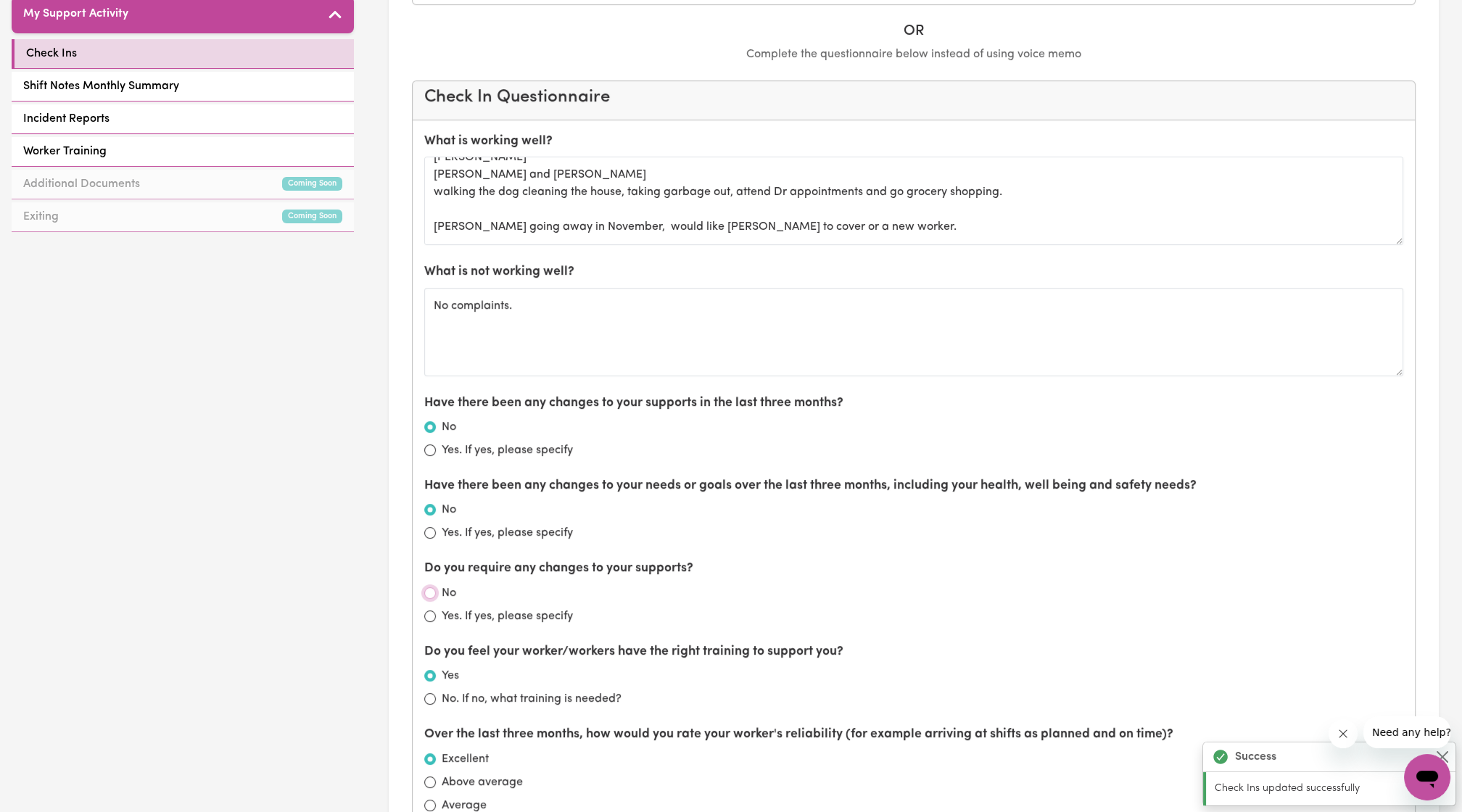
click at [426, 590] on input "No" at bounding box center [429, 593] width 11 height 11
radio input "true"
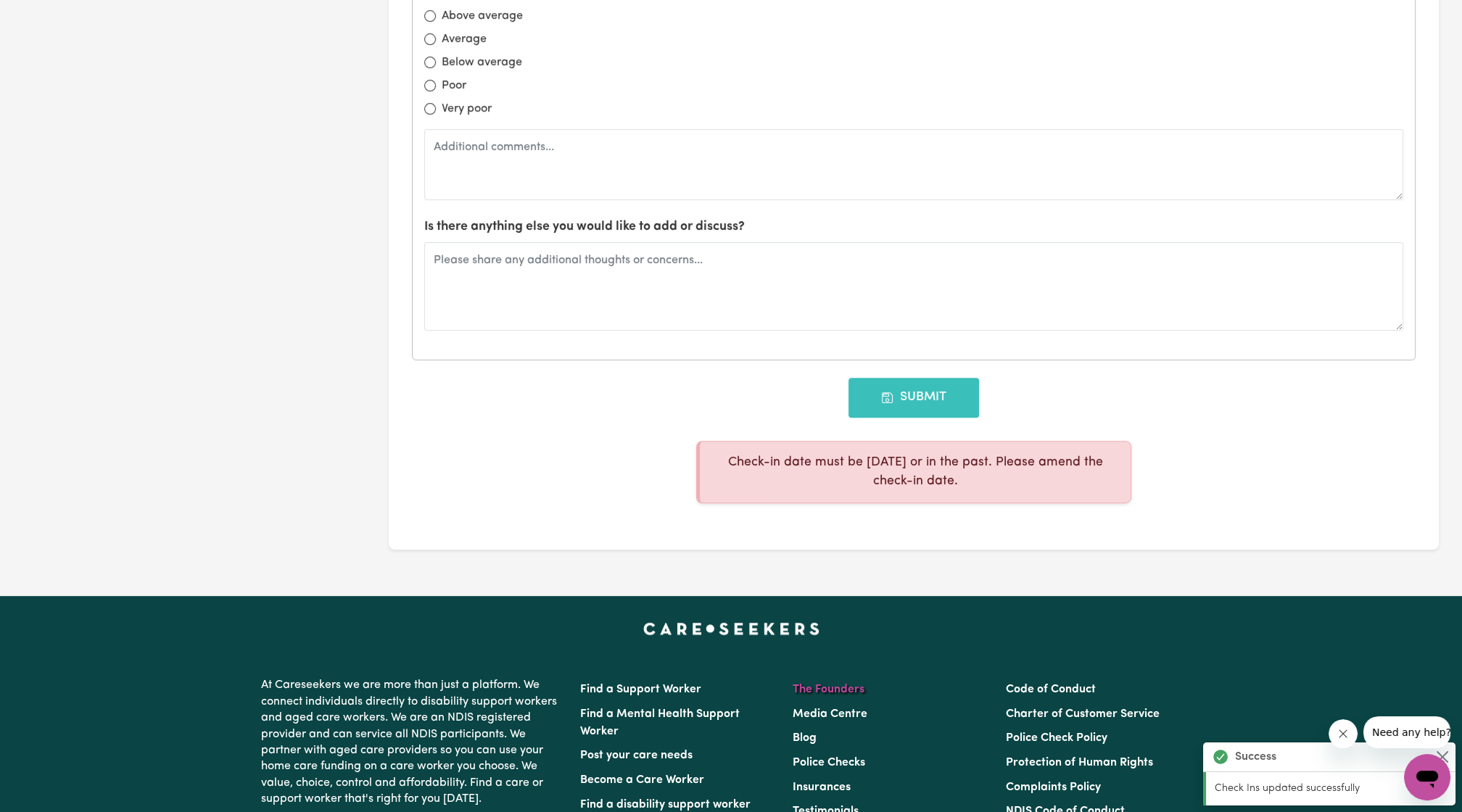
scroll to position [1590, 0]
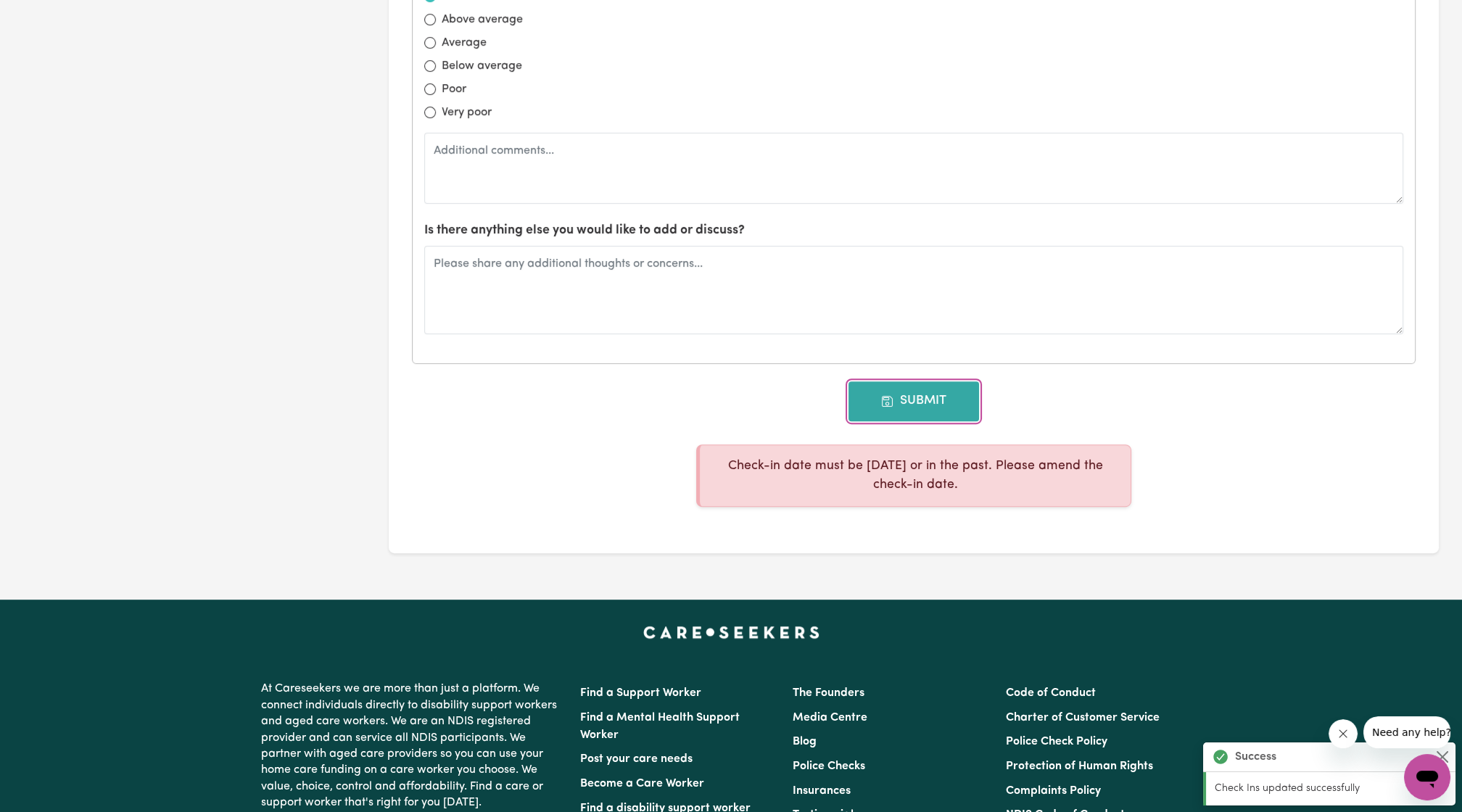
click at [886, 405] on button "Submit" at bounding box center [913, 401] width 130 height 39
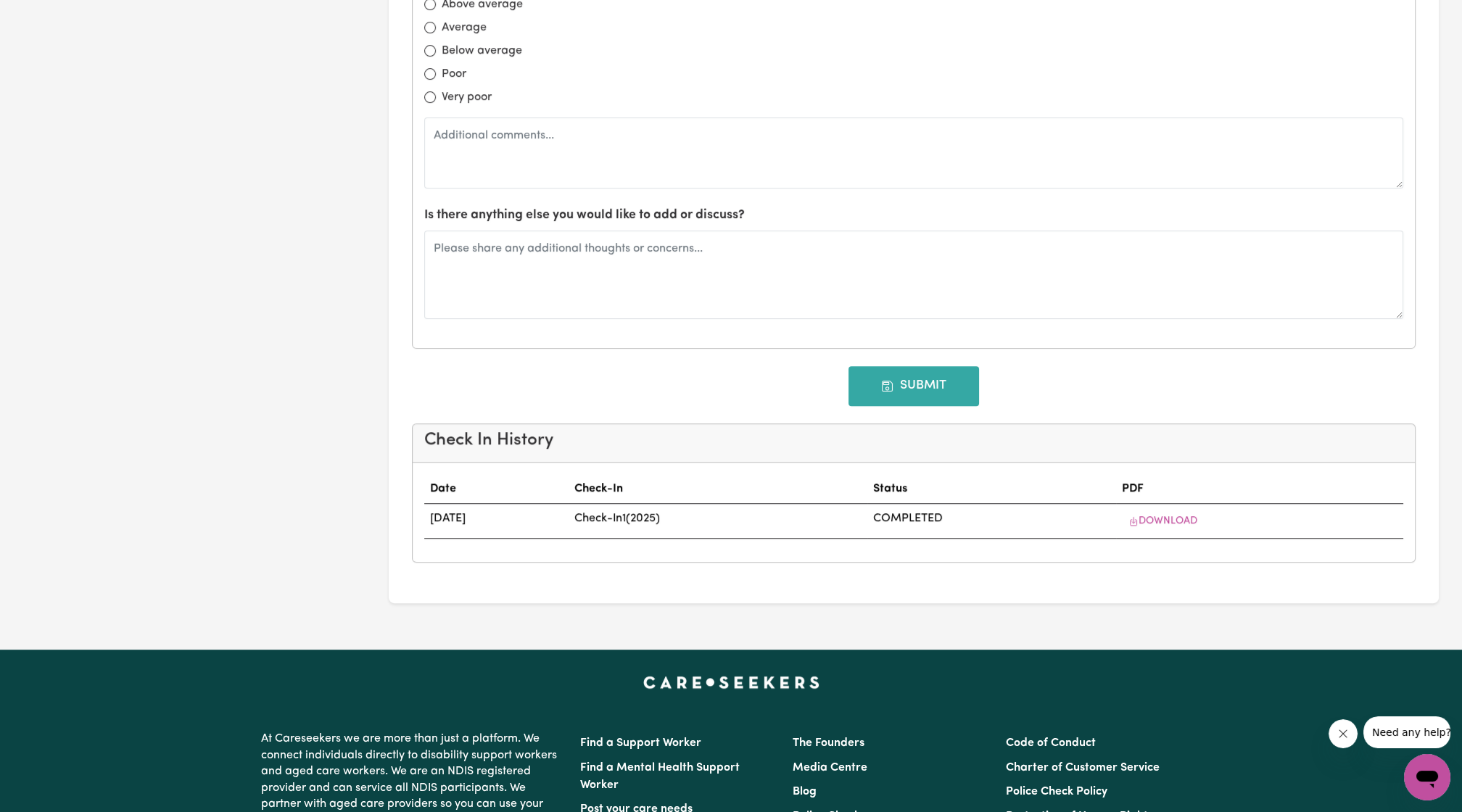
type input "[DATE]"
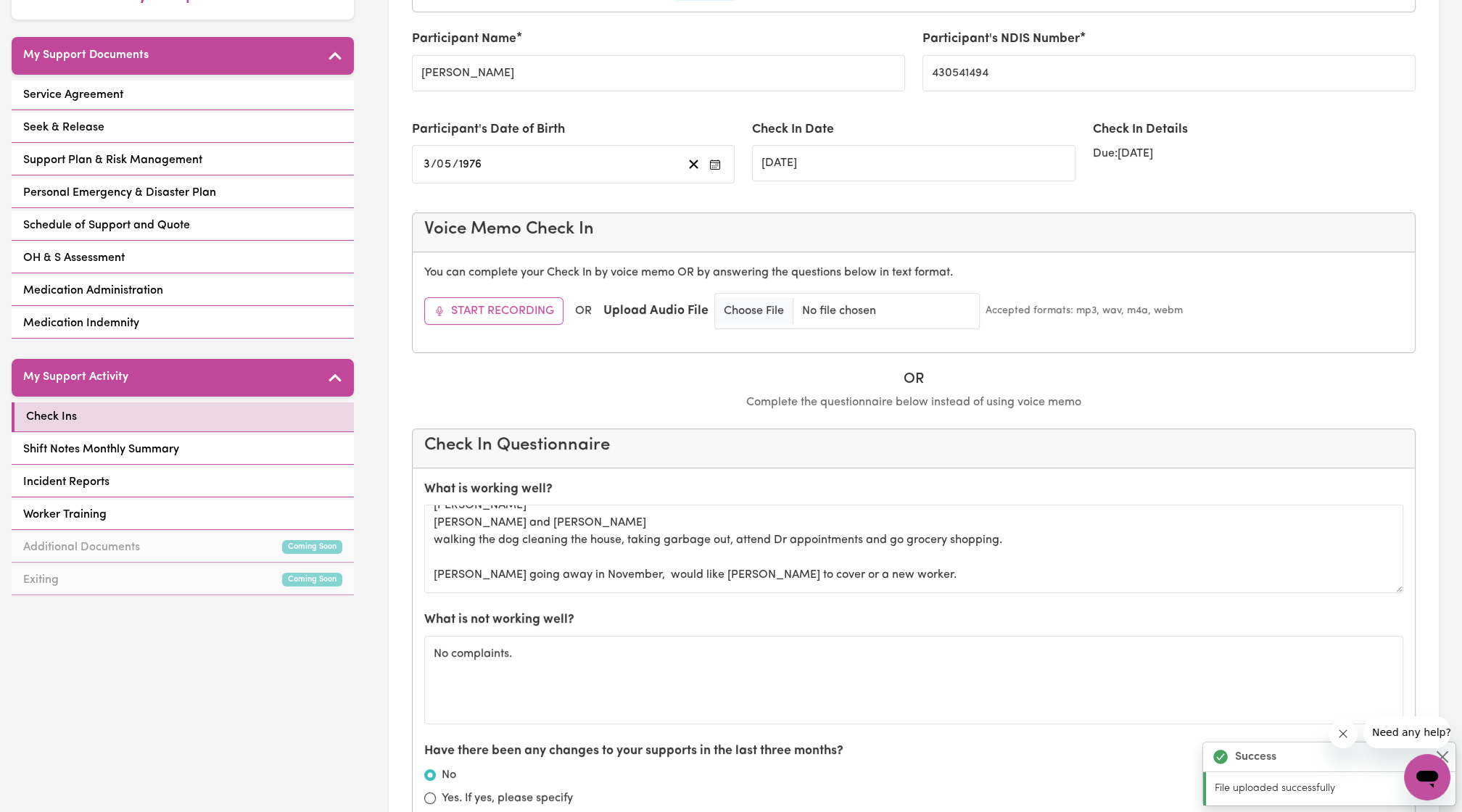
scroll to position [0, 0]
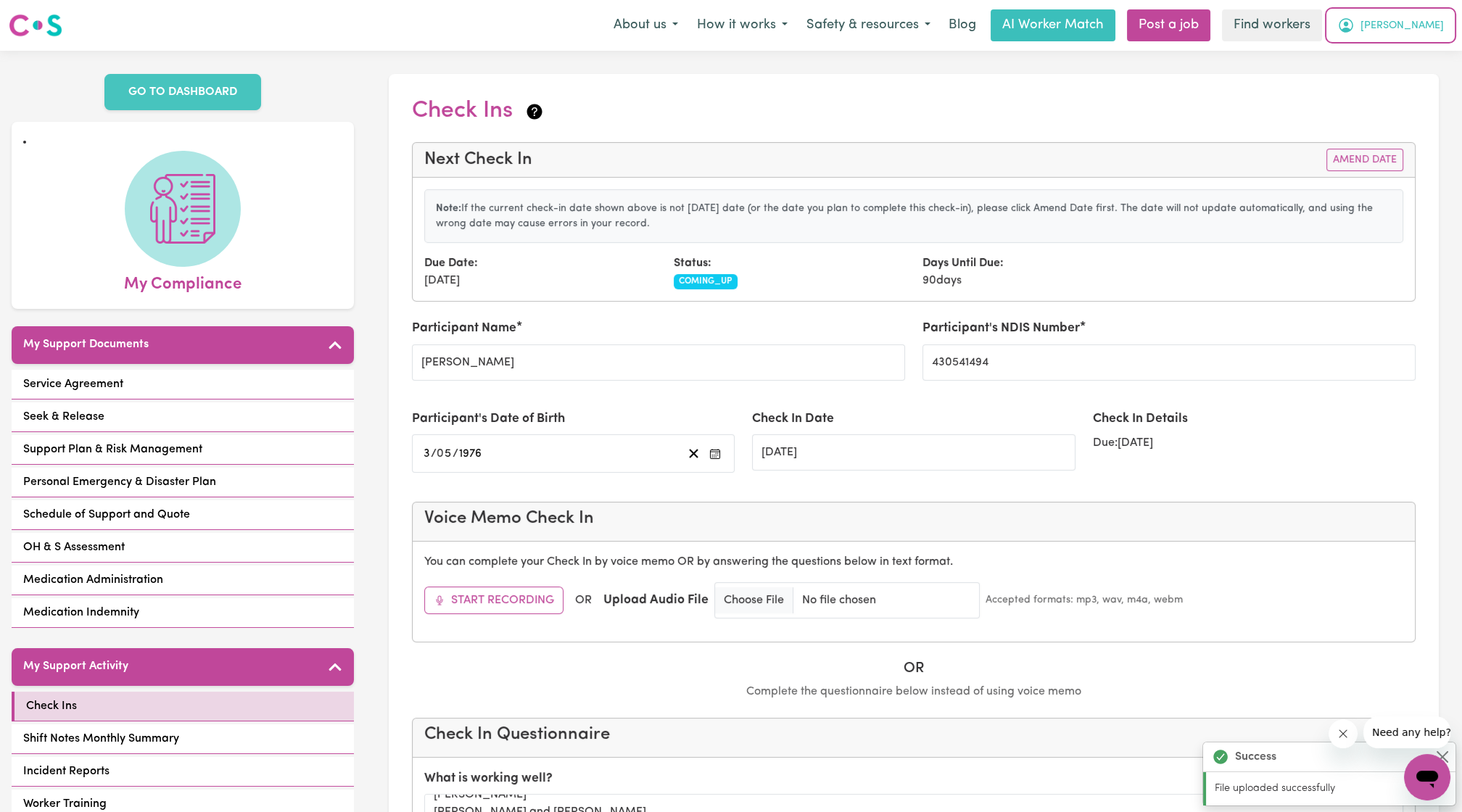
click at [1412, 22] on span "[PERSON_NAME]" at bounding box center [1402, 25] width 83 height 16
click at [1384, 73] on link "Logout" at bounding box center [1395, 83] width 115 height 28
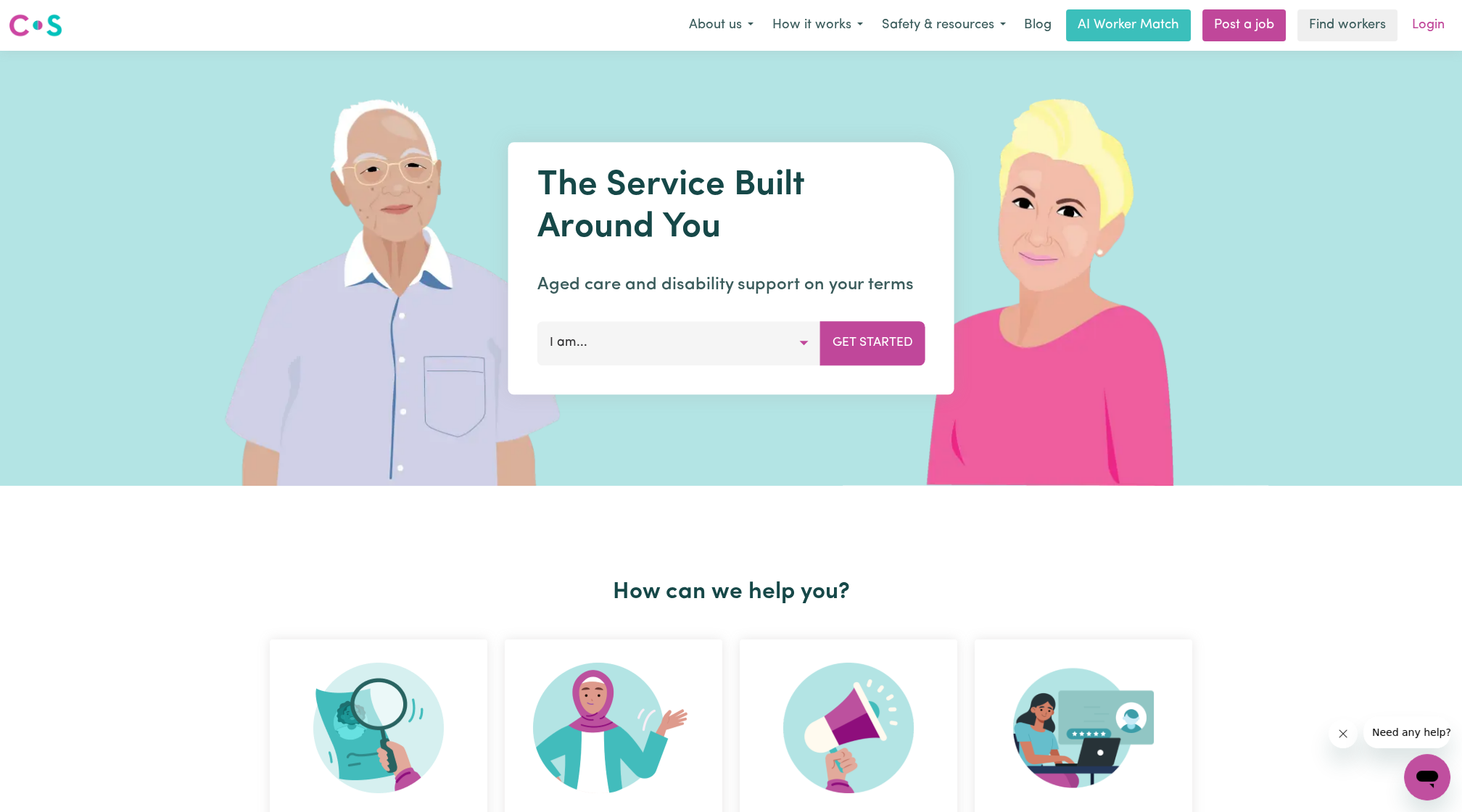
click at [1431, 19] on link "Login" at bounding box center [1428, 25] width 50 height 32
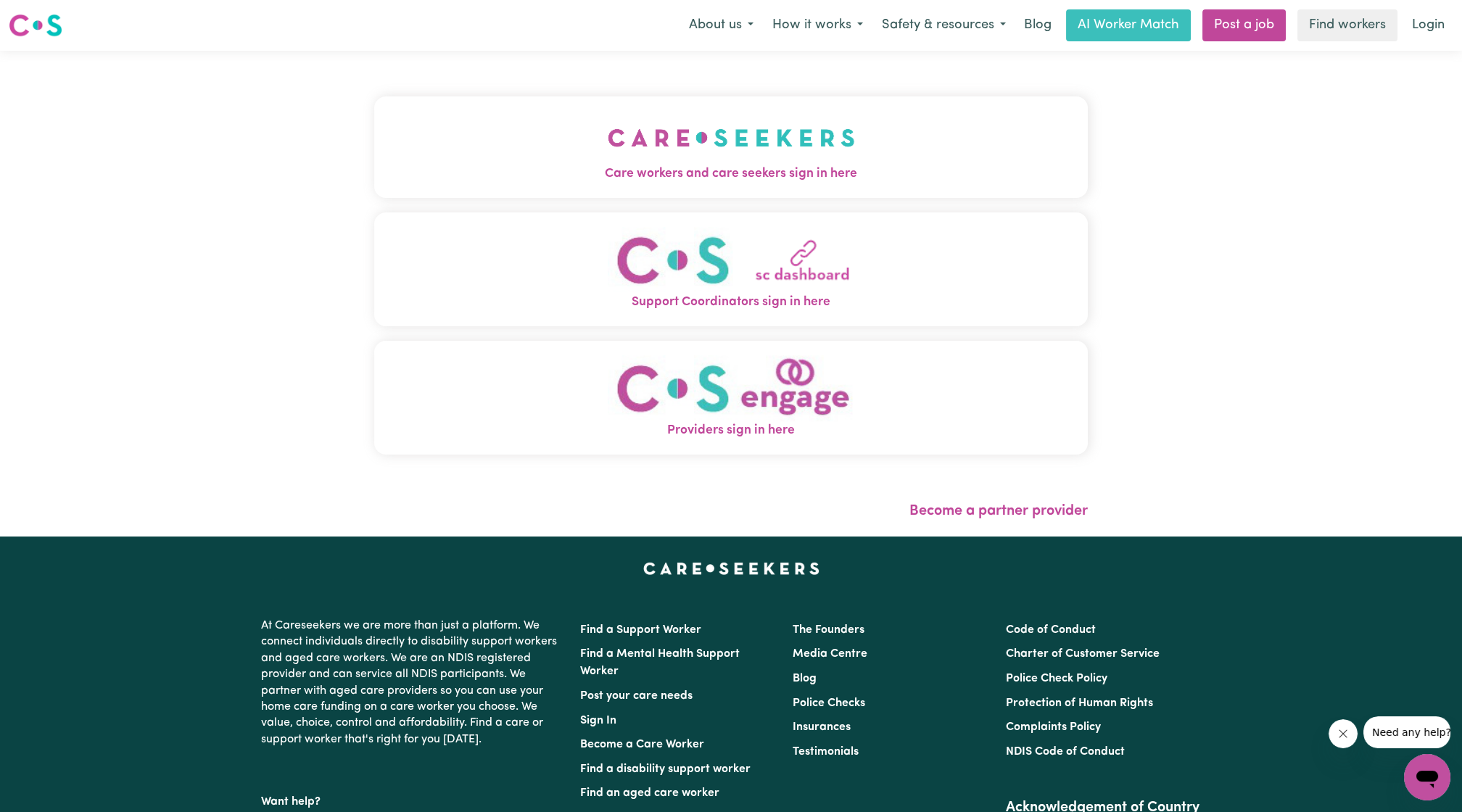
click at [757, 166] on span "Care workers and care seekers sign in here" at bounding box center [731, 174] width 713 height 19
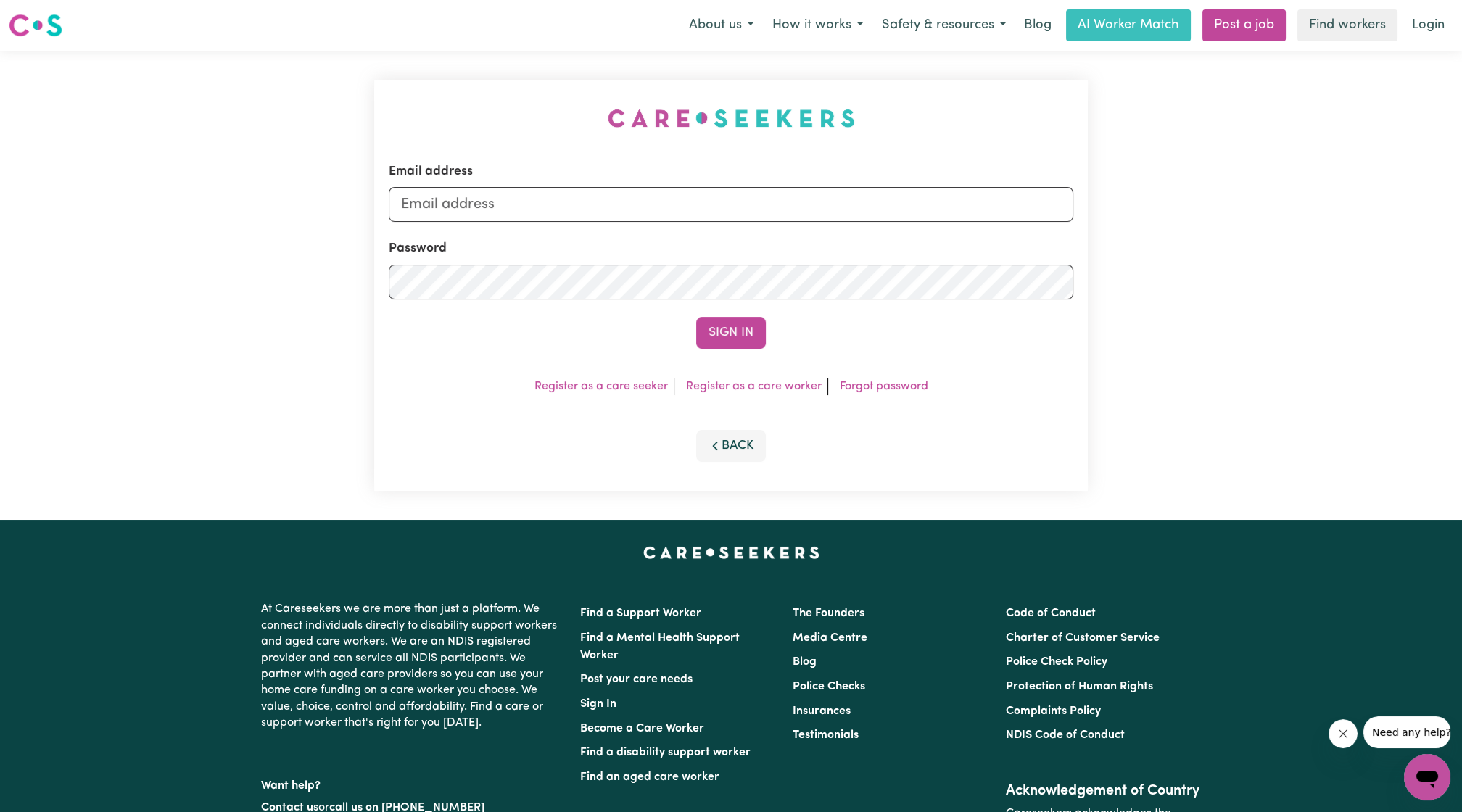
click at [664, 225] on form "Email address Password Sign In" at bounding box center [731, 255] width 685 height 187
click at [641, 213] on input "Email address" at bounding box center [731, 204] width 685 height 34
drag, startPoint x: 477, startPoint y: 207, endPoint x: 872, endPoint y: 213, distance: 395.0
click at [872, 213] on input "[EMAIL_ADDRESS][PERSON_NAME][DOMAIN_NAME]" at bounding box center [731, 204] width 685 height 34
type input "[EMAIL_ADDRESS][DOMAIN_NAME]"
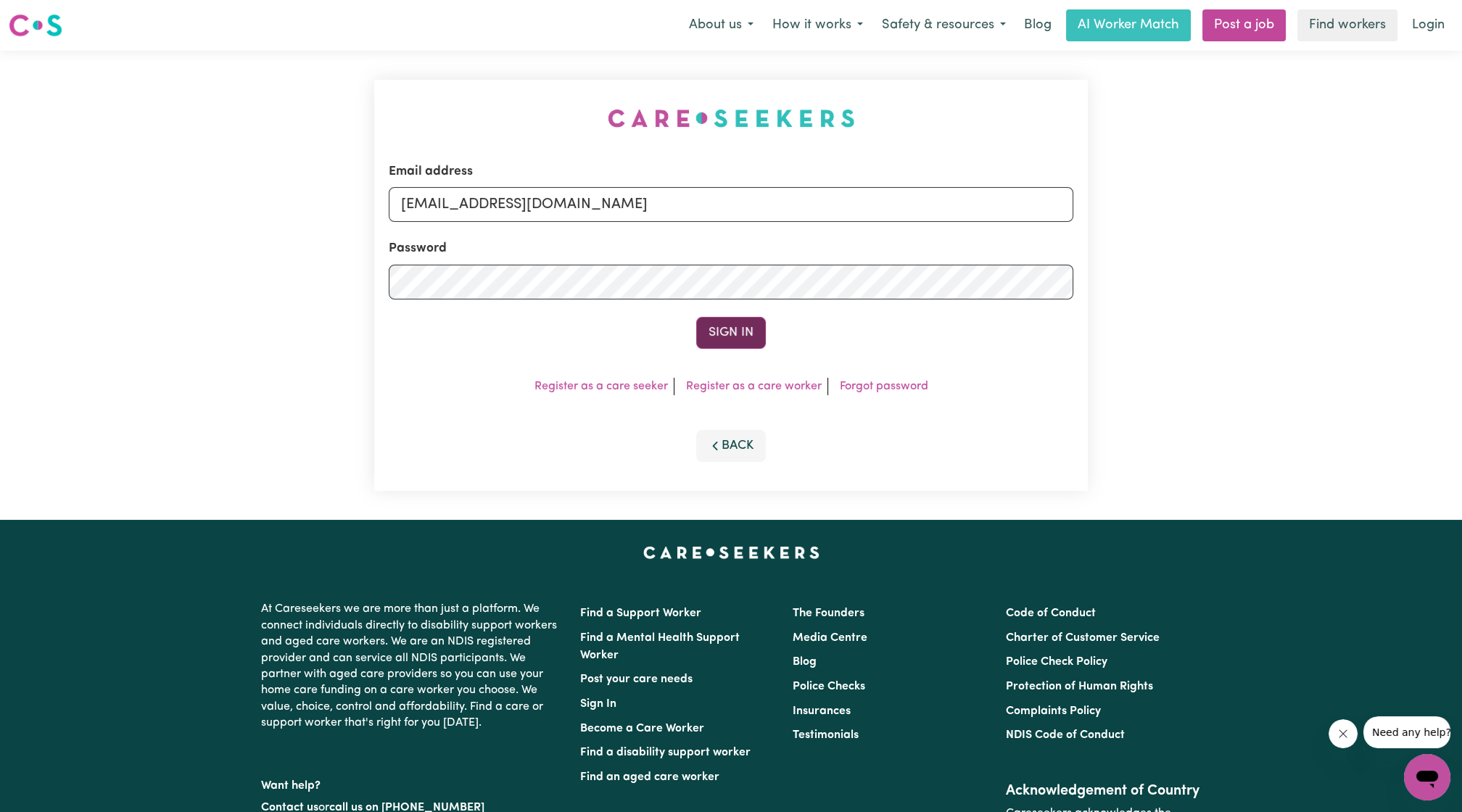
click at [744, 340] on button "Sign In" at bounding box center [731, 333] width 70 height 32
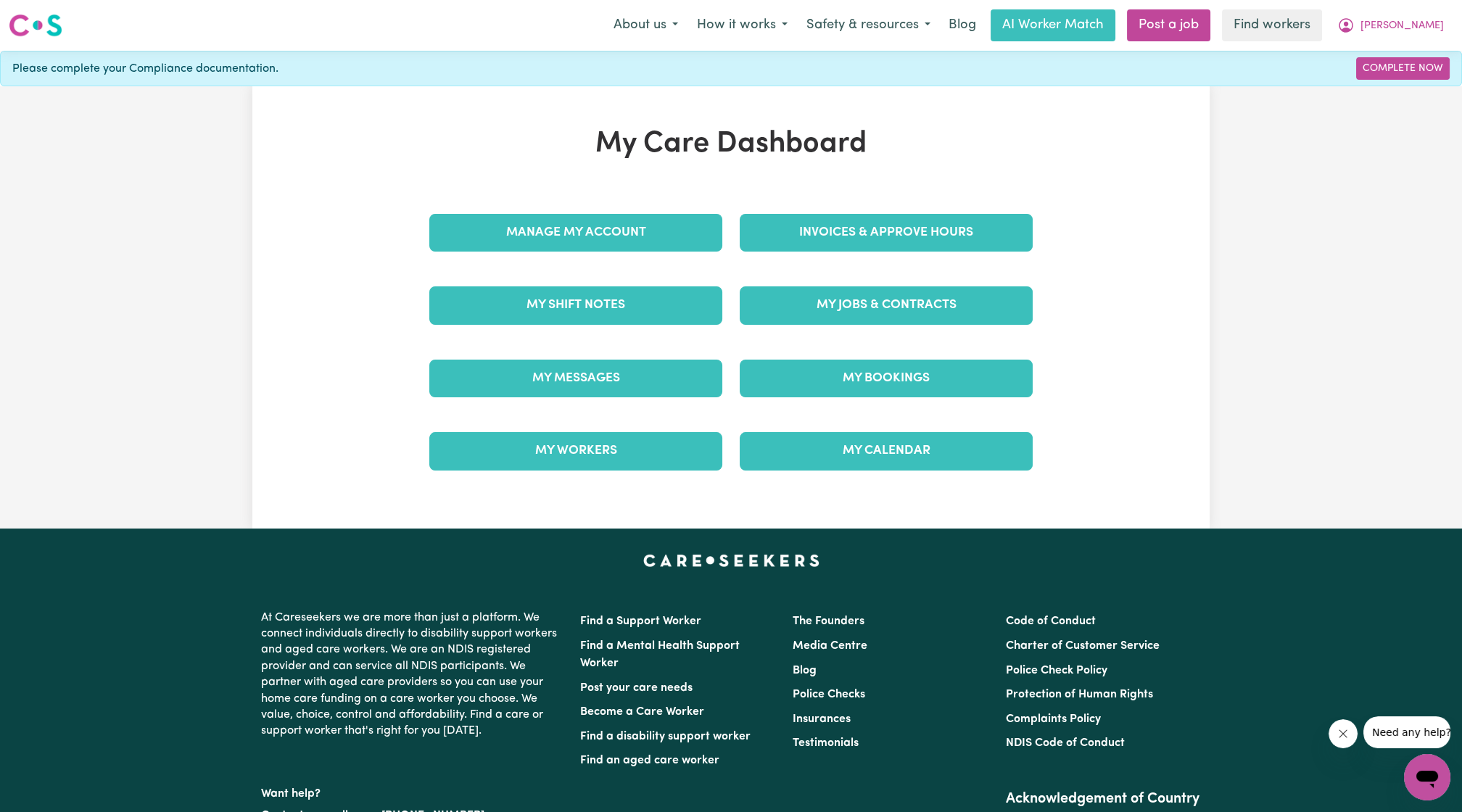
click at [496, 192] on div "My Care Dashboard Manage My Account Invoices & Approve Hours My Shift Notes My …" at bounding box center [731, 307] width 638 height 361
